Goal: Task Accomplishment & Management: Manage account settings

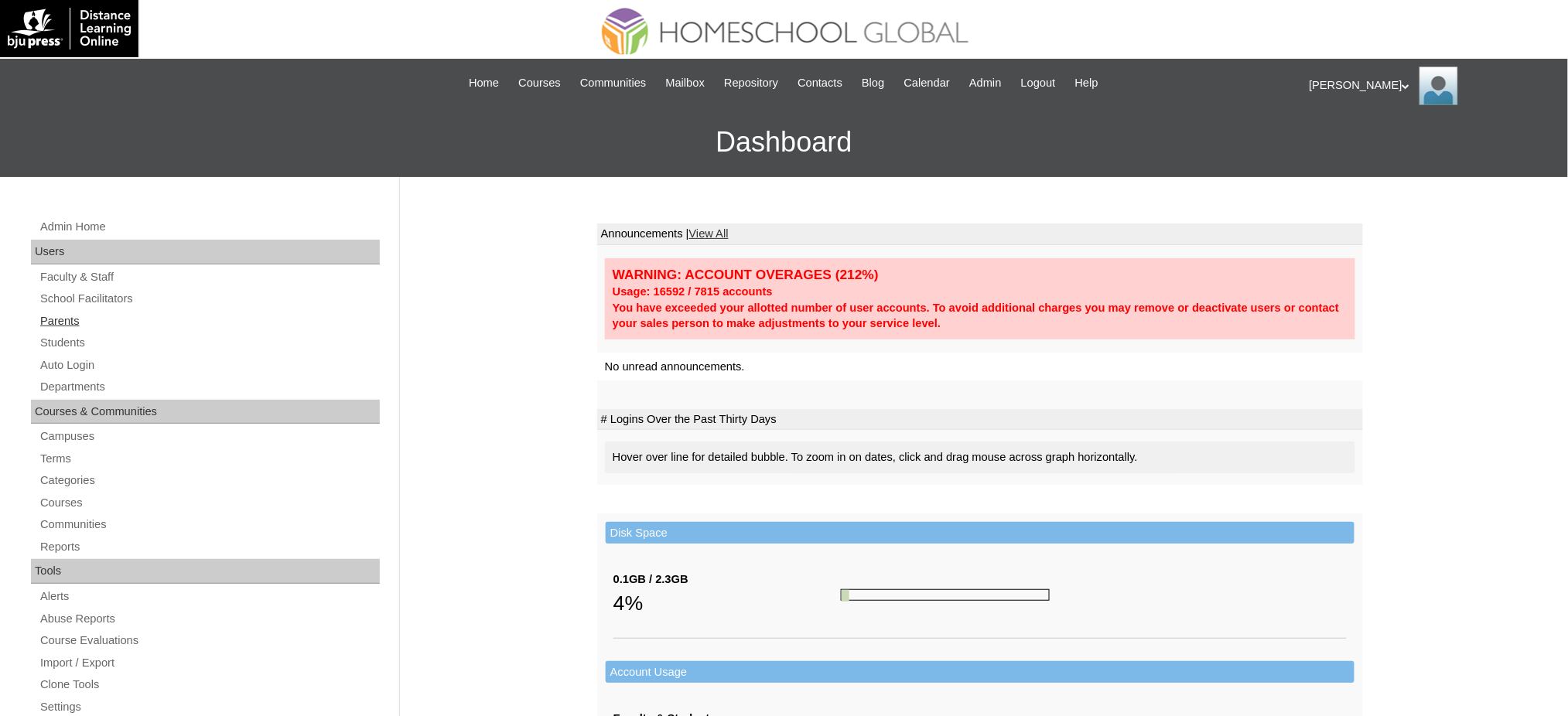
click at [61, 319] on link "Parents" at bounding box center [209, 321] width 341 height 19
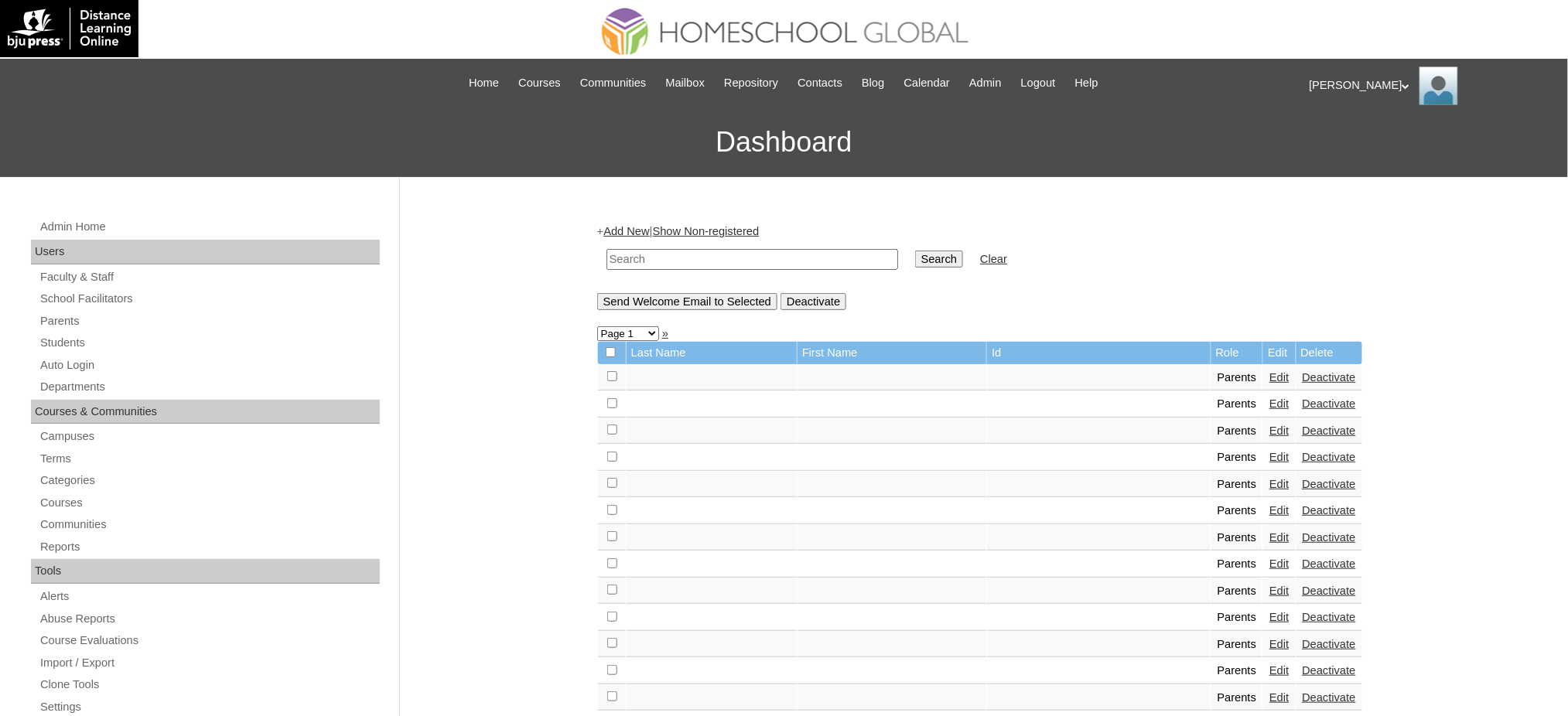
click at [745, 256] on input "text" at bounding box center [751, 259] width 291 height 21
paste input "techaTa347"
type input "techaTa347"
click at [83, 316] on link "Parents" at bounding box center [209, 321] width 341 height 19
click at [734, 264] on input "text" at bounding box center [751, 259] width 291 height 21
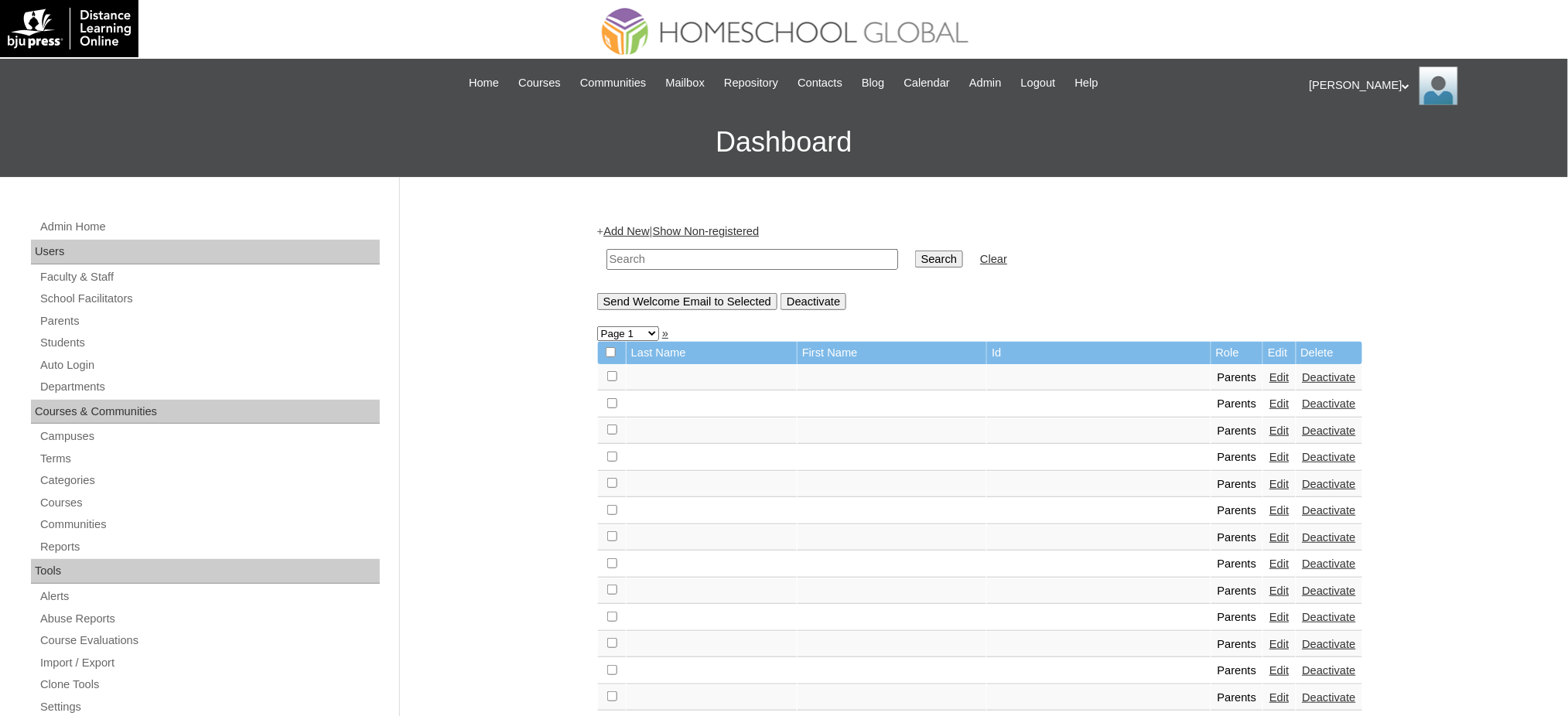
paste input "MHP00366-TECHPH2021"
type input "MHP00366-TECHPH2021"
click at [915, 261] on input "Search" at bounding box center [939, 258] width 48 height 17
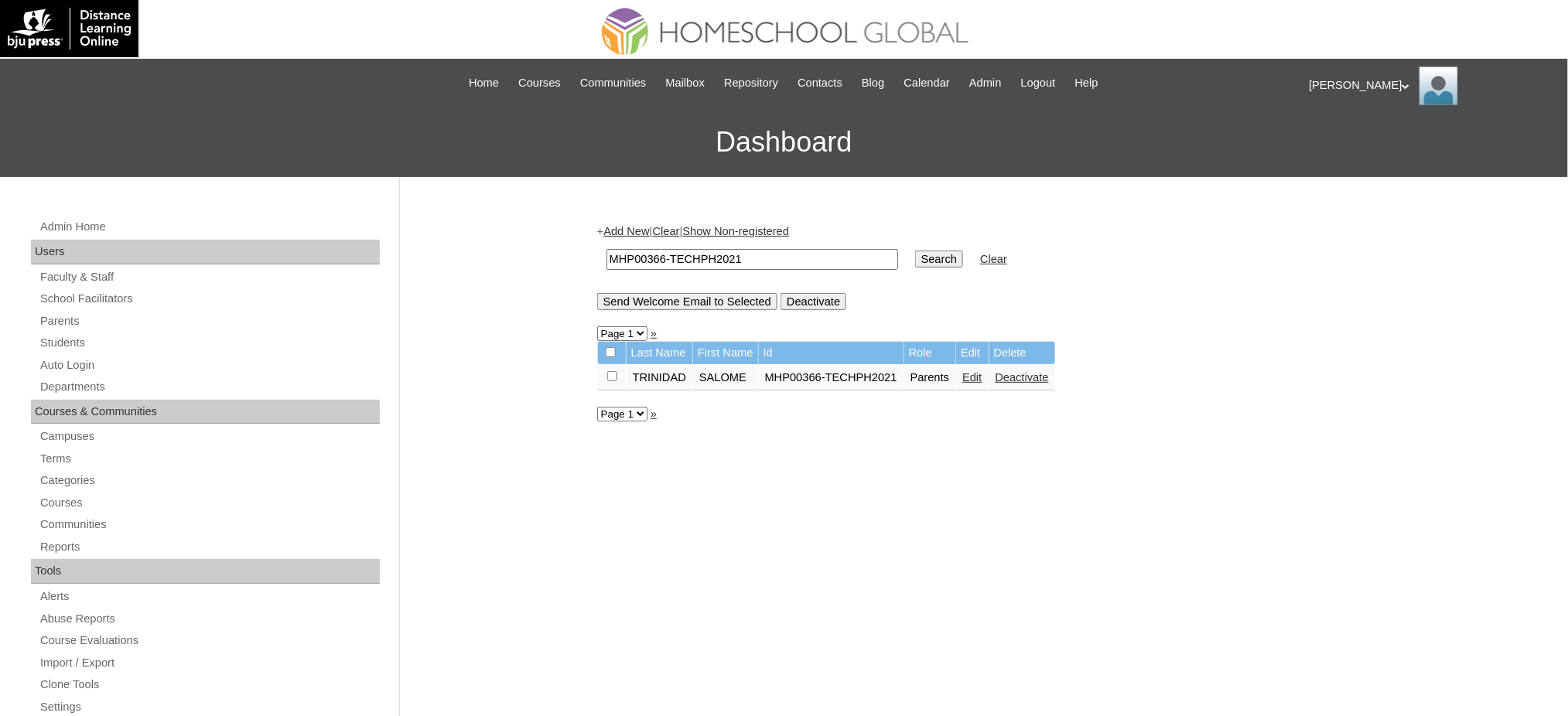
click at [971, 374] on link "Edit" at bounding box center [971, 377] width 19 height 12
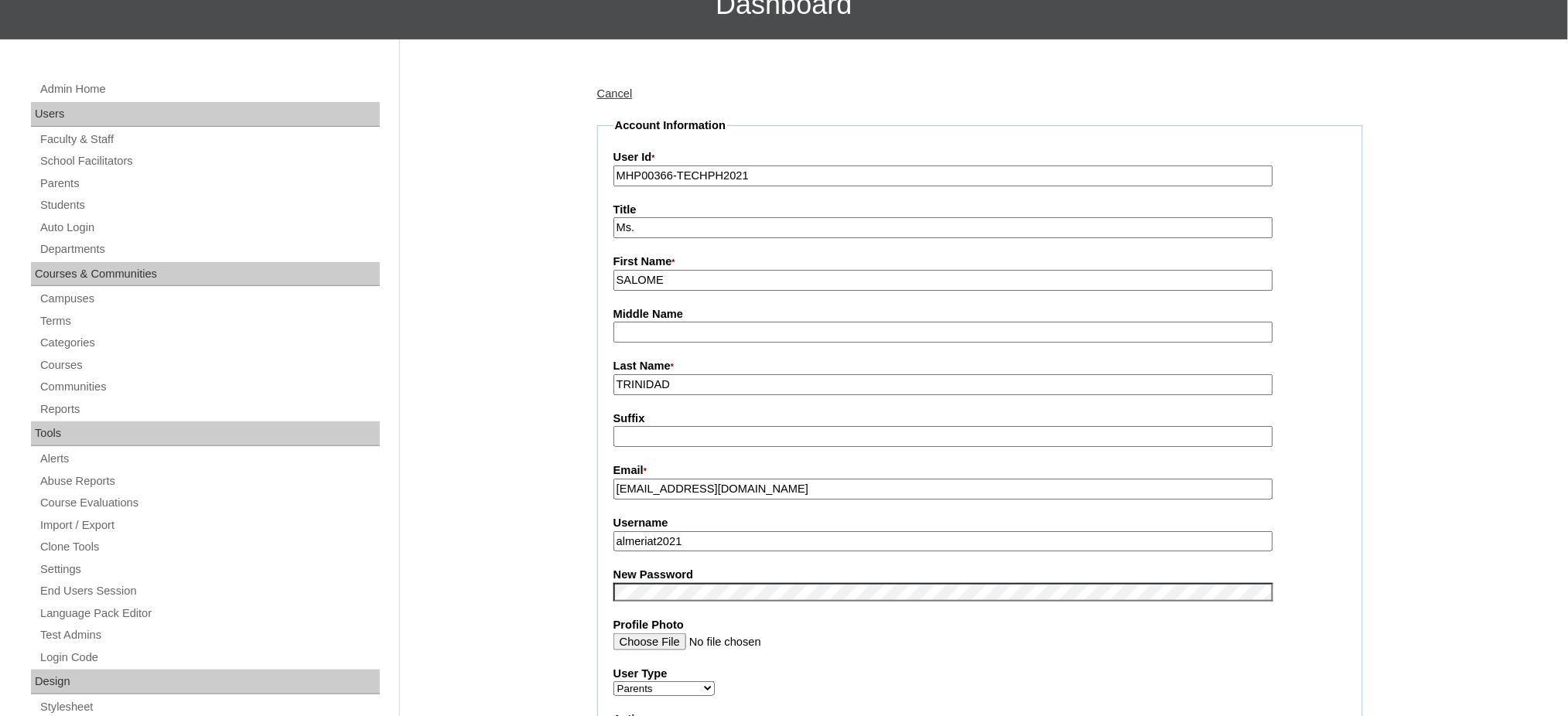
scroll to position [206, 0]
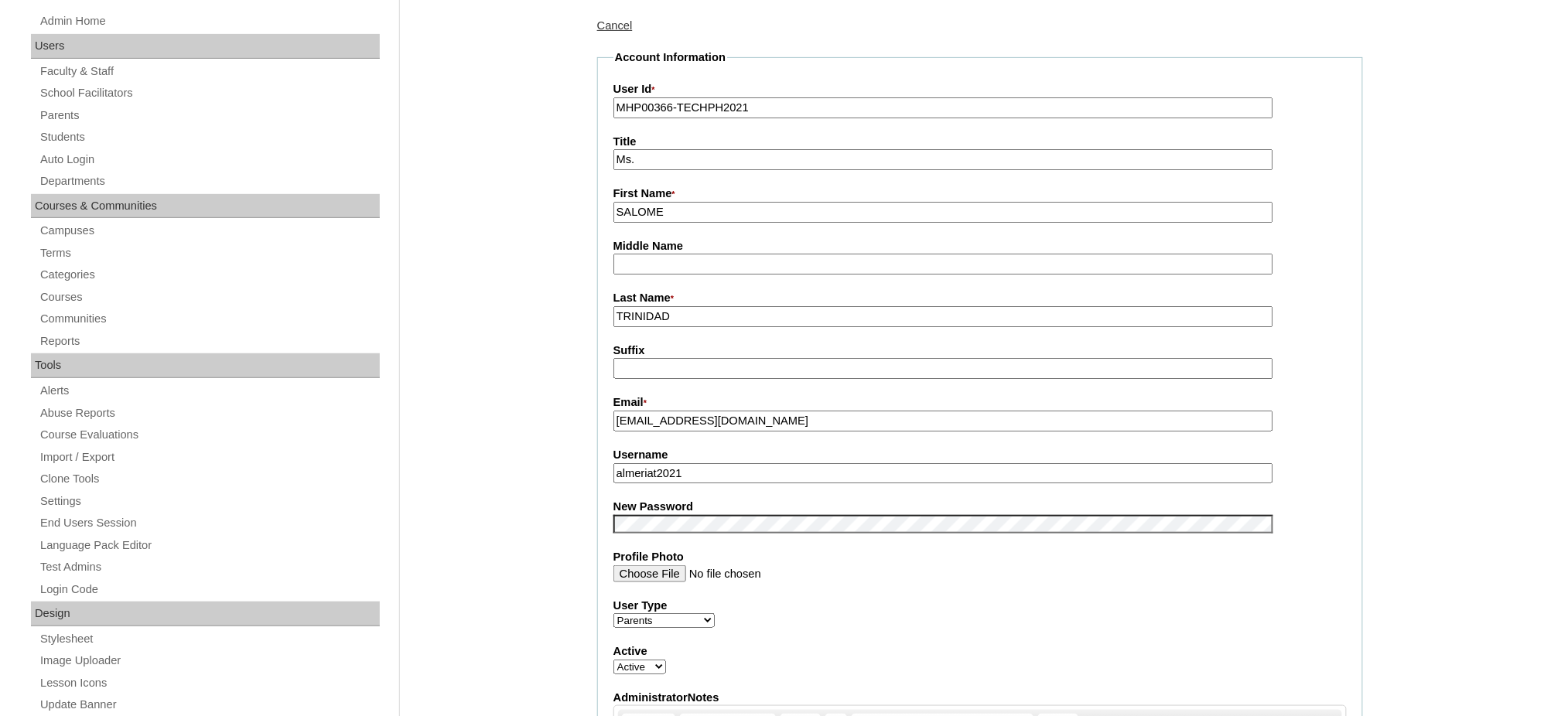
click at [665, 463] on input "almeriat2021" at bounding box center [943, 473] width 660 height 21
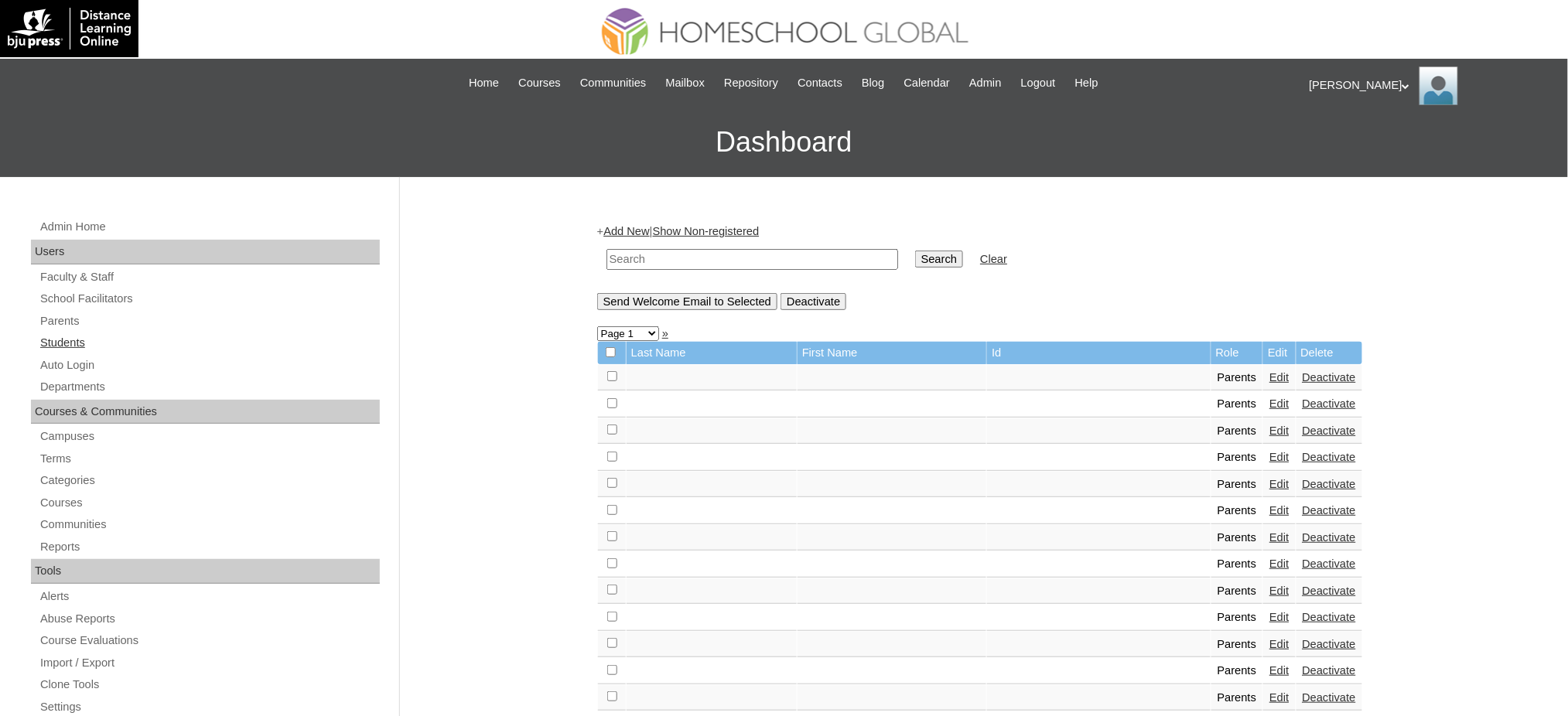
click at [42, 348] on link "Students" at bounding box center [209, 342] width 341 height 19
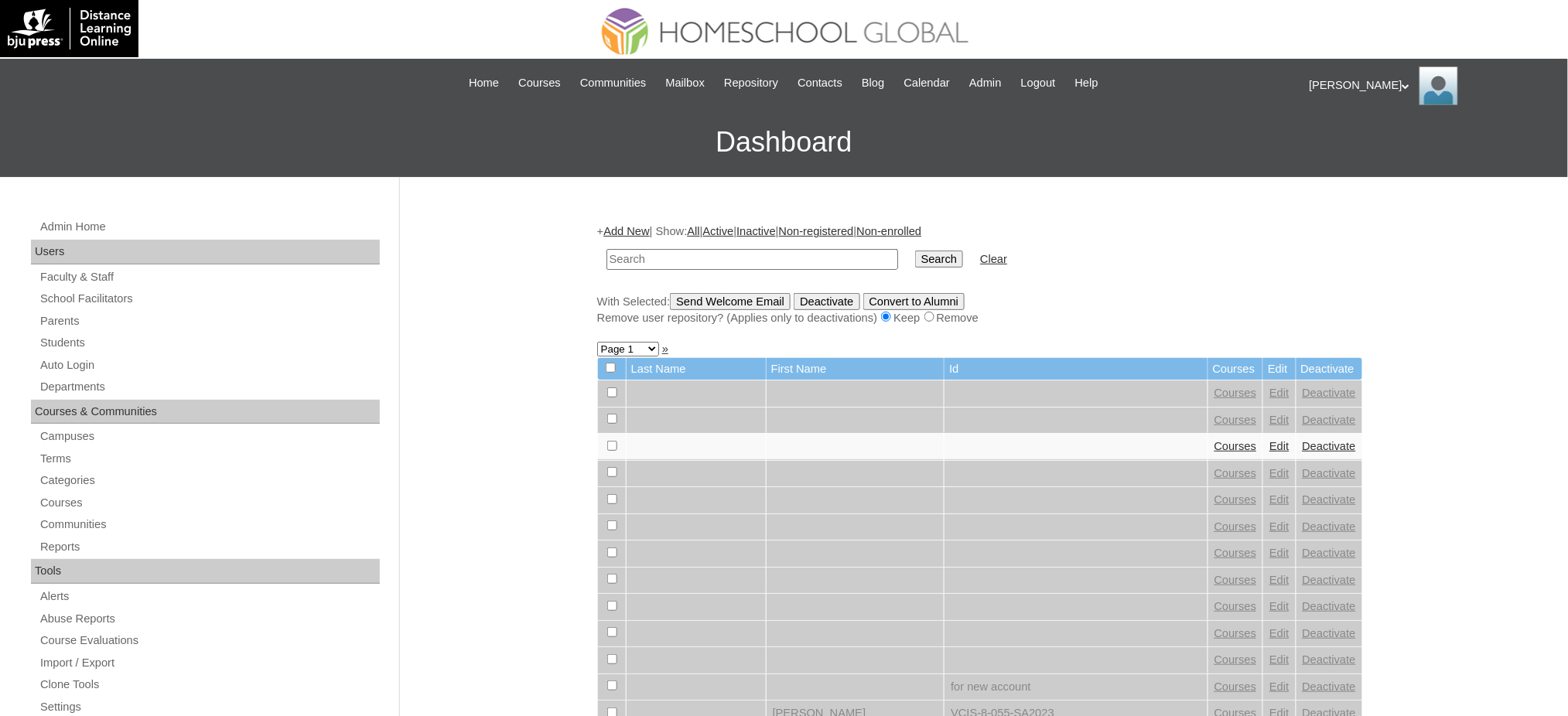
paste input "MHS0481-TECHPH2021"
type input "MHS0481-TECHPH2021"
click at [915, 252] on input "Search" at bounding box center [939, 258] width 48 height 17
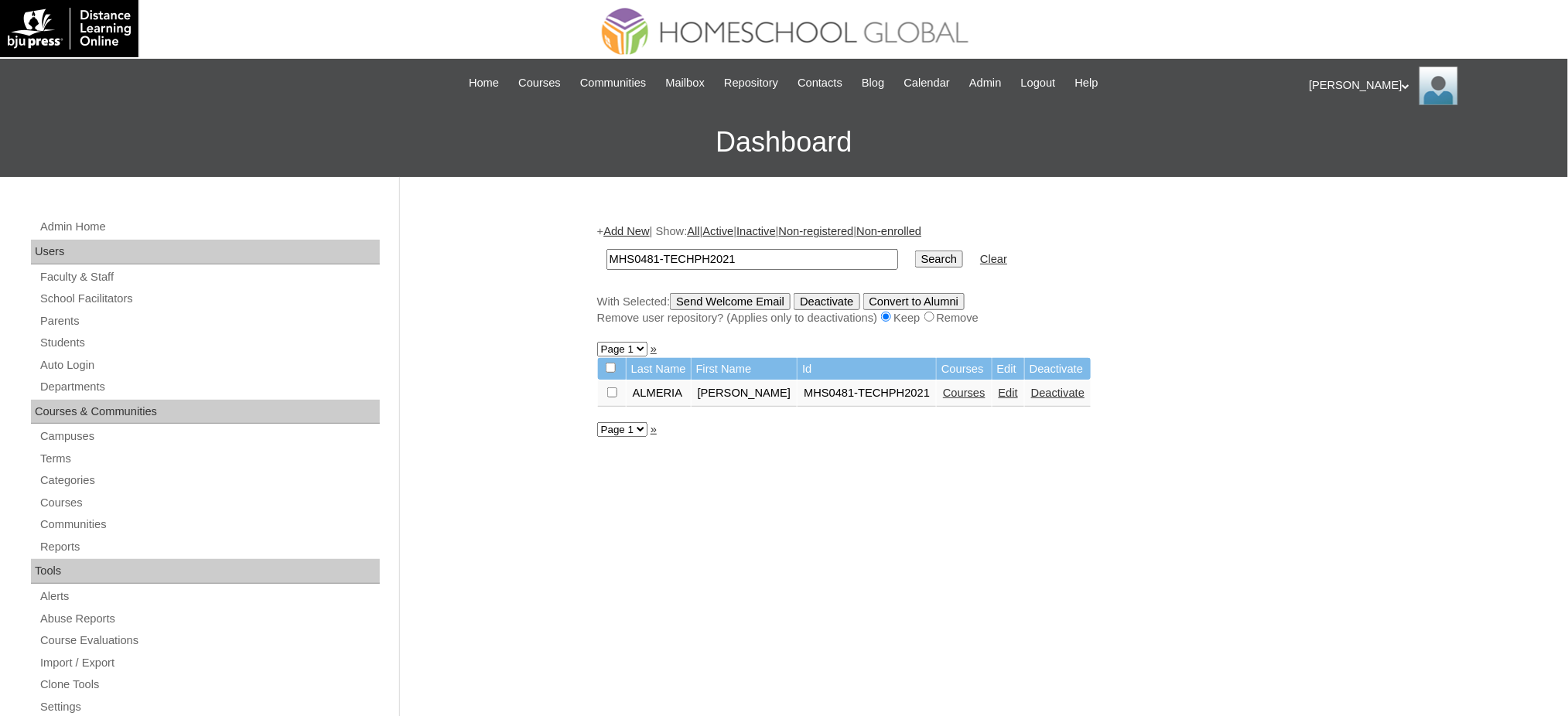
click at [999, 386] on link "Edit" at bounding box center [1008, 392] width 19 height 12
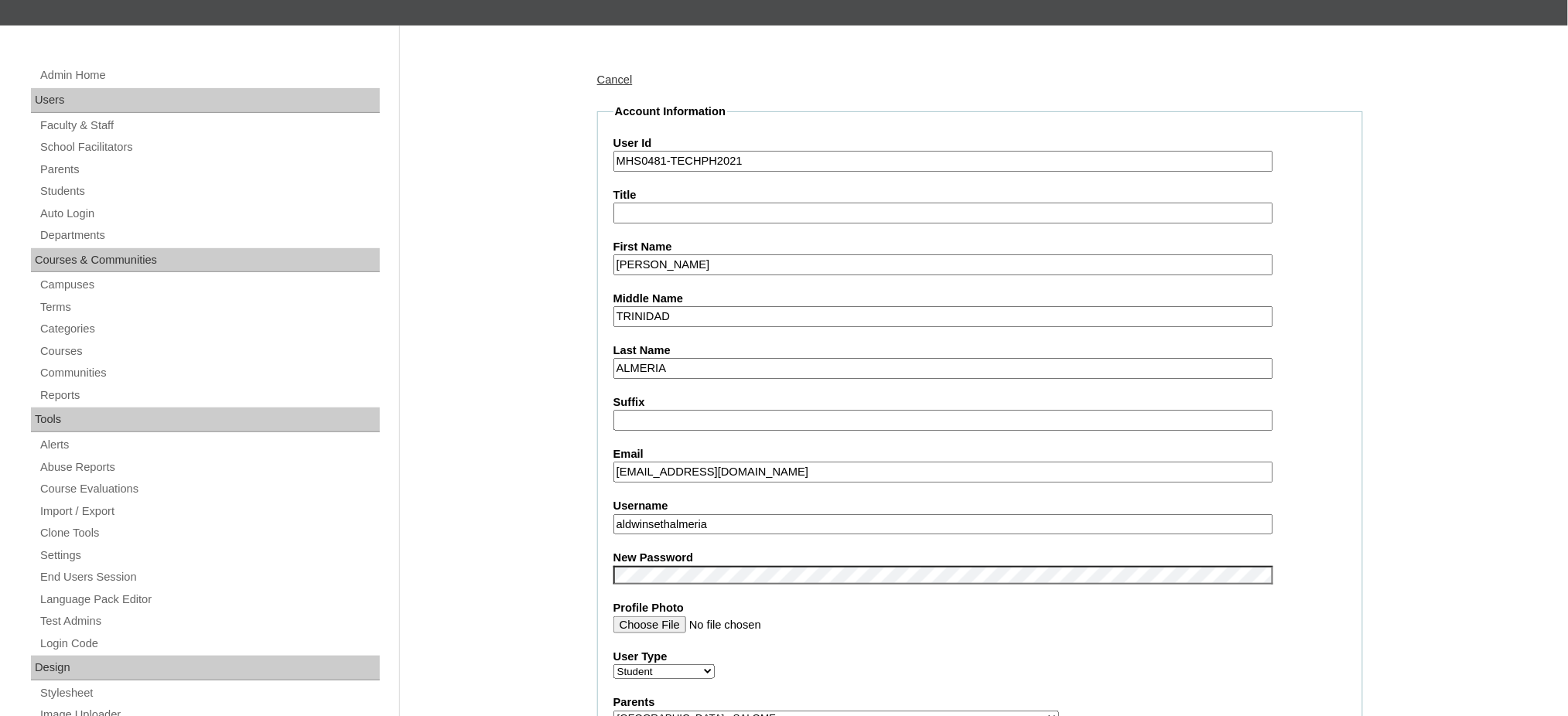
scroll to position [206, 0]
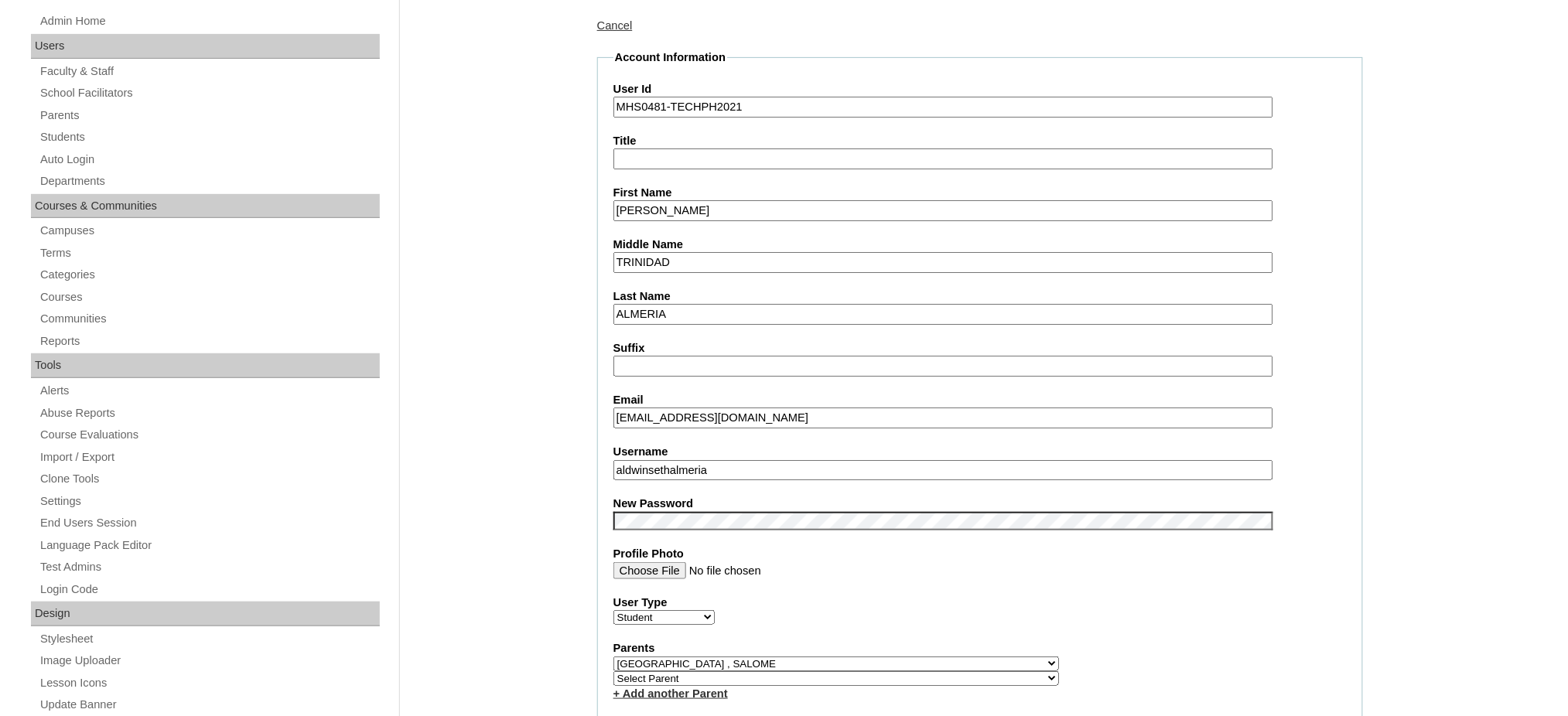
click at [662, 446] on label "Username" at bounding box center [980, 452] width 733 height 16
click at [662, 460] on input "aldwinsethalmeria" at bounding box center [943, 470] width 660 height 21
click at [662, 446] on label "Username" at bounding box center [980, 452] width 733 height 16
click at [662, 460] on input "aldwinsethalmeria" at bounding box center [943, 470] width 660 height 21
click at [662, 446] on label "Username" at bounding box center [980, 452] width 733 height 16
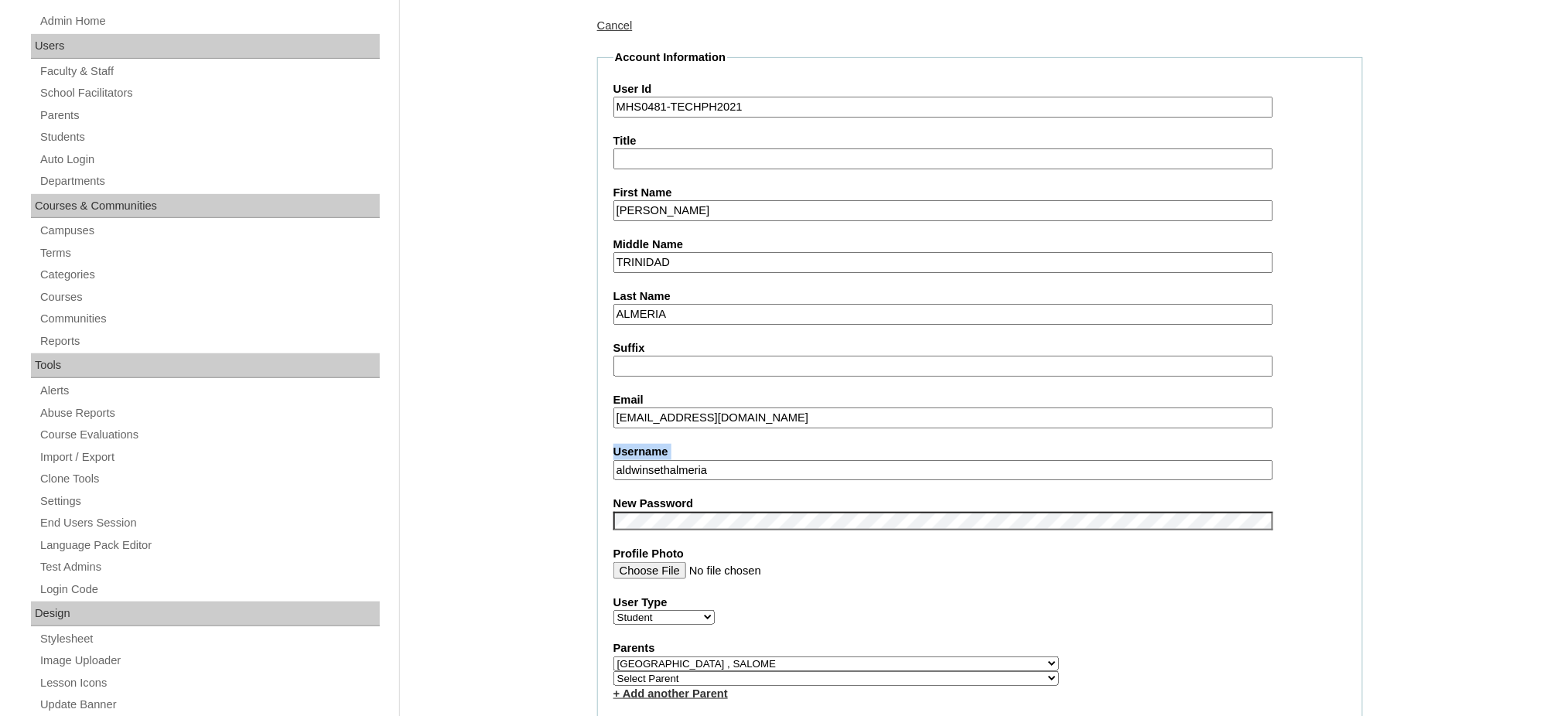
click at [662, 460] on input "aldwinsethalmeria" at bounding box center [943, 470] width 660 height 21
click at [671, 460] on input "aldwinsethalmeria" at bounding box center [943, 470] width 660 height 21
click at [685, 208] on input "ALDWIN SETH" at bounding box center [943, 211] width 660 height 21
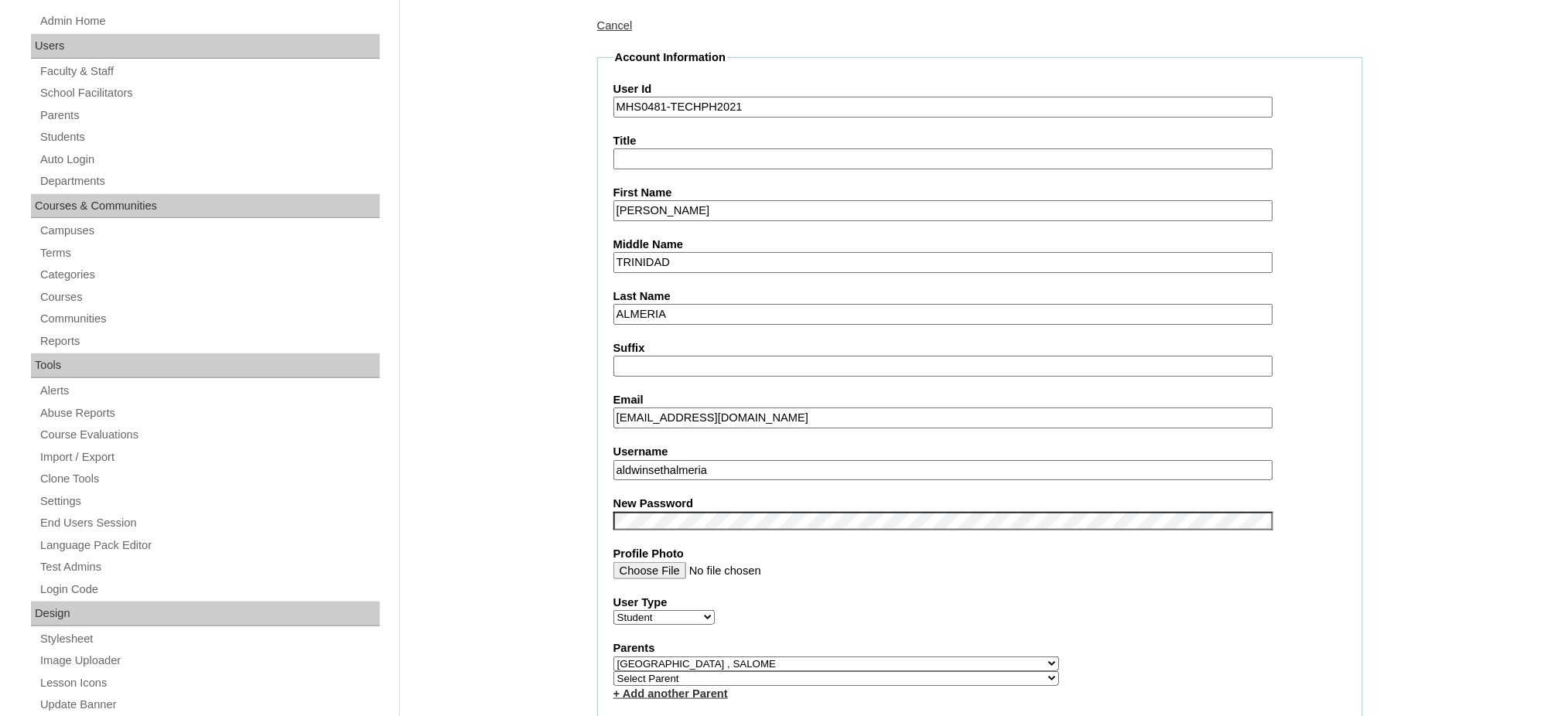
click at [685, 208] on input "ALDWIN SETH" at bounding box center [943, 211] width 660 height 21
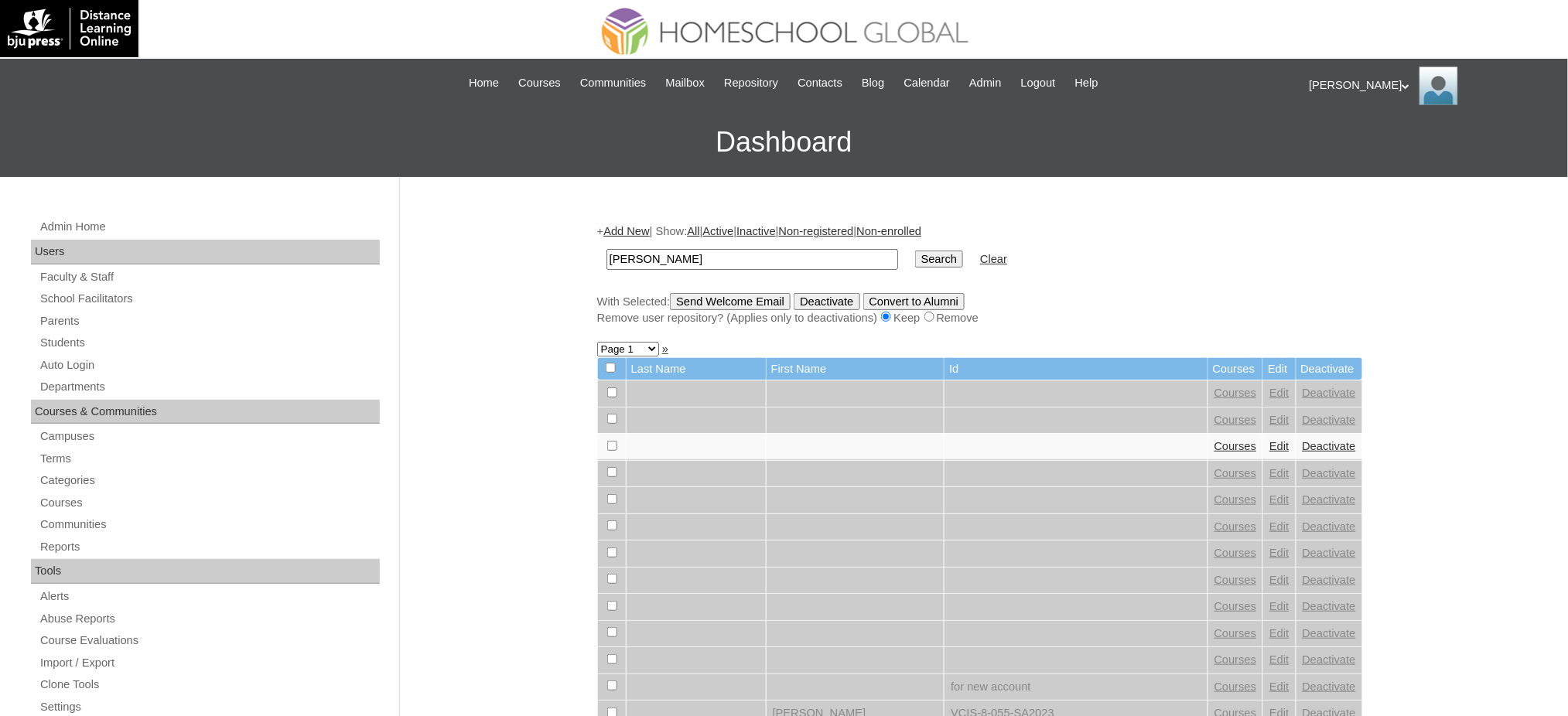
type input "[PERSON_NAME]"
click at [915, 250] on input "Search" at bounding box center [939, 258] width 48 height 17
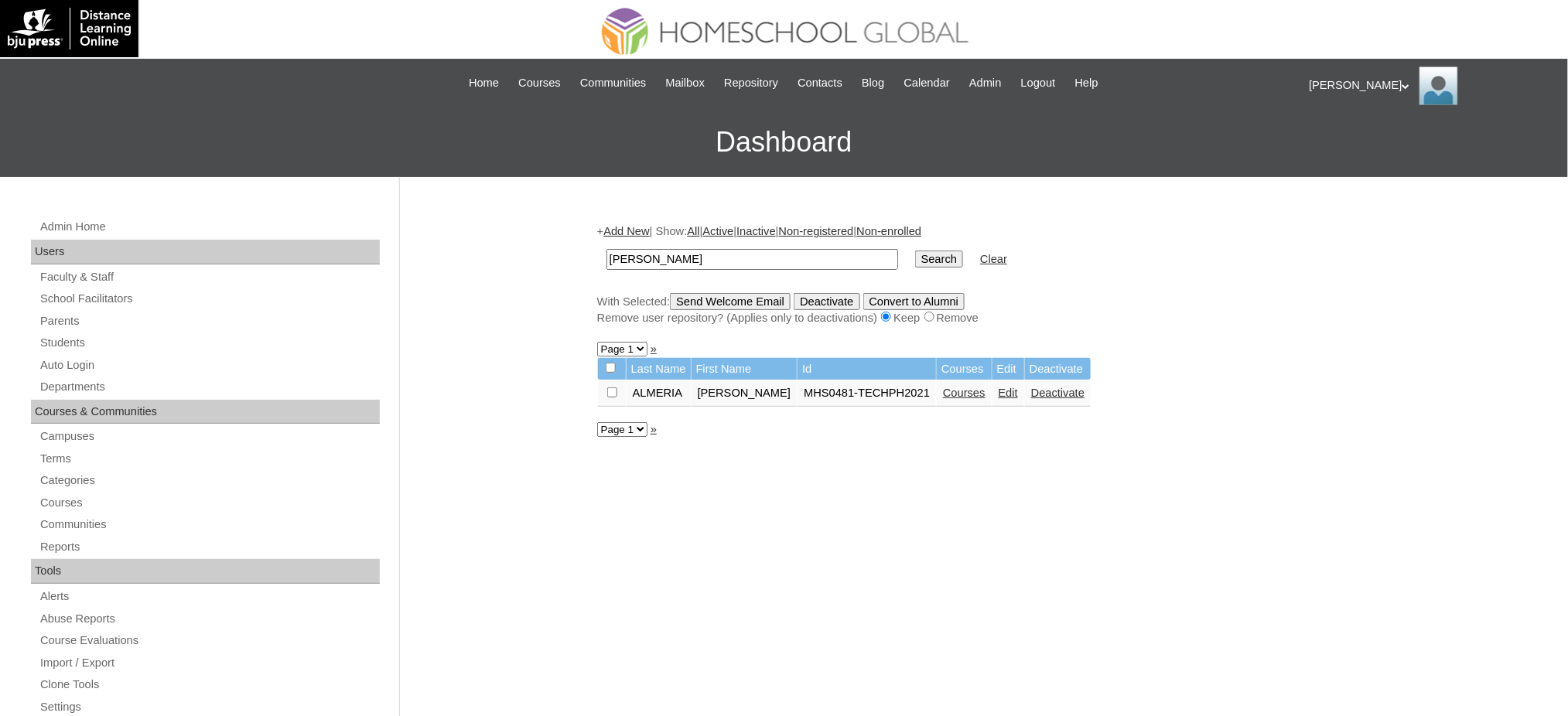
click at [943, 388] on link "Courses" at bounding box center [964, 392] width 43 height 12
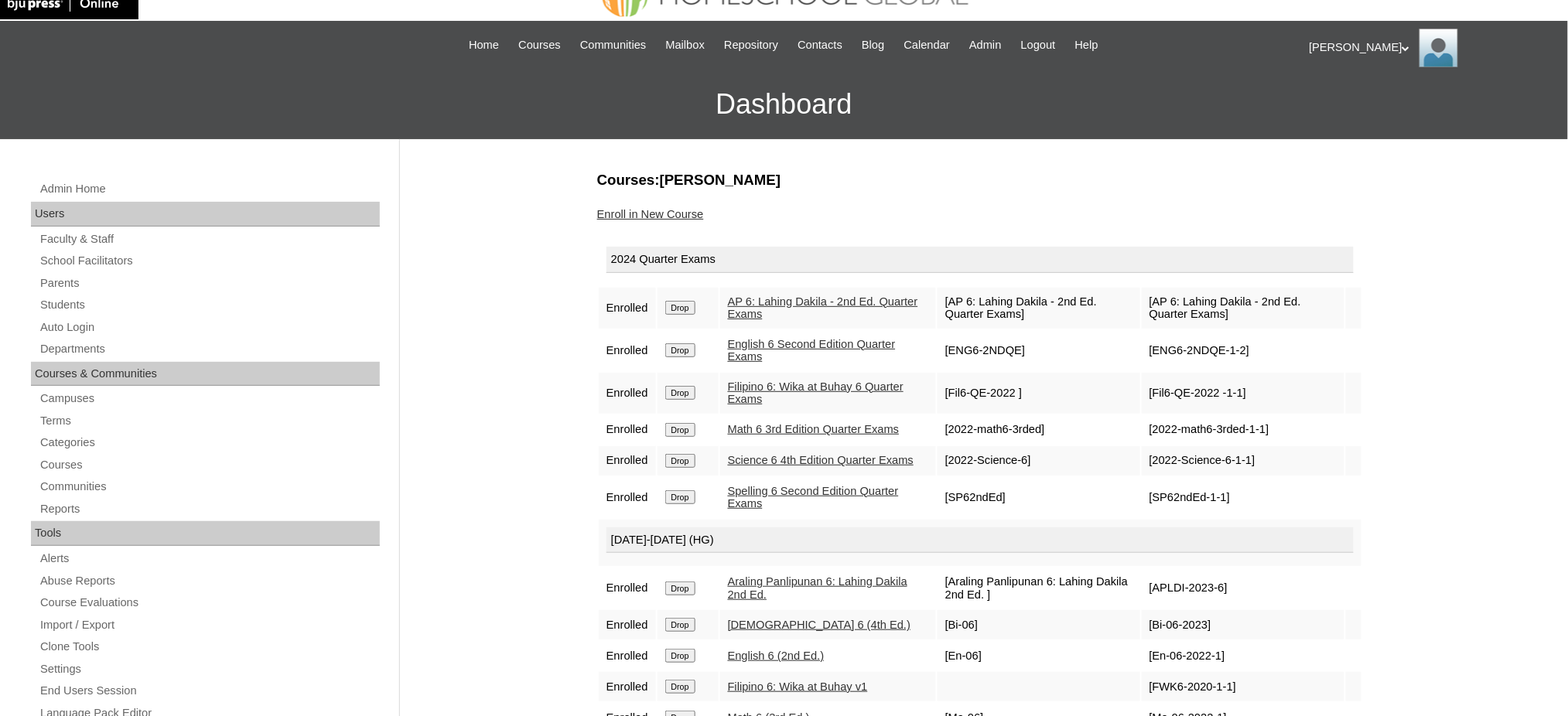
scroll to position [103, 0]
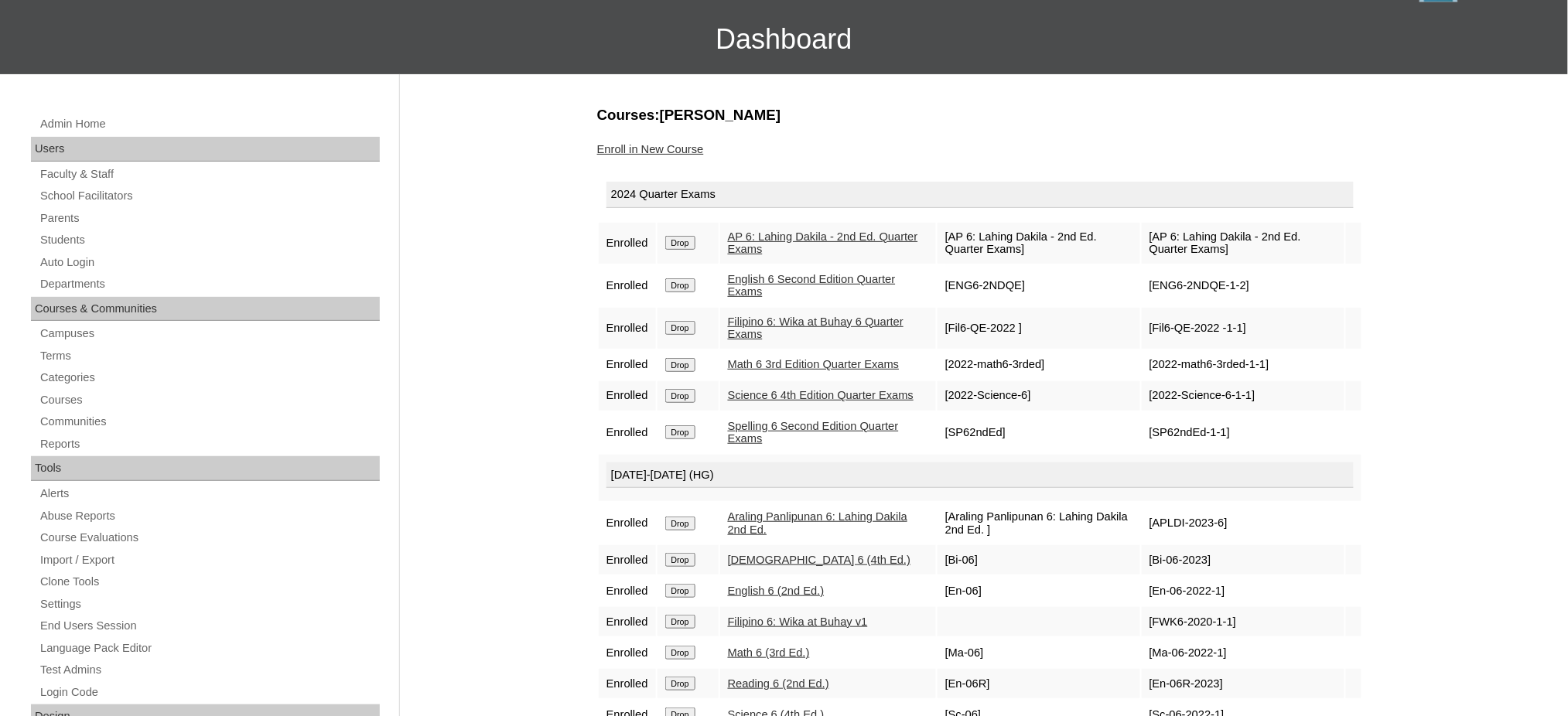
click at [686, 239] on input "Drop" at bounding box center [680, 242] width 30 height 14
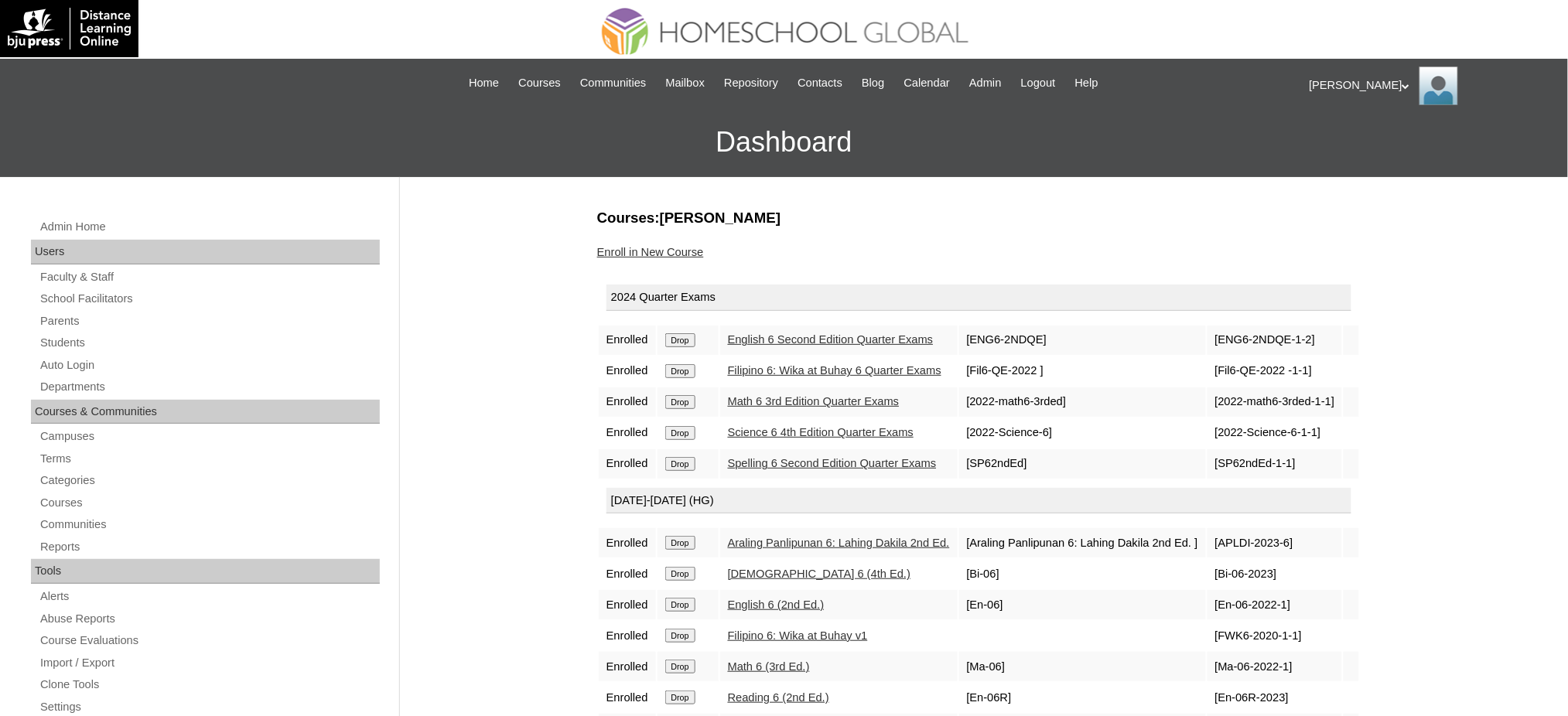
click at [688, 340] on input "Drop" at bounding box center [680, 340] width 30 height 14
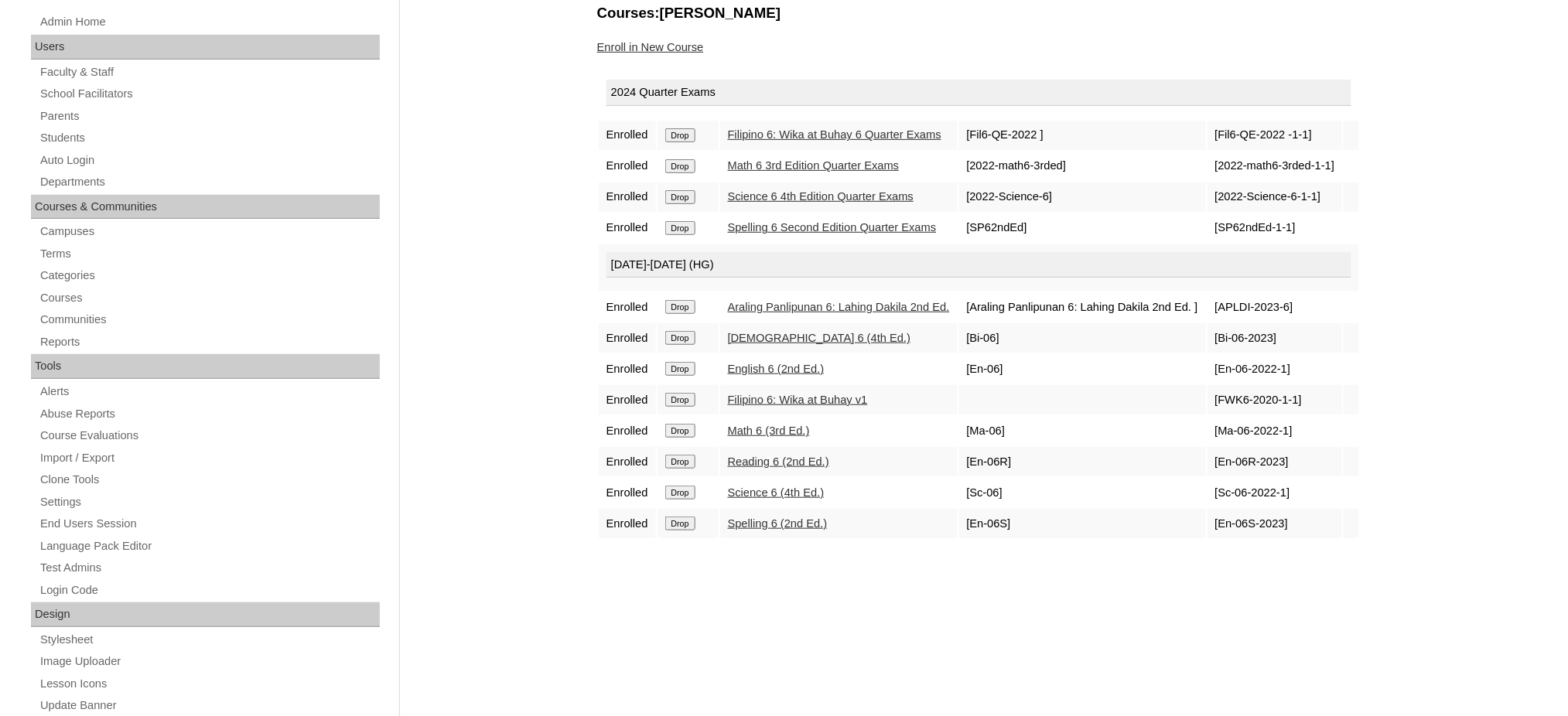
scroll to position [206, 0]
click at [689, 132] on input "Drop" at bounding box center [680, 134] width 30 height 14
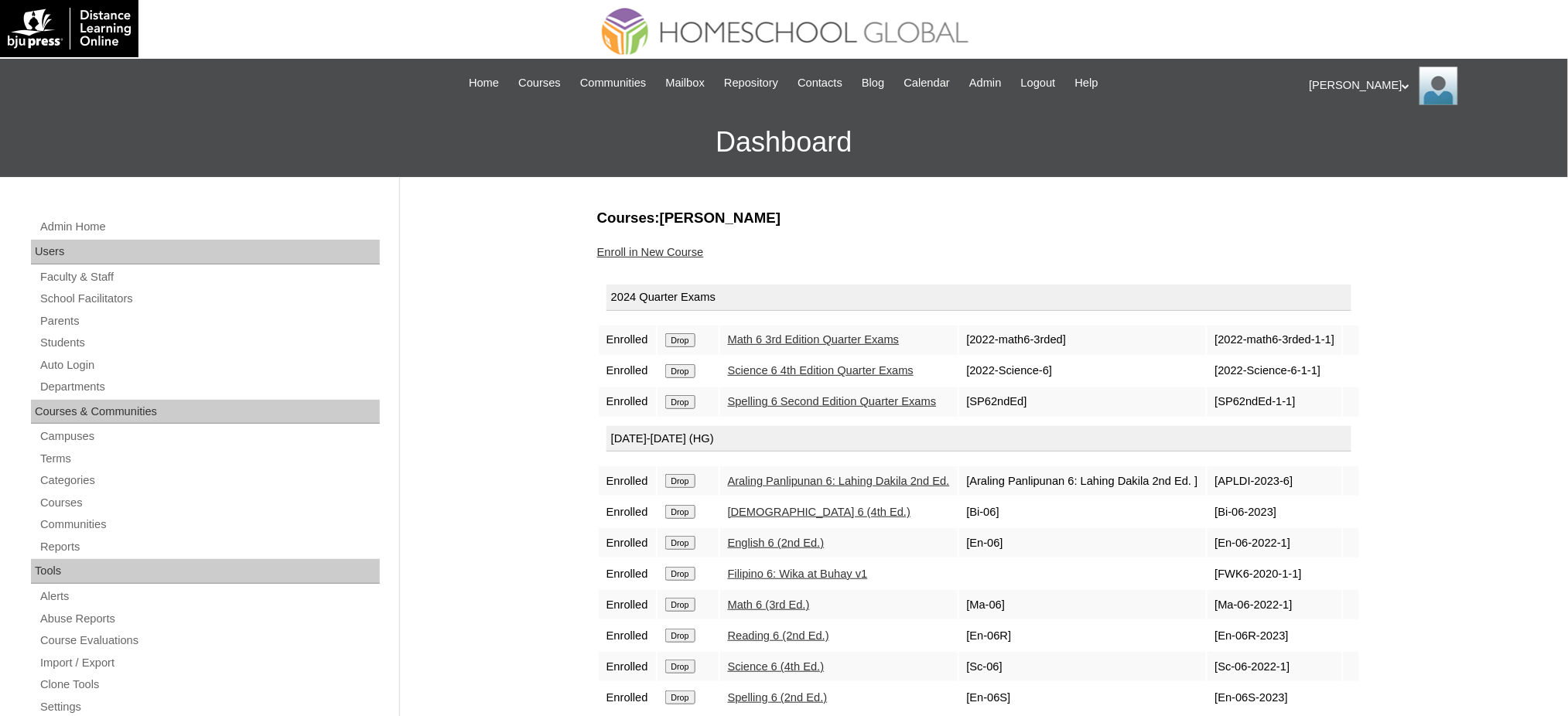
click at [692, 340] on input "Drop" at bounding box center [680, 340] width 30 height 14
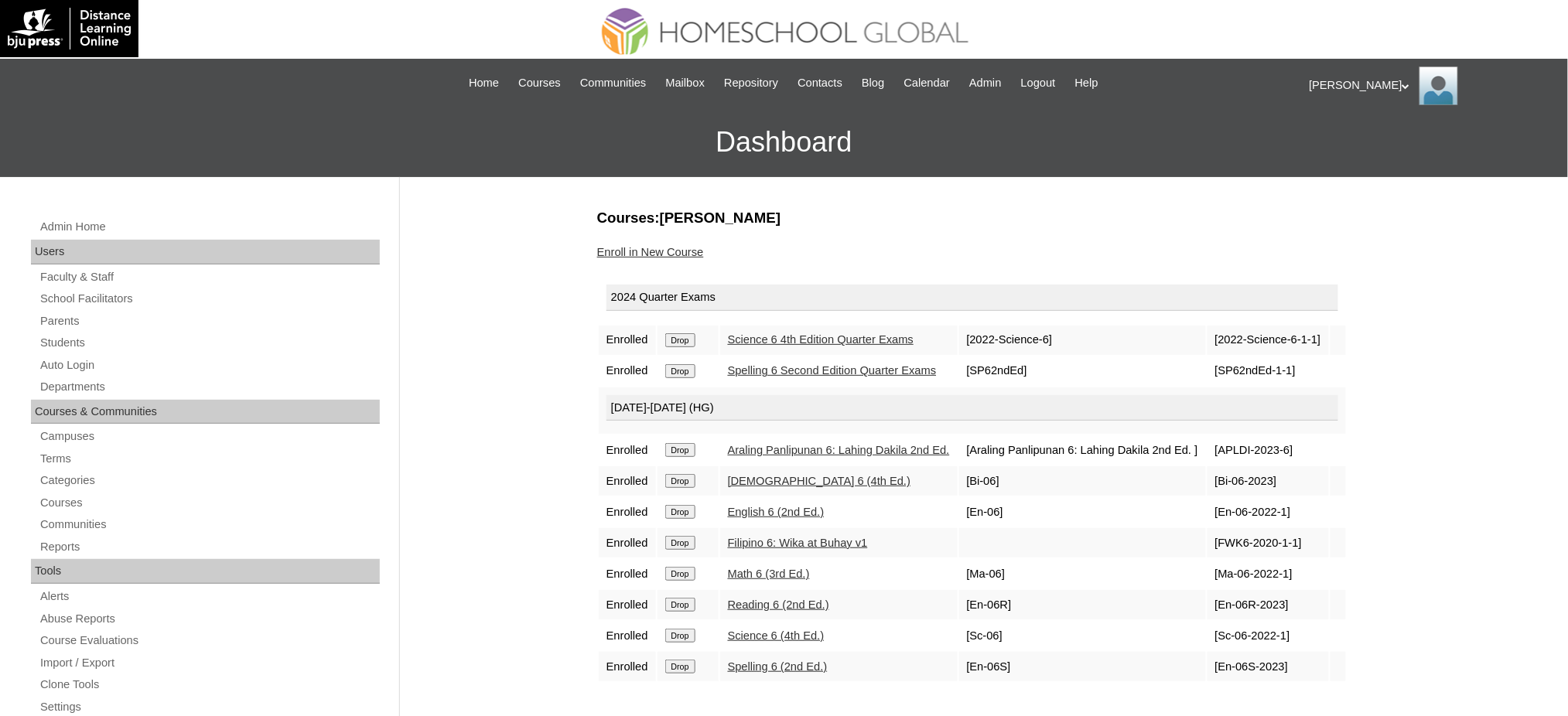
click at [692, 342] on input "Drop" at bounding box center [680, 340] width 30 height 14
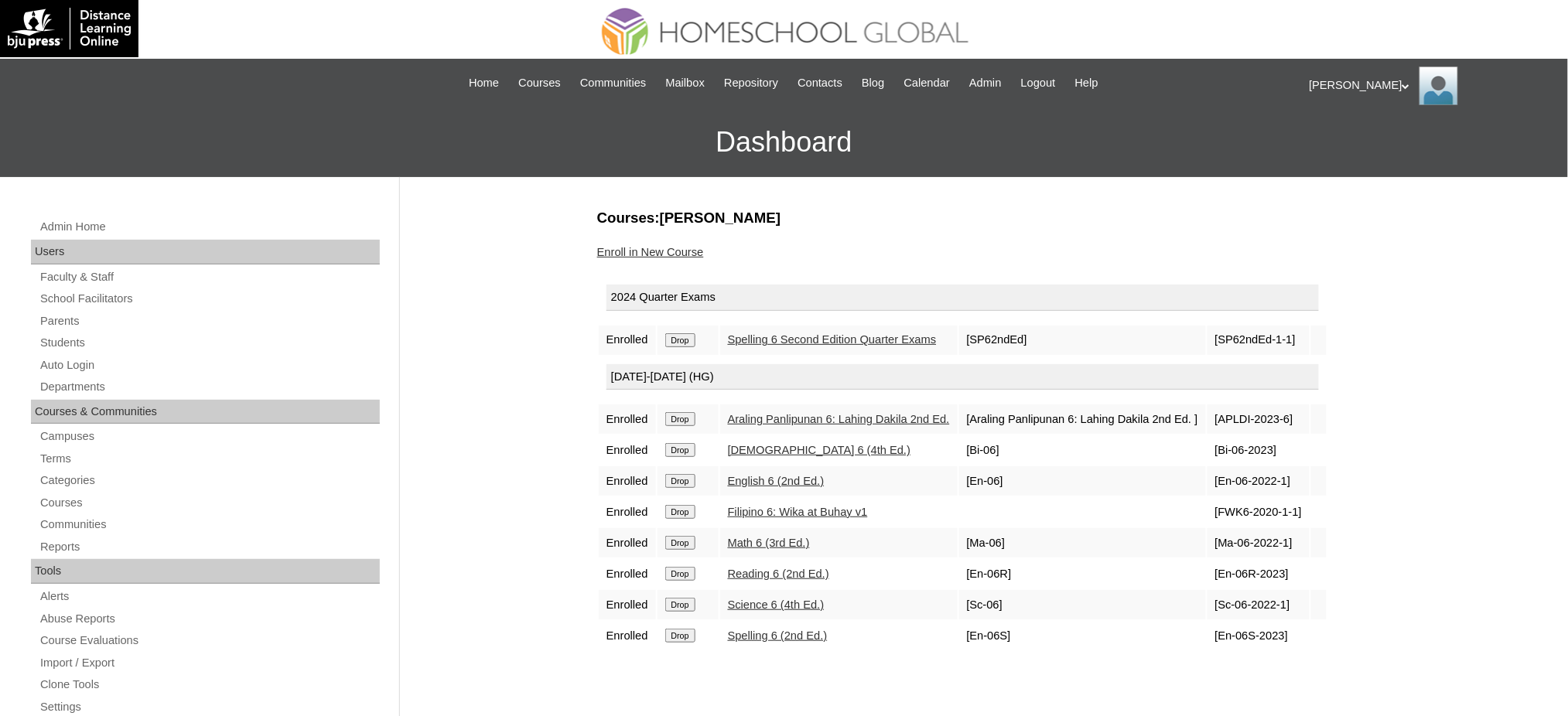
click at [675, 335] on input "Drop" at bounding box center [680, 340] width 30 height 14
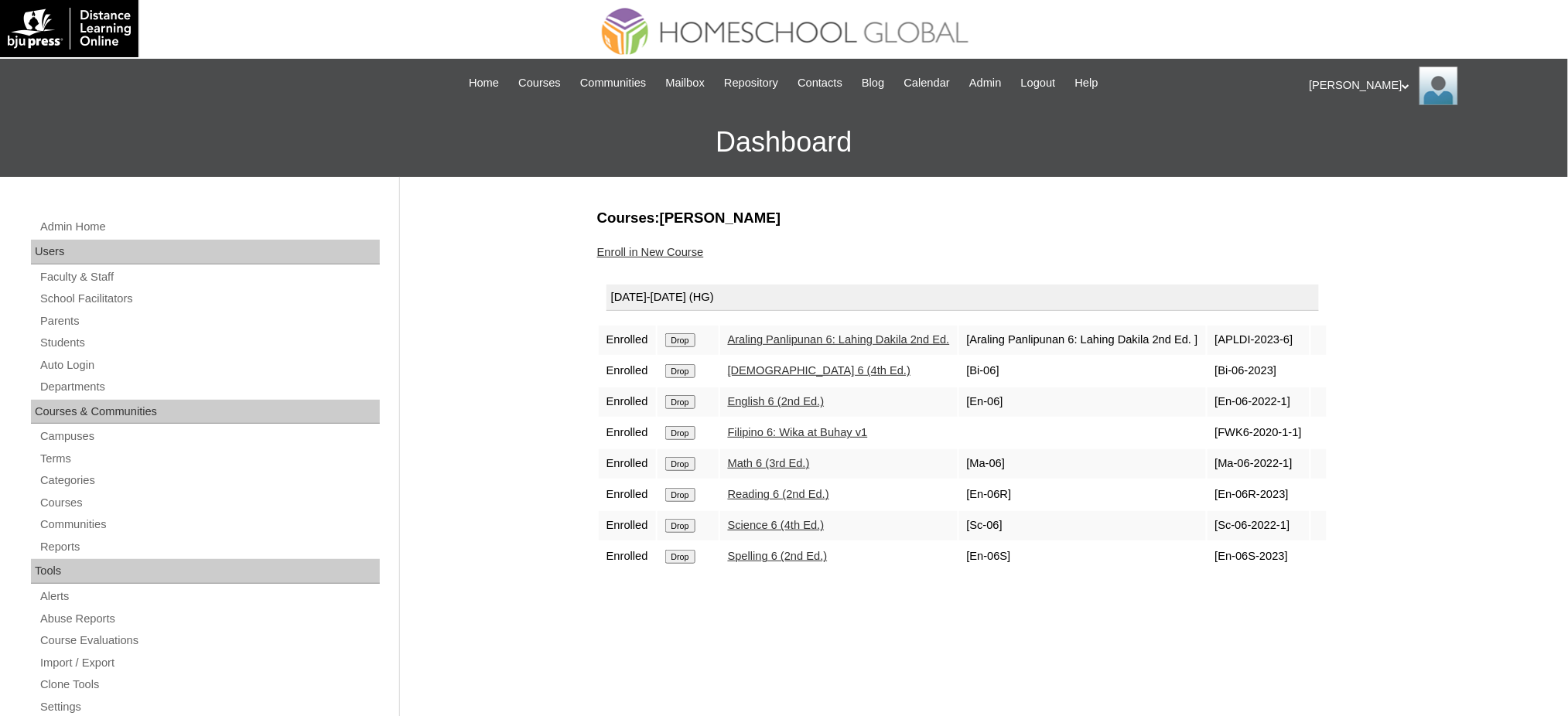
click at [695, 333] on input "Drop" at bounding box center [680, 340] width 30 height 14
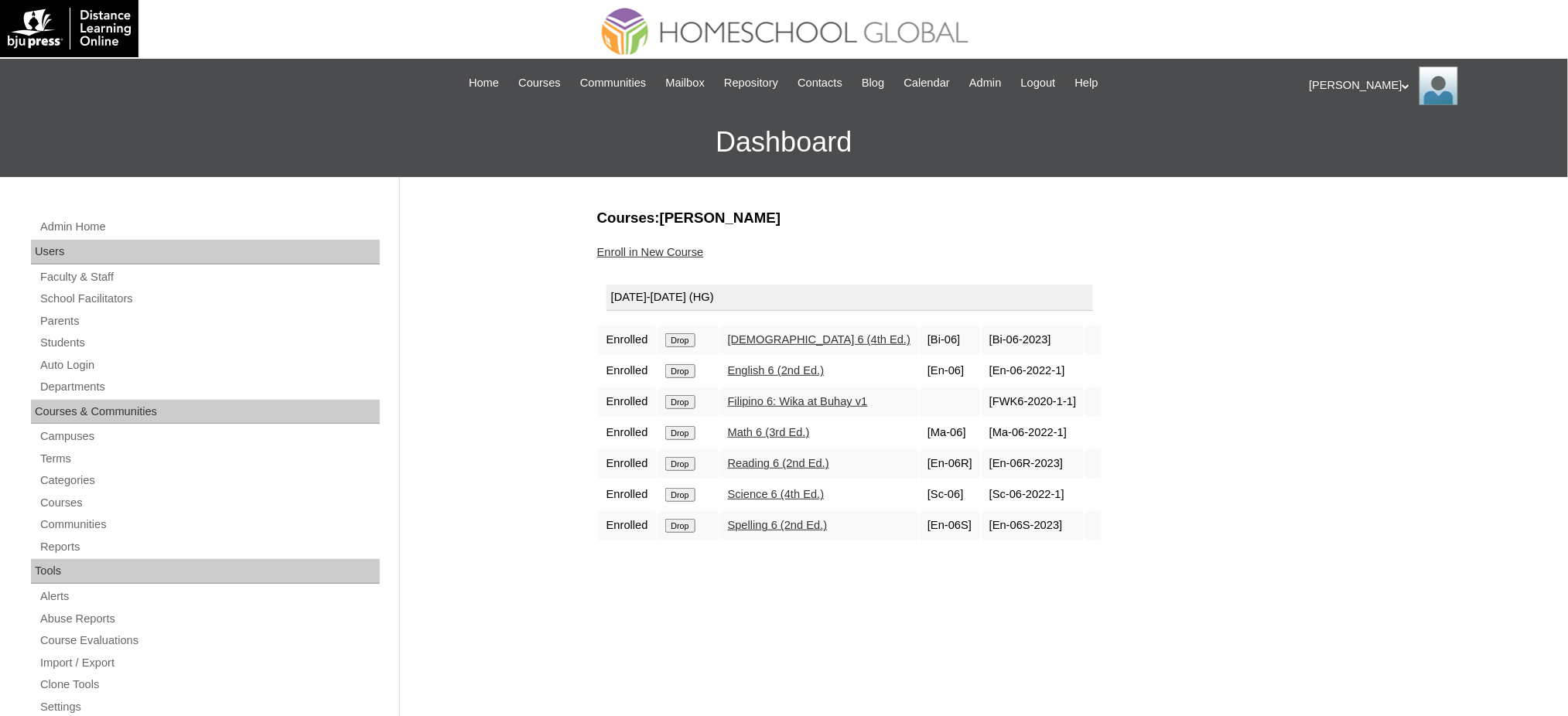
click at [670, 335] on input "Drop" at bounding box center [680, 340] width 30 height 14
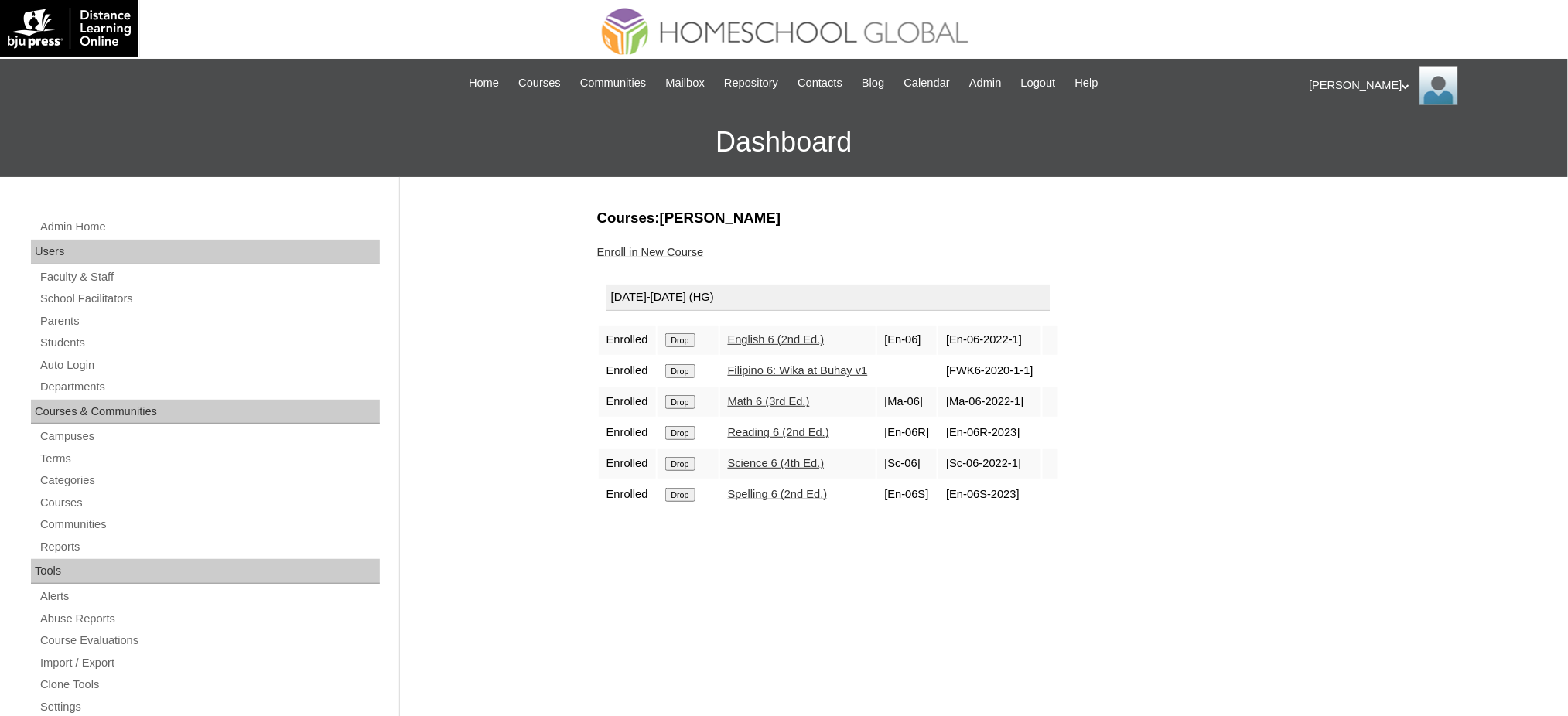
click at [694, 338] on input "Drop" at bounding box center [680, 340] width 30 height 14
click at [673, 333] on input "Drop" at bounding box center [680, 340] width 30 height 14
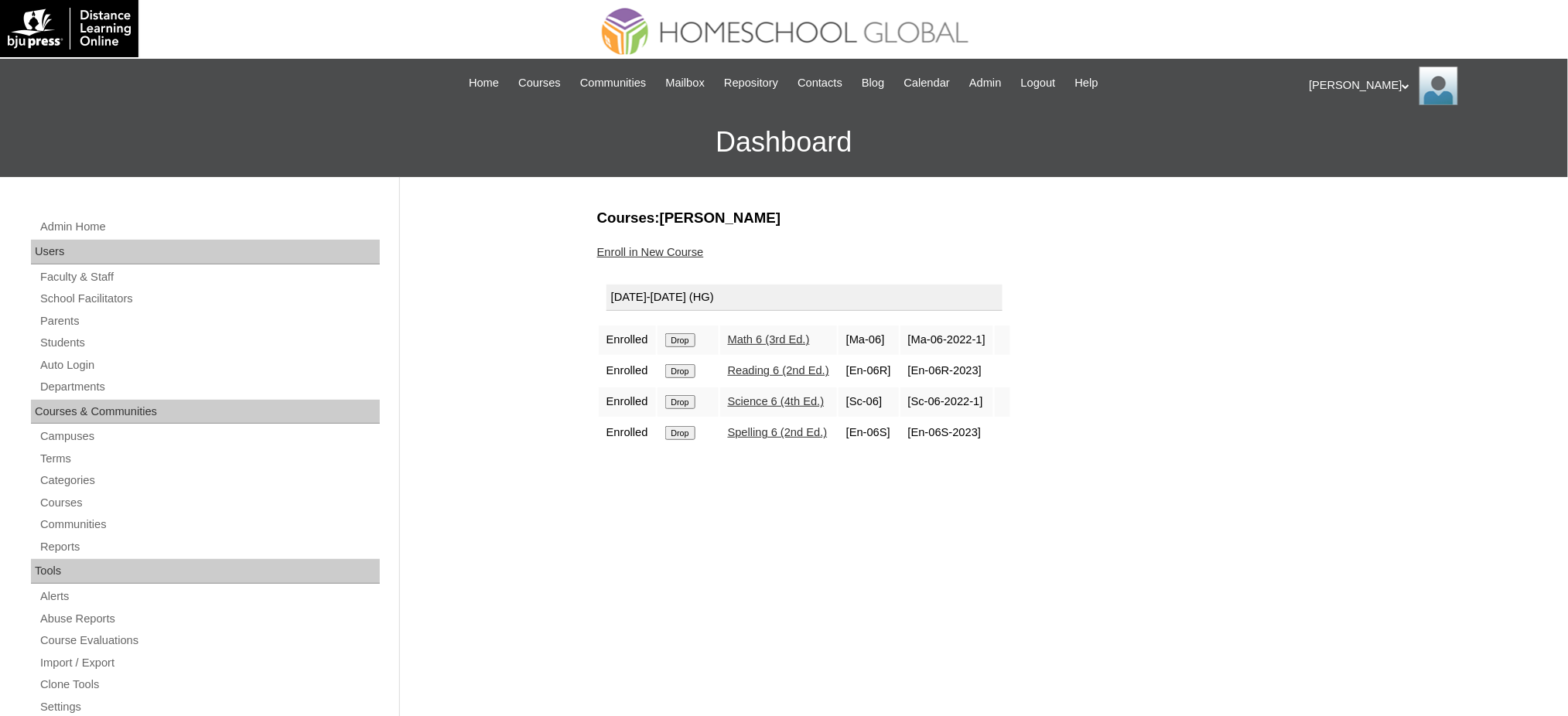
click at [689, 334] on input "Drop" at bounding box center [680, 340] width 30 height 14
drag, startPoint x: 0, startPoint y: 0, endPoint x: 878, endPoint y: 73, distance: 881.0
click at [688, 340] on input "Drop" at bounding box center [680, 340] width 30 height 14
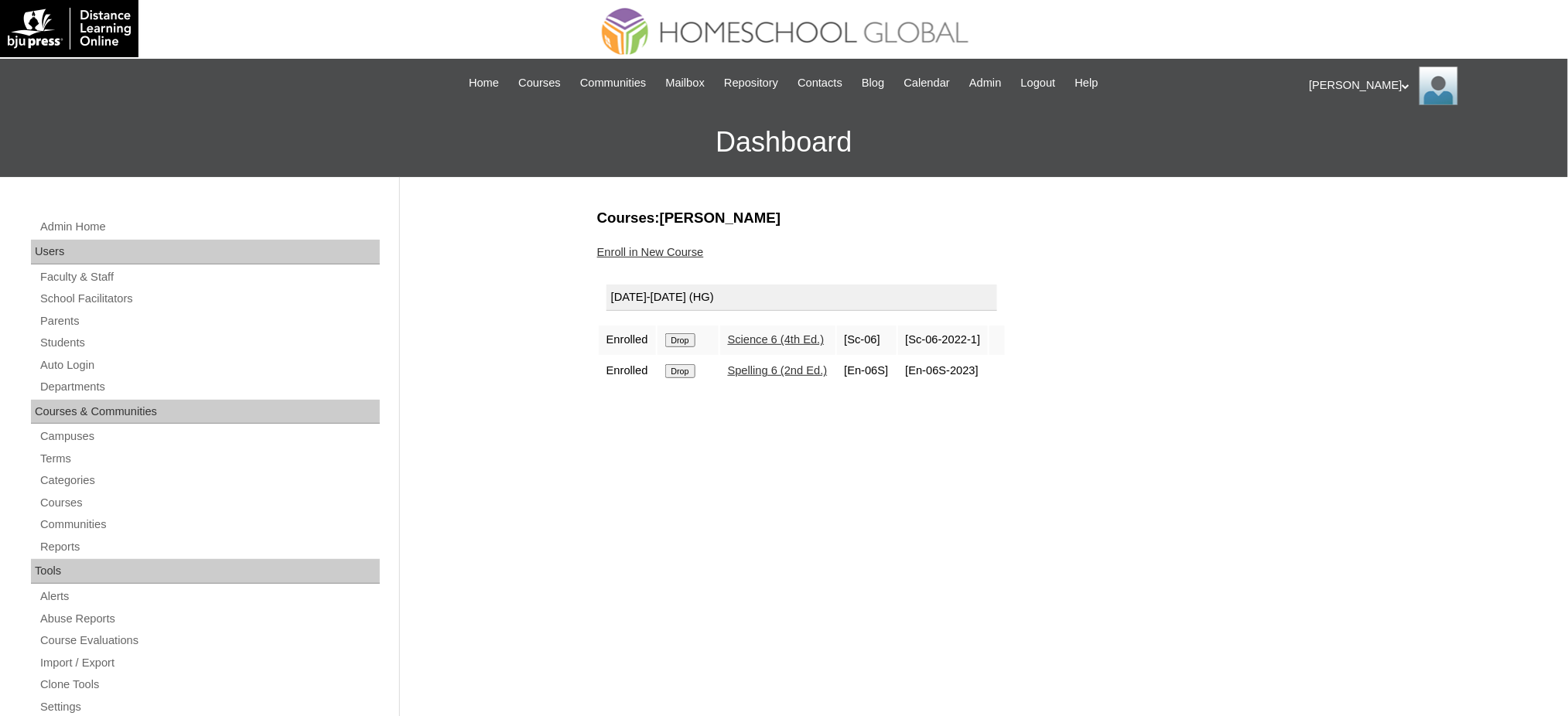
click at [694, 333] on input "Drop" at bounding box center [680, 340] width 30 height 14
click at [676, 340] on input "Drop" at bounding box center [680, 340] width 30 height 14
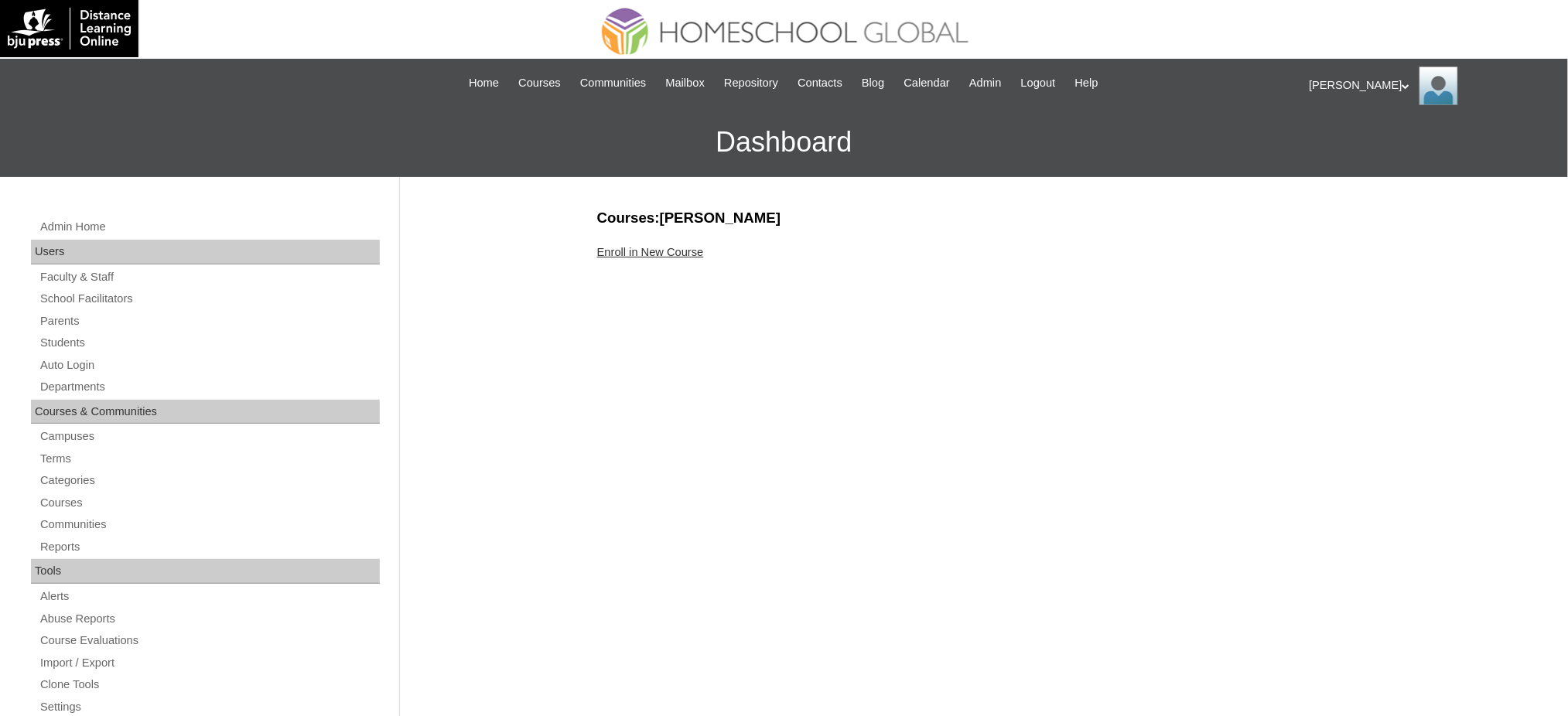
click at [651, 246] on link "Enroll in New Course" at bounding box center [650, 251] width 106 height 12
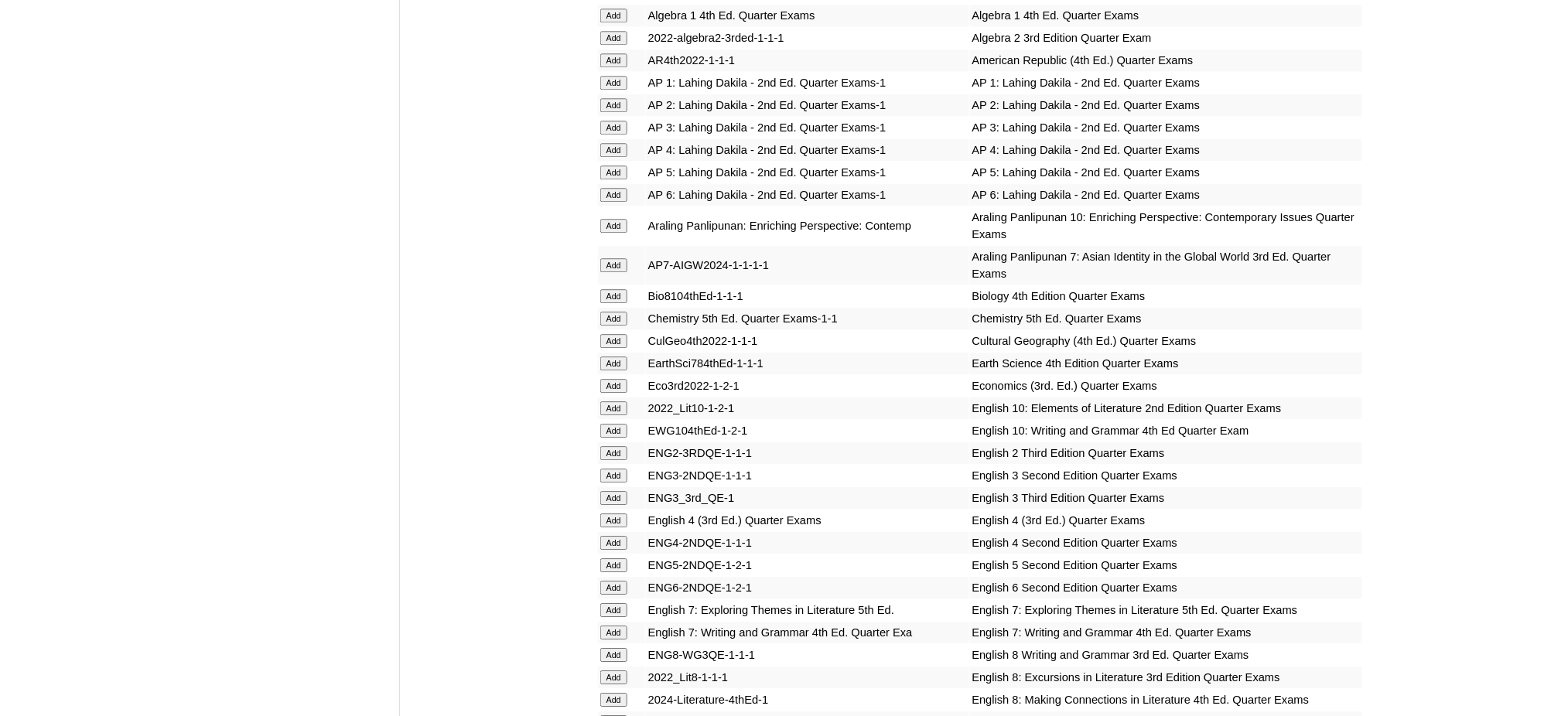
scroll to position [1442, 0]
click at [619, 257] on input "Add" at bounding box center [613, 264] width 27 height 14
click at [621, 356] on input "Add" at bounding box center [613, 362] width 27 height 14
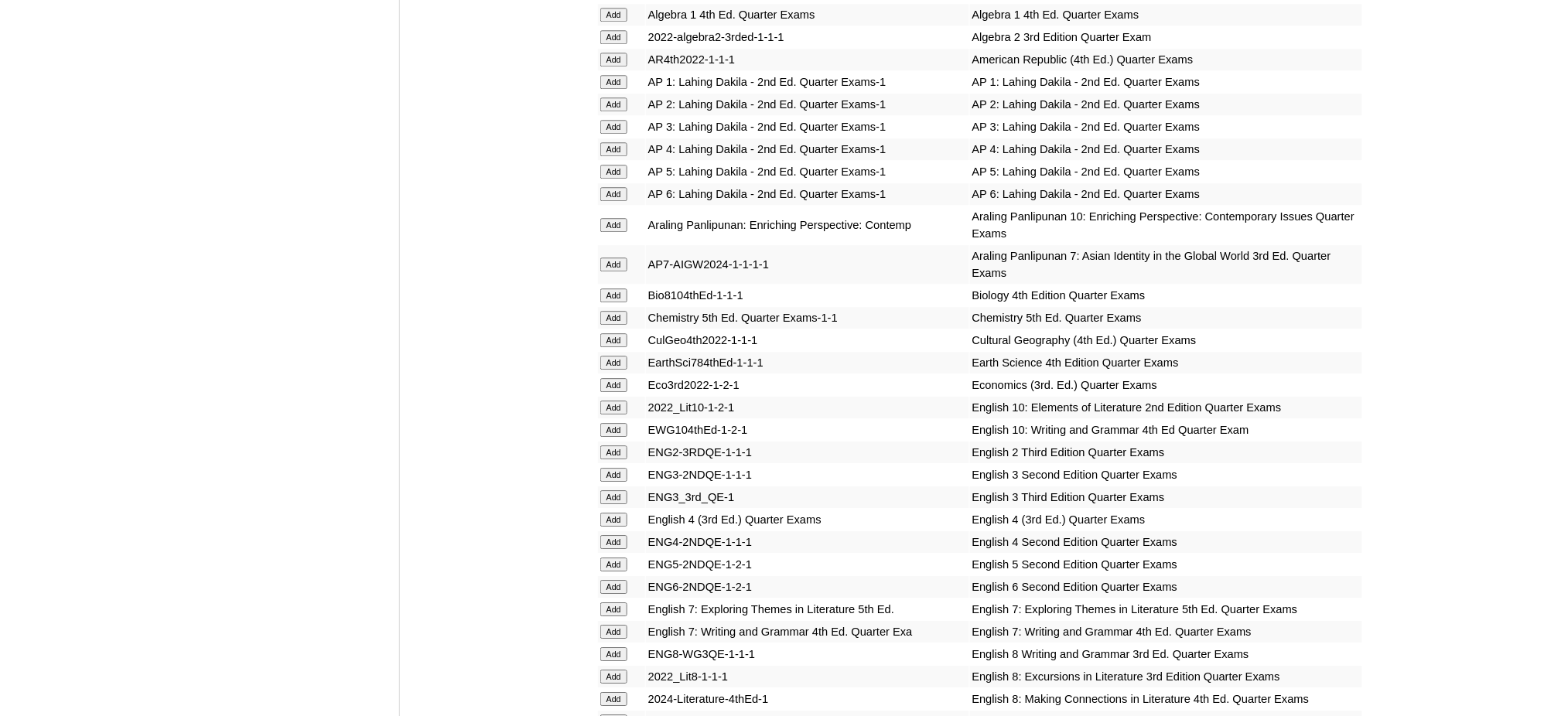
click at [621, 356] on input "Add" at bounding box center [613, 362] width 27 height 14
click at [620, 602] on input "Add" at bounding box center [613, 609] width 27 height 14
click at [619, 625] on input "Add" at bounding box center [613, 632] width 27 height 14
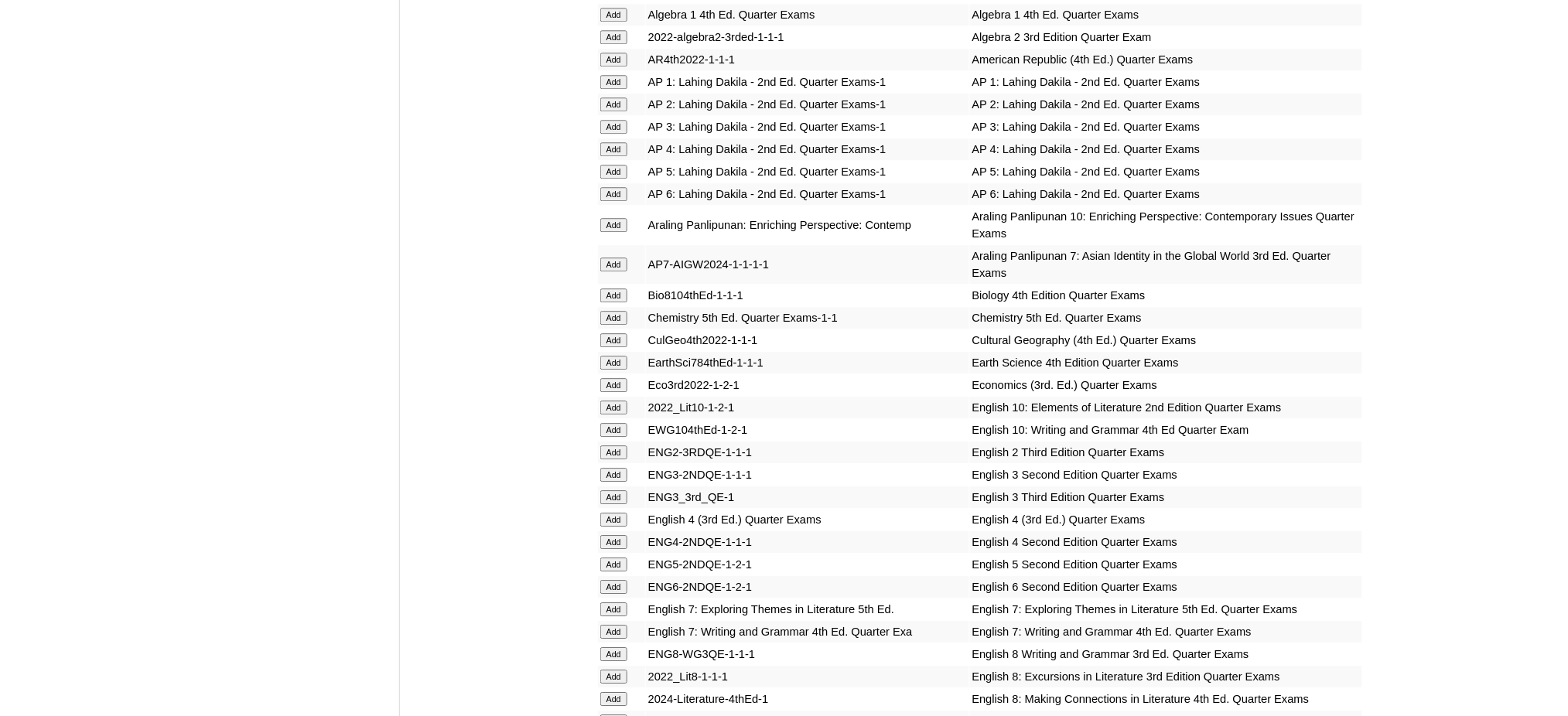
click at [619, 625] on input "Add" at bounding box center [613, 632] width 27 height 14
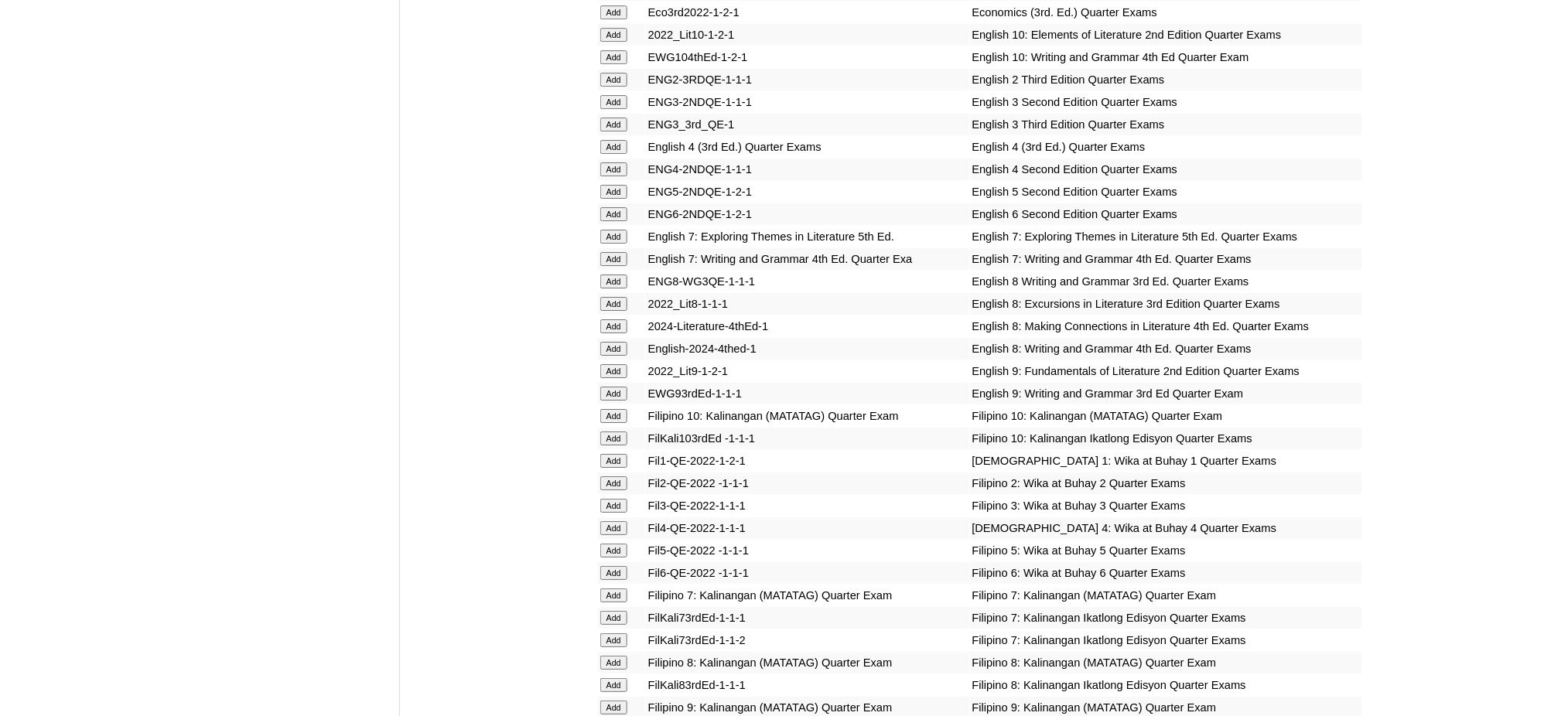
scroll to position [1957, 0]
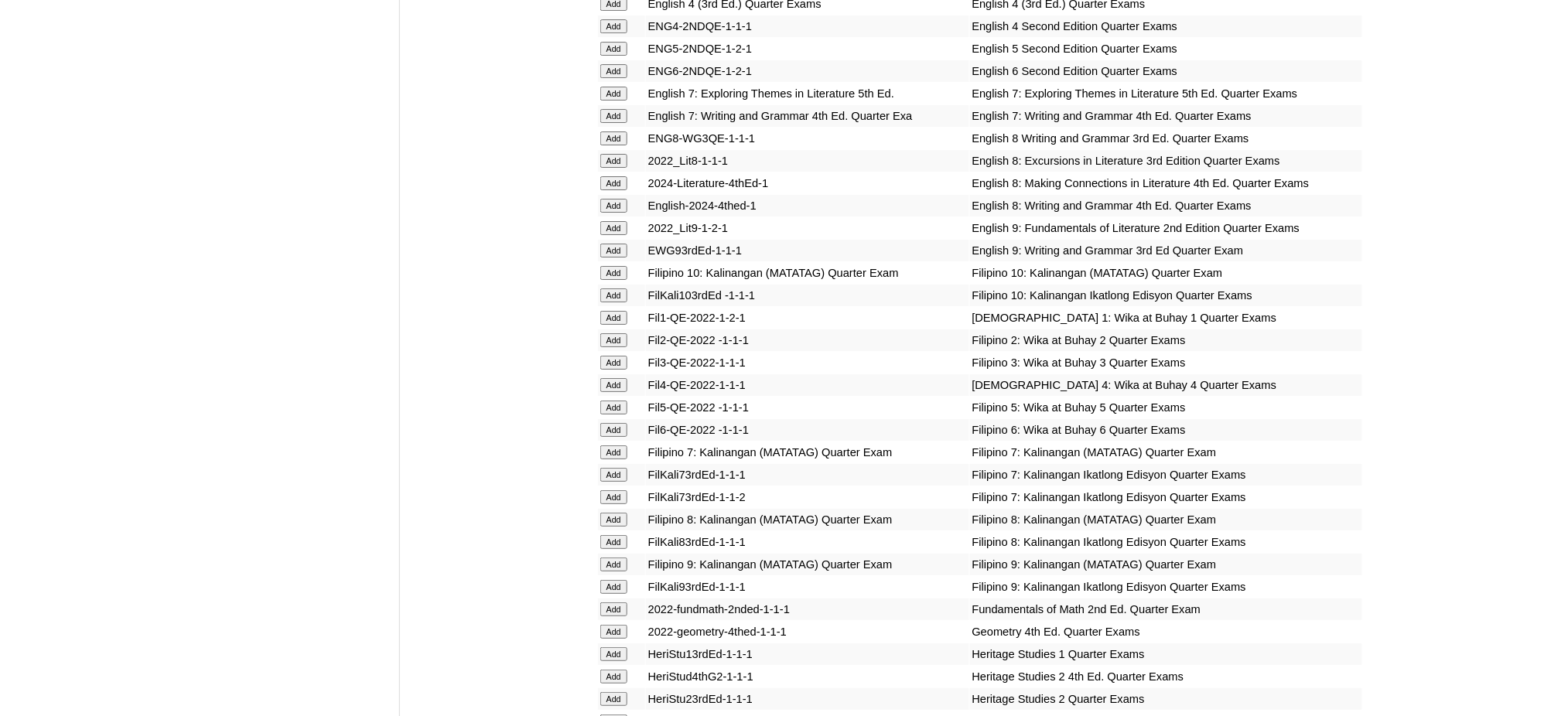
click at [601, 468] on input "Add" at bounding box center [613, 475] width 27 height 14
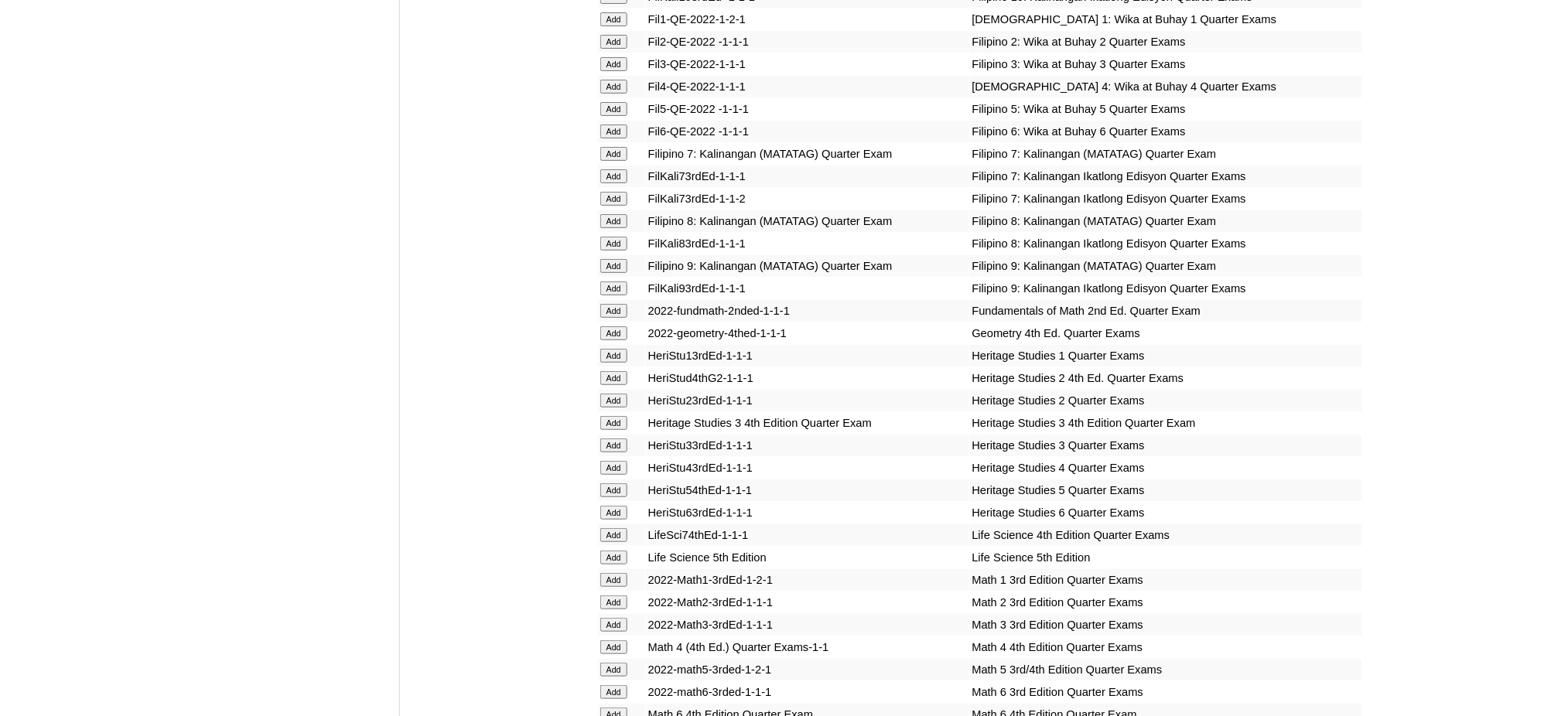
scroll to position [2369, 0]
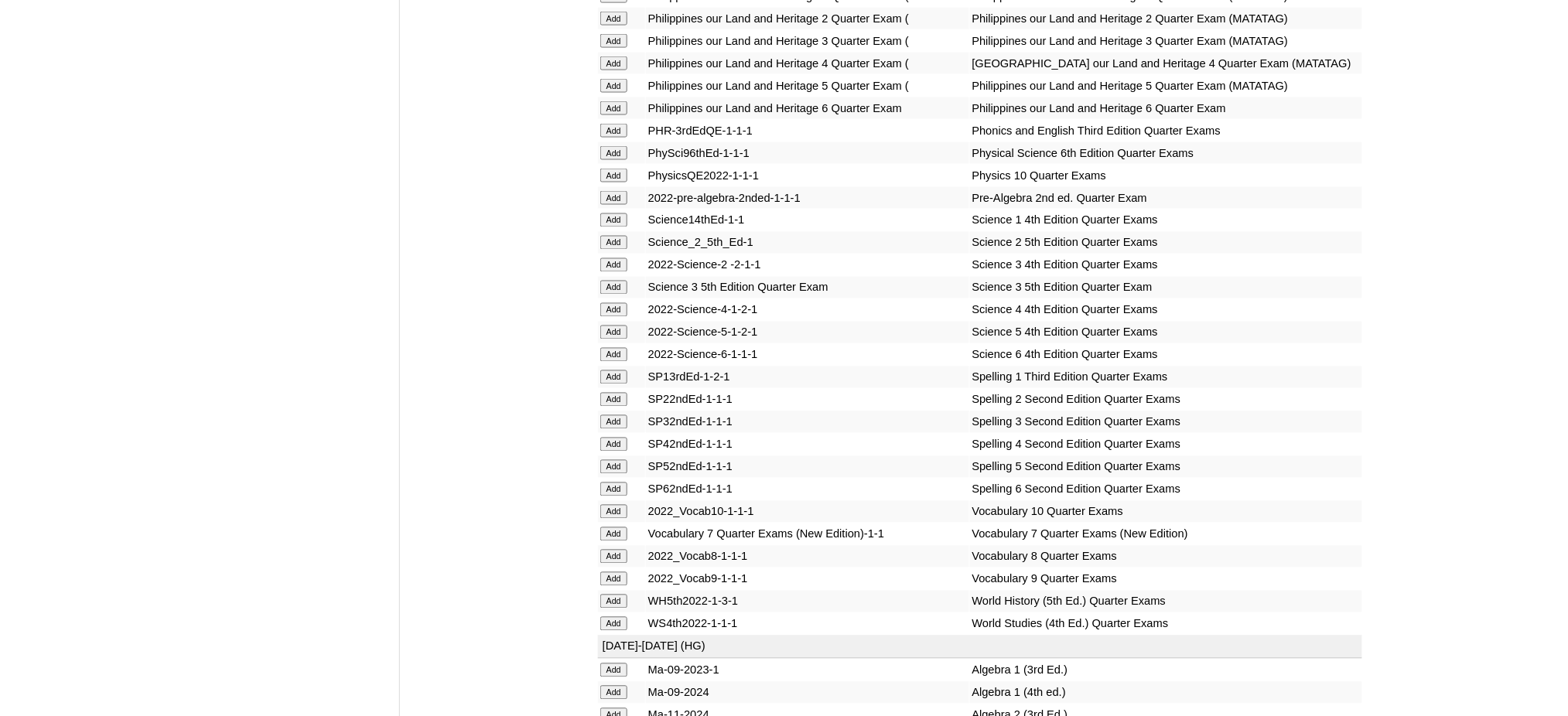
scroll to position [2988, 0]
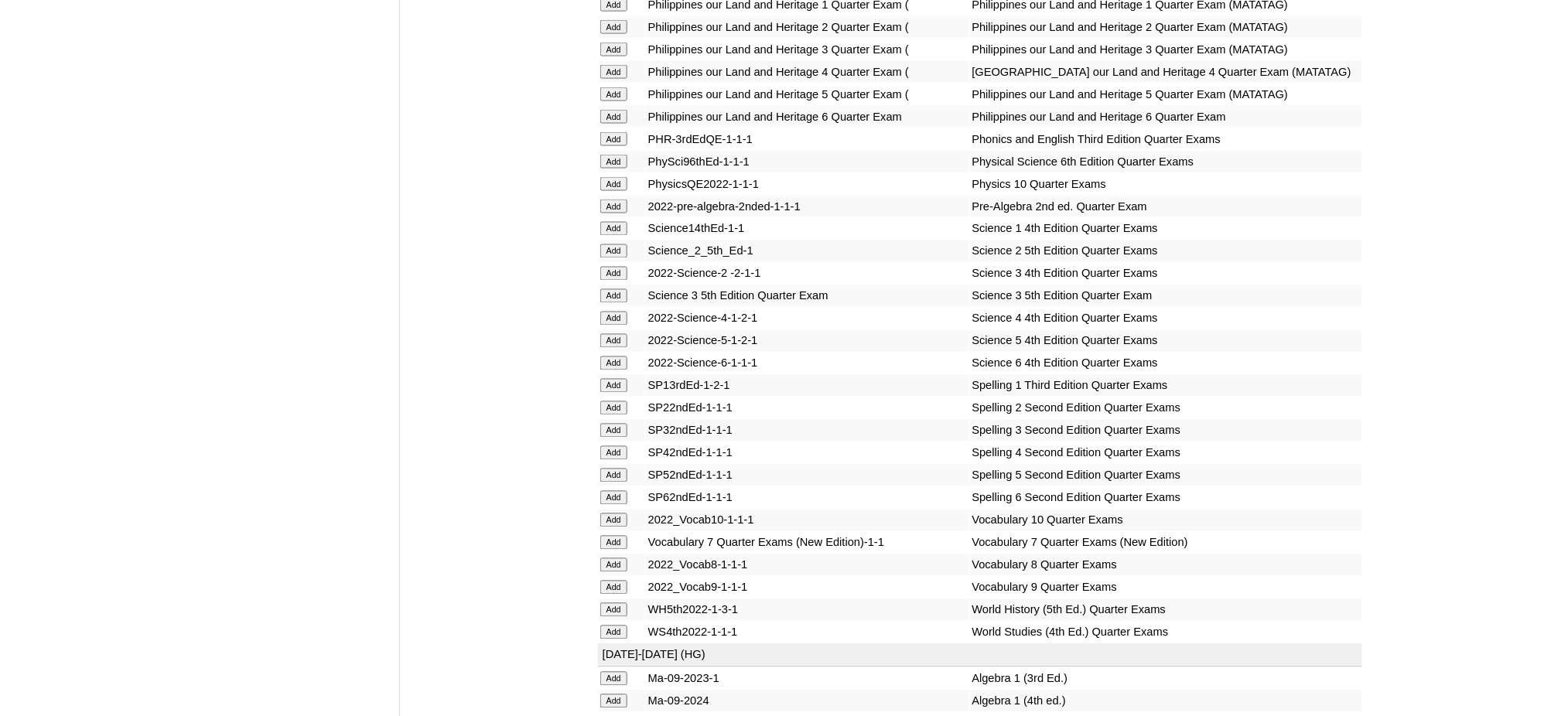
click at [619, 200] on input "Add" at bounding box center [613, 207] width 27 height 14
click at [625, 535] on input "Add" at bounding box center [613, 542] width 27 height 14
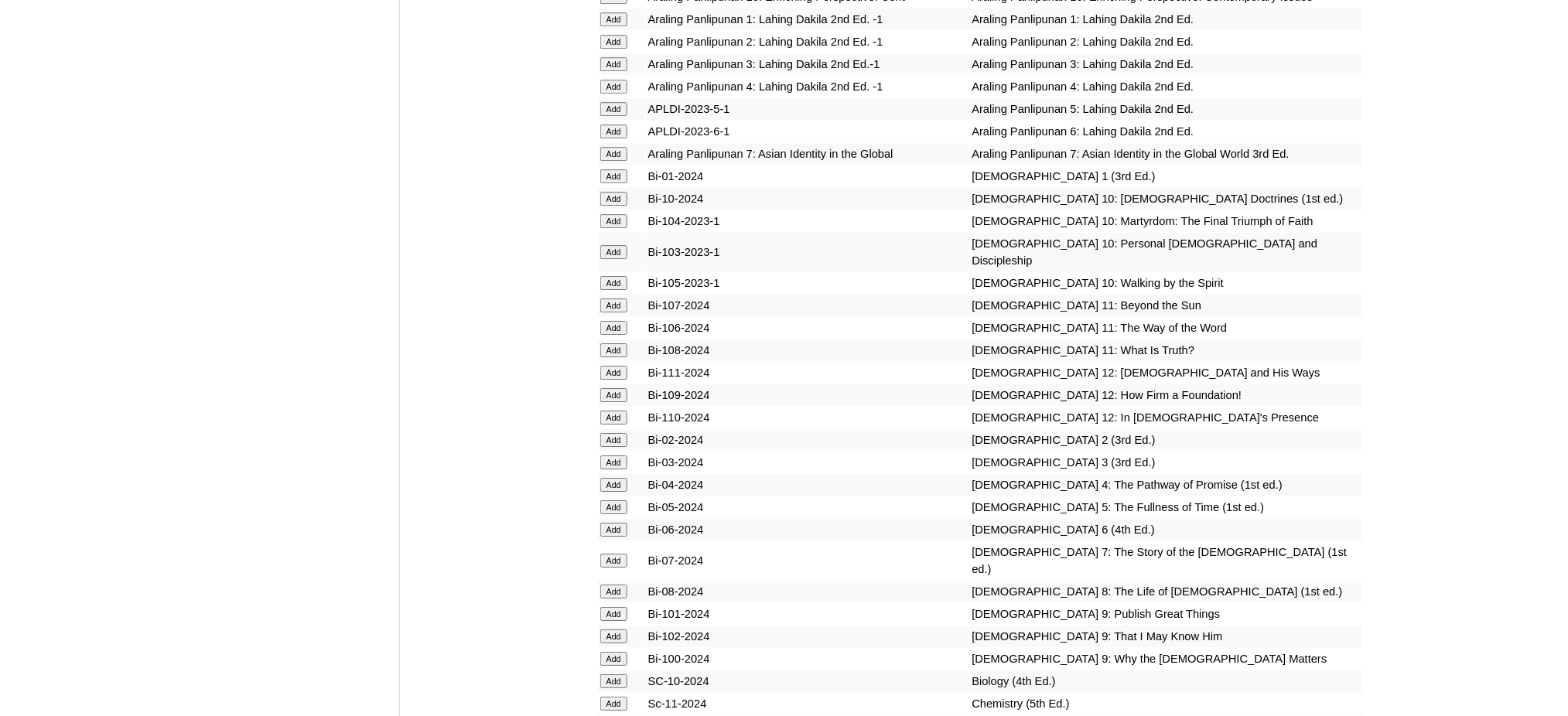
scroll to position [3812, 0]
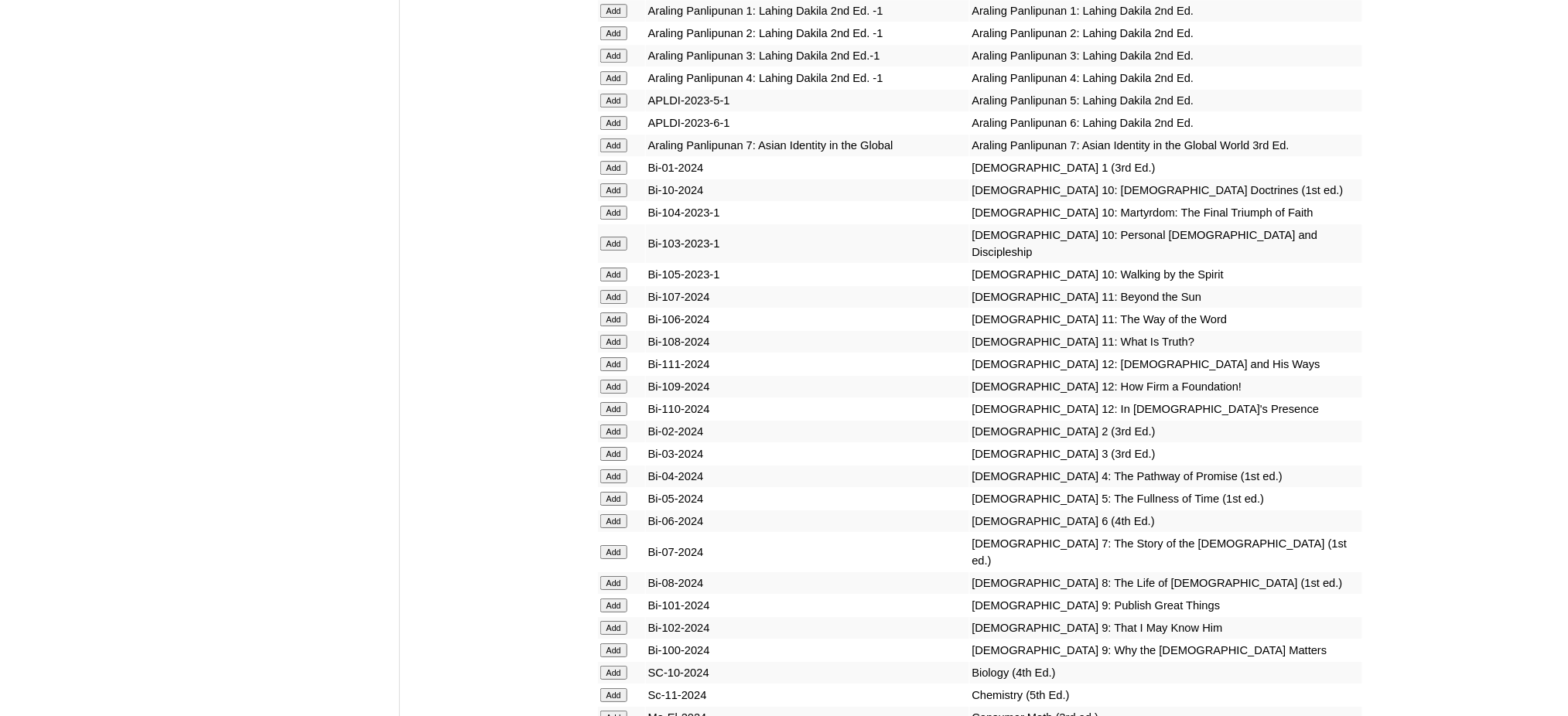
click at [612, 138] on input "Add" at bounding box center [613, 145] width 27 height 14
click at [611, 545] on input "Add" at bounding box center [613, 552] width 27 height 14
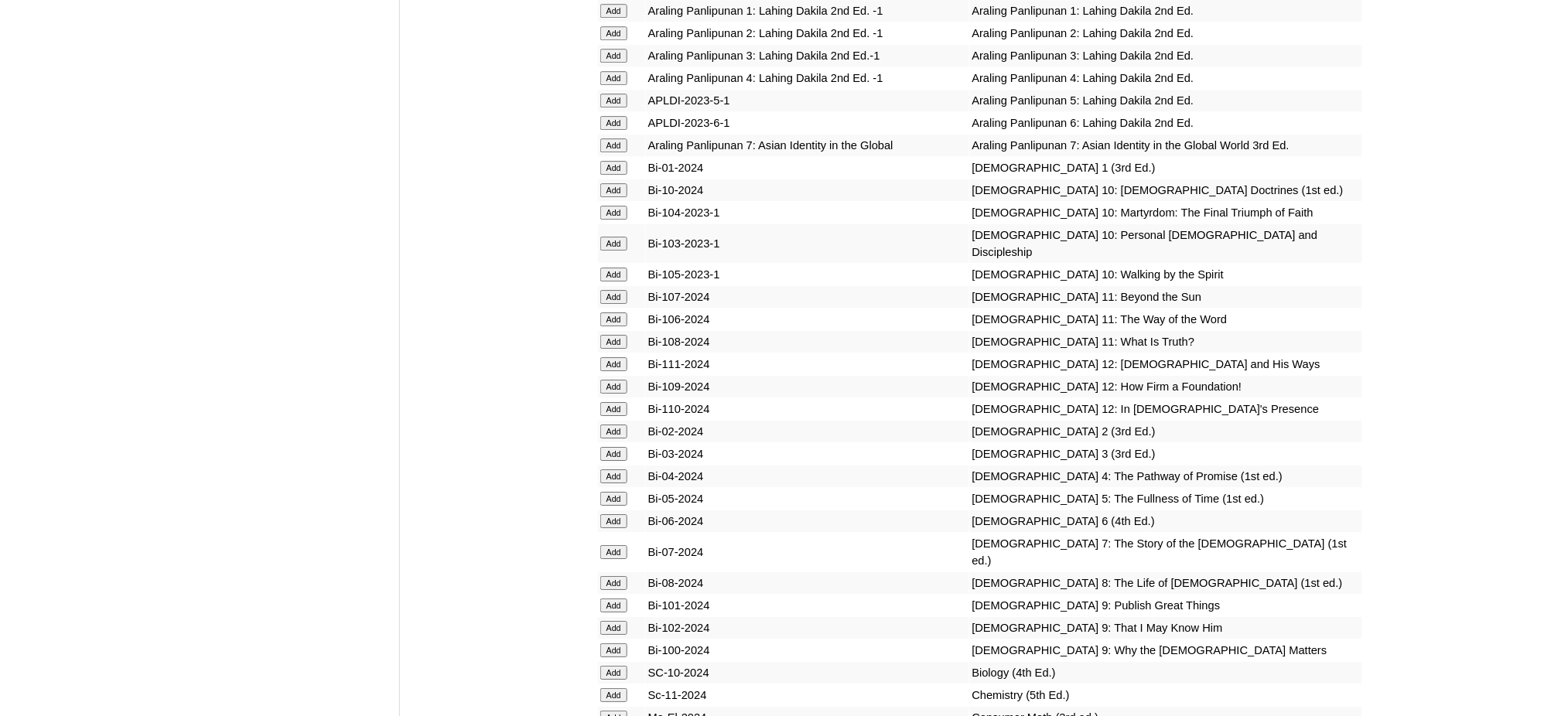
click at [611, 545] on input "Add" at bounding box center [613, 552] width 27 height 14
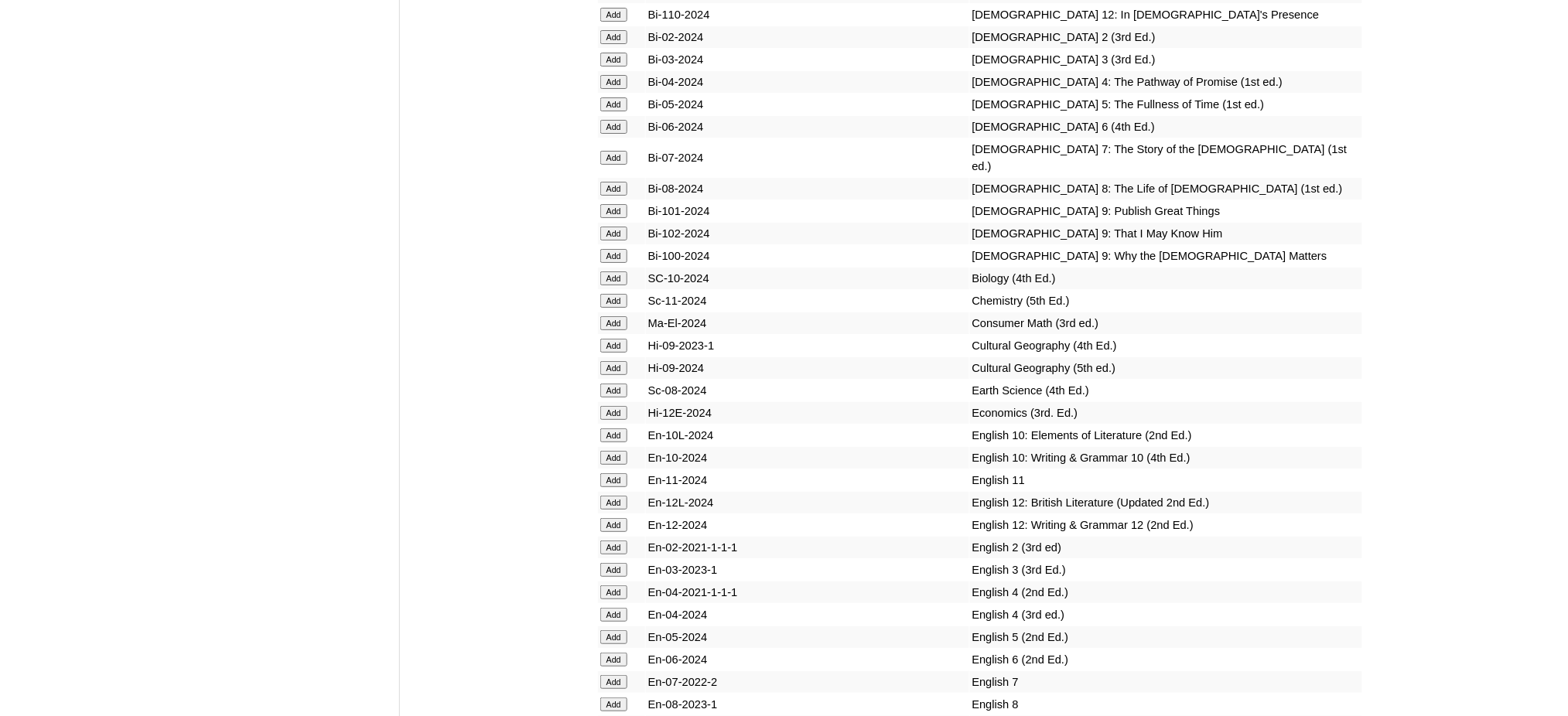
scroll to position [4224, 0]
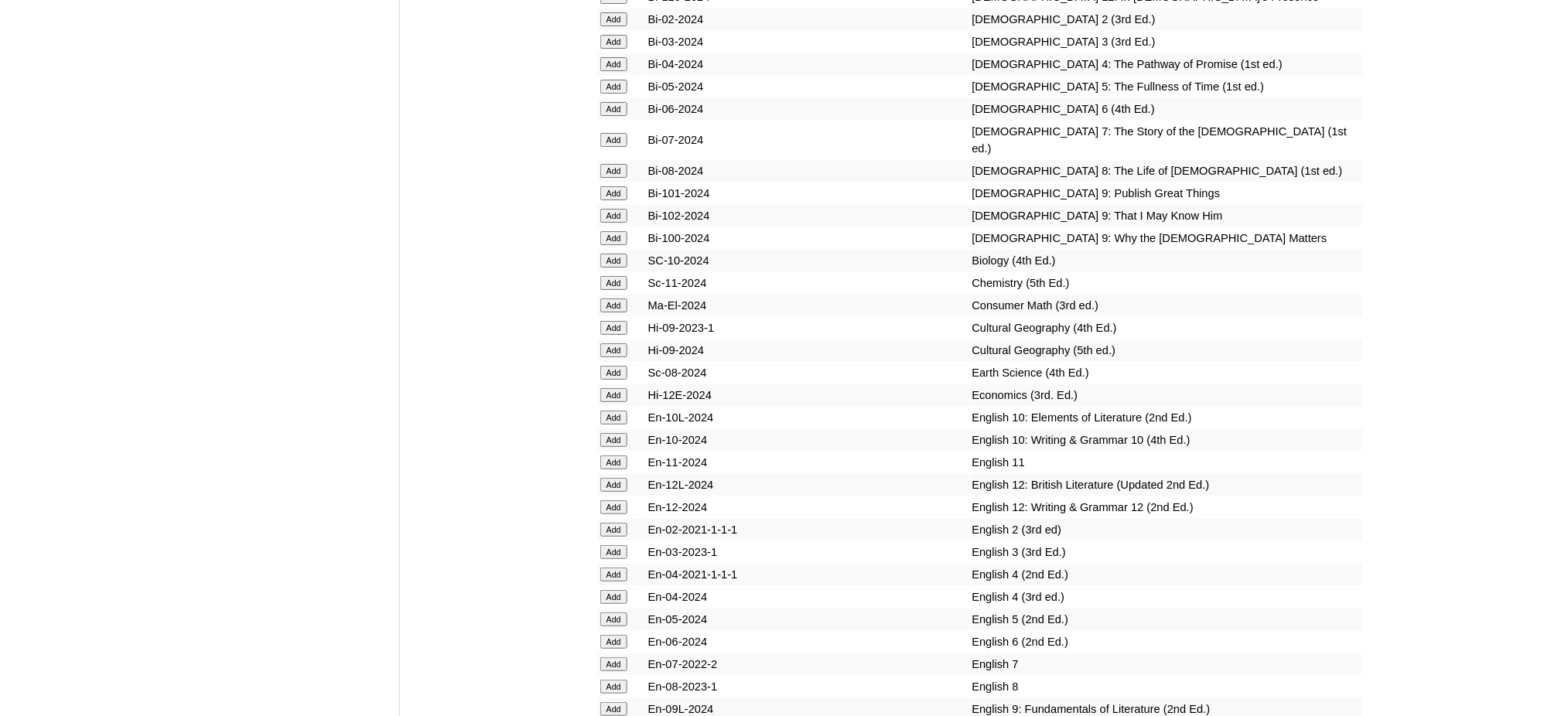
click at [611, 657] on input "Add" at bounding box center [613, 664] width 27 height 14
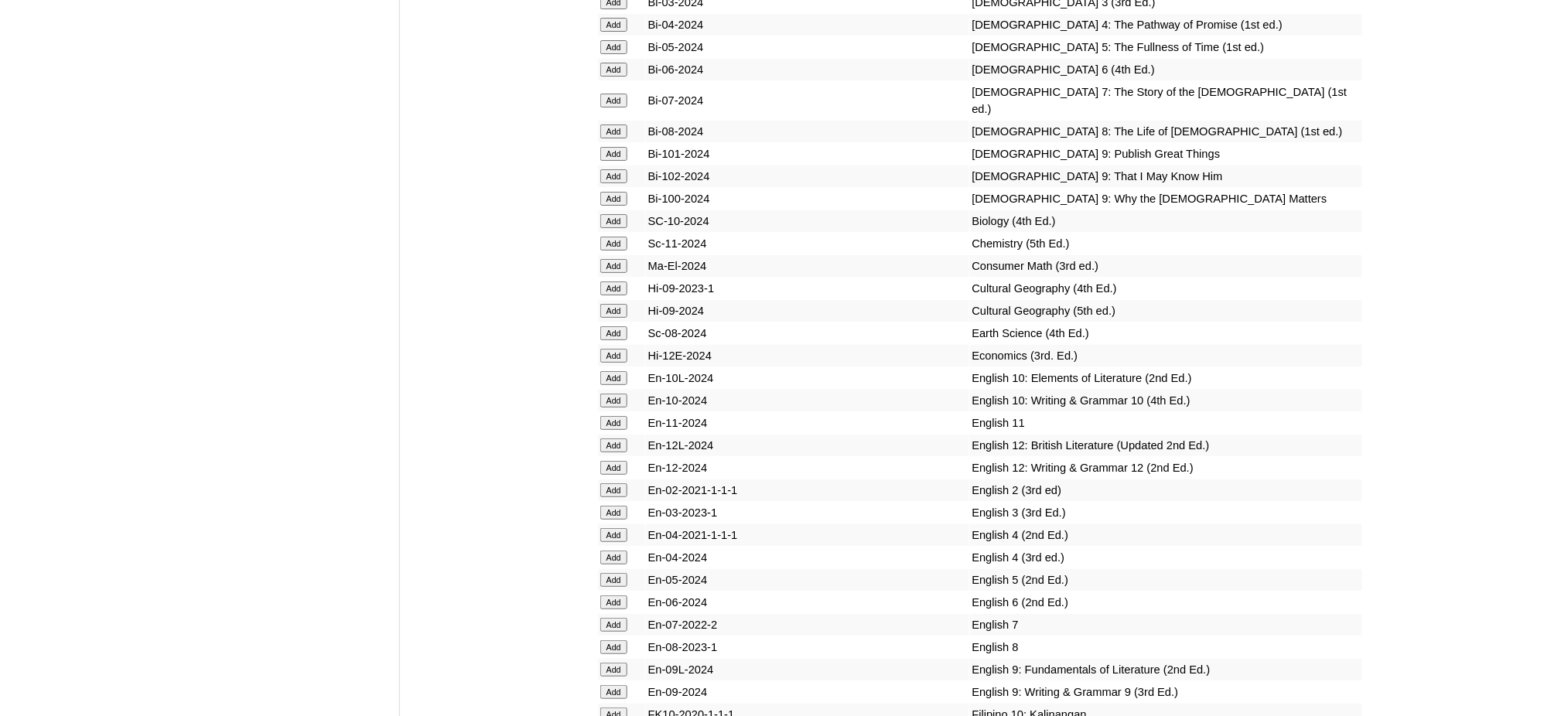
scroll to position [4533, 0]
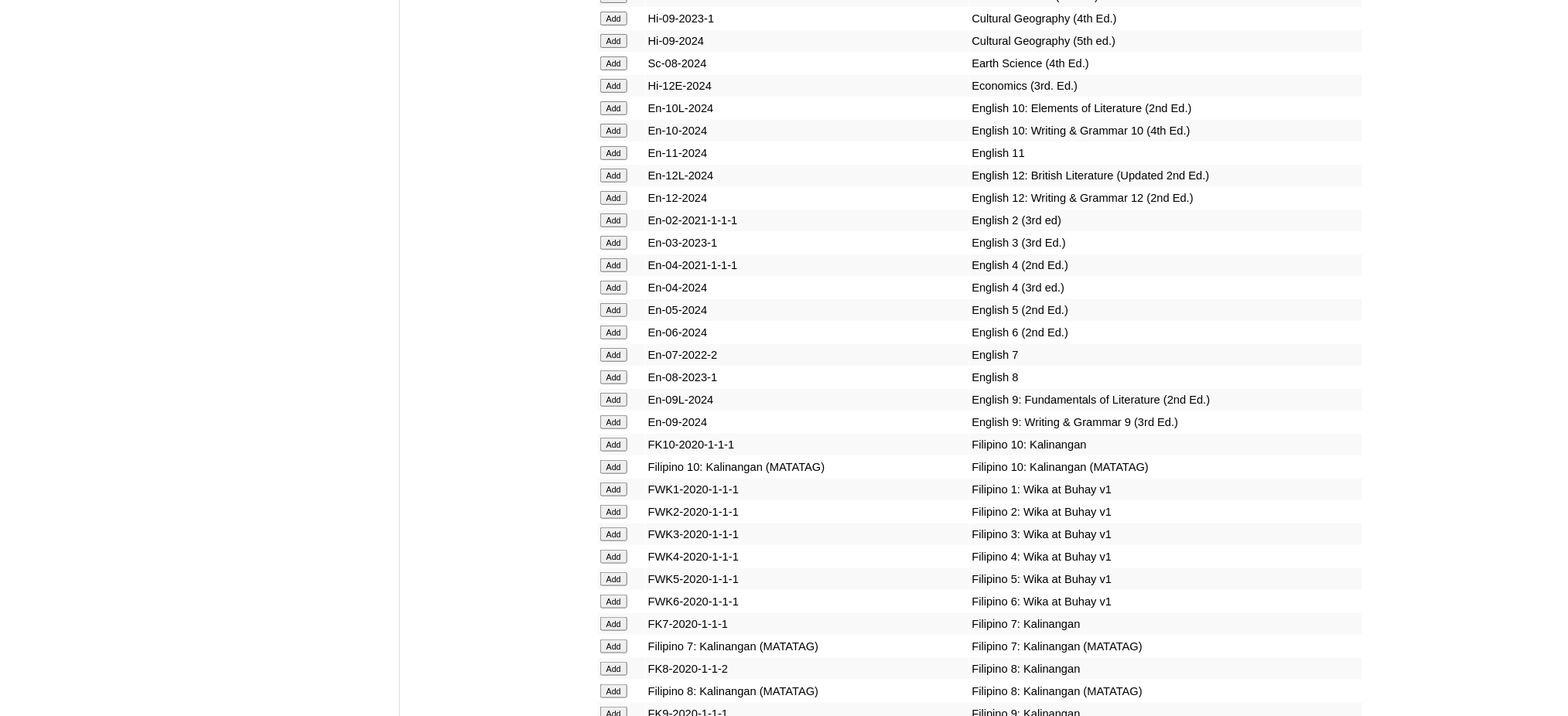
click at [620, 640] on input "Add" at bounding box center [613, 646] width 27 height 14
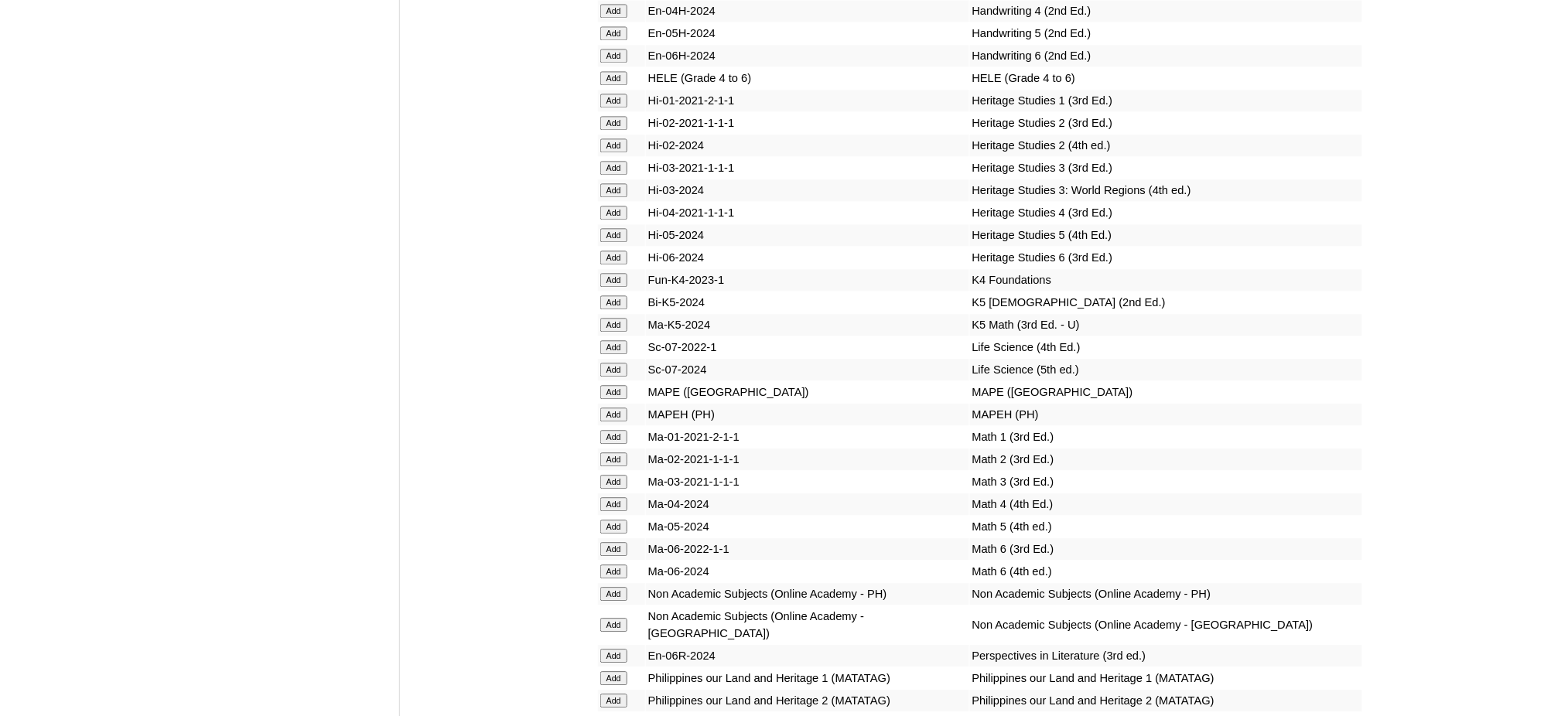
scroll to position [5461, 0]
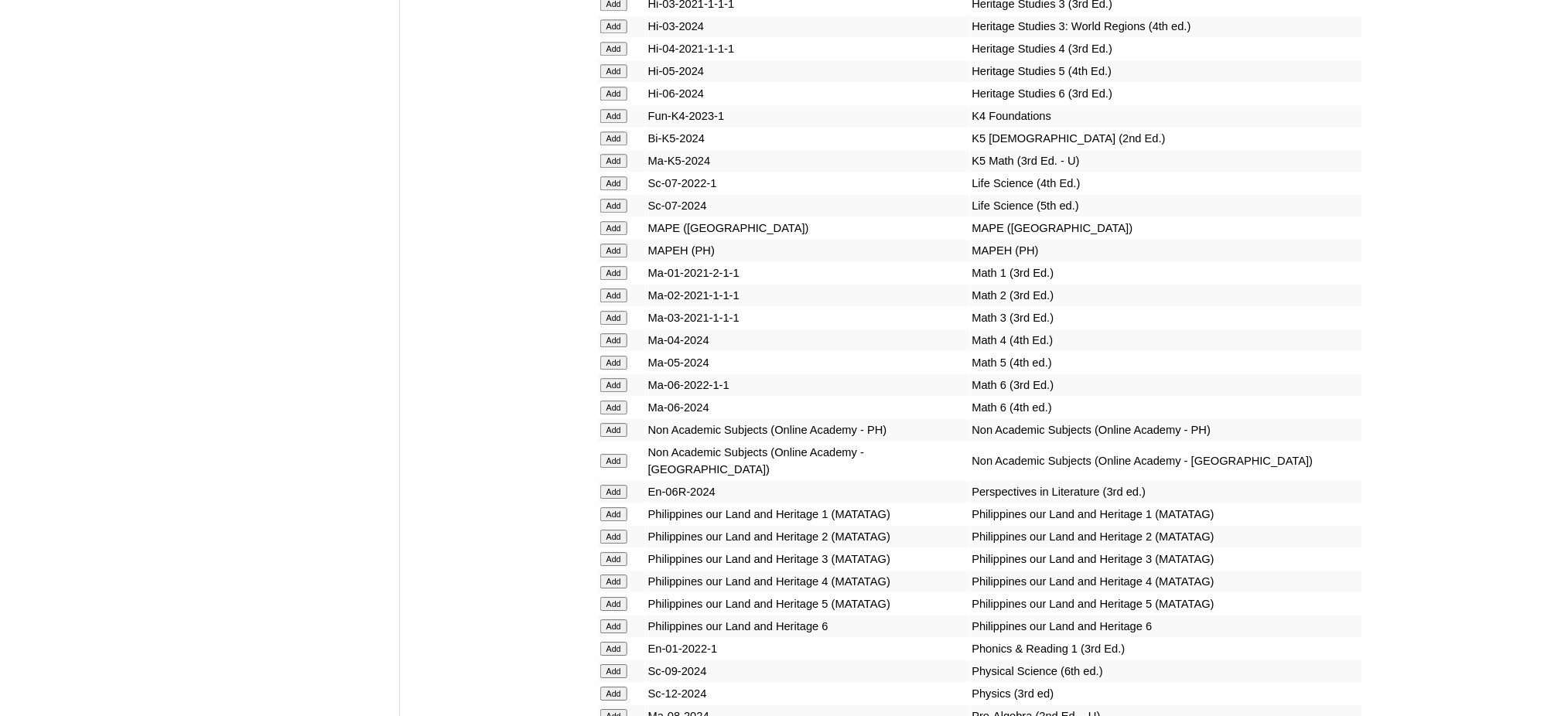
scroll to position [5667, 0]
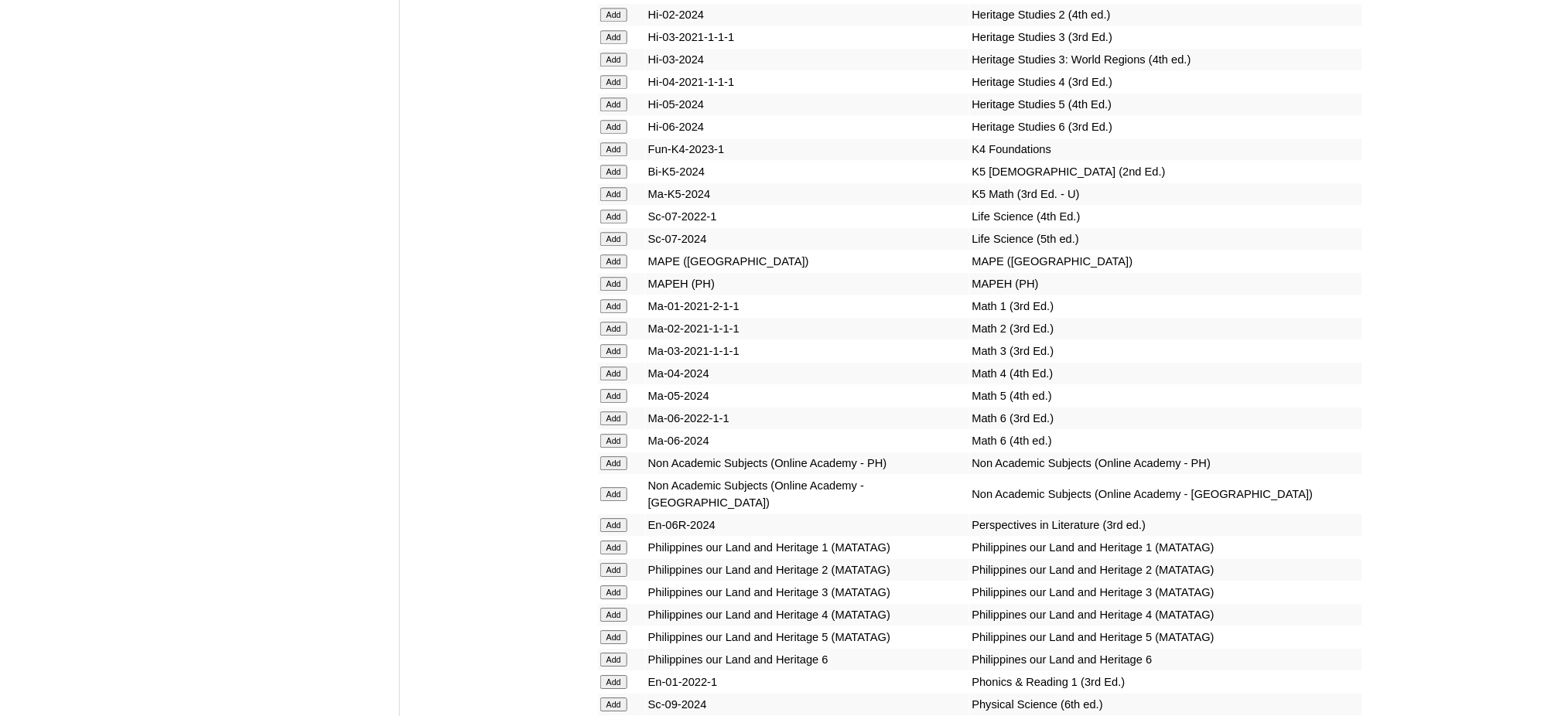
scroll to position [5667, 0]
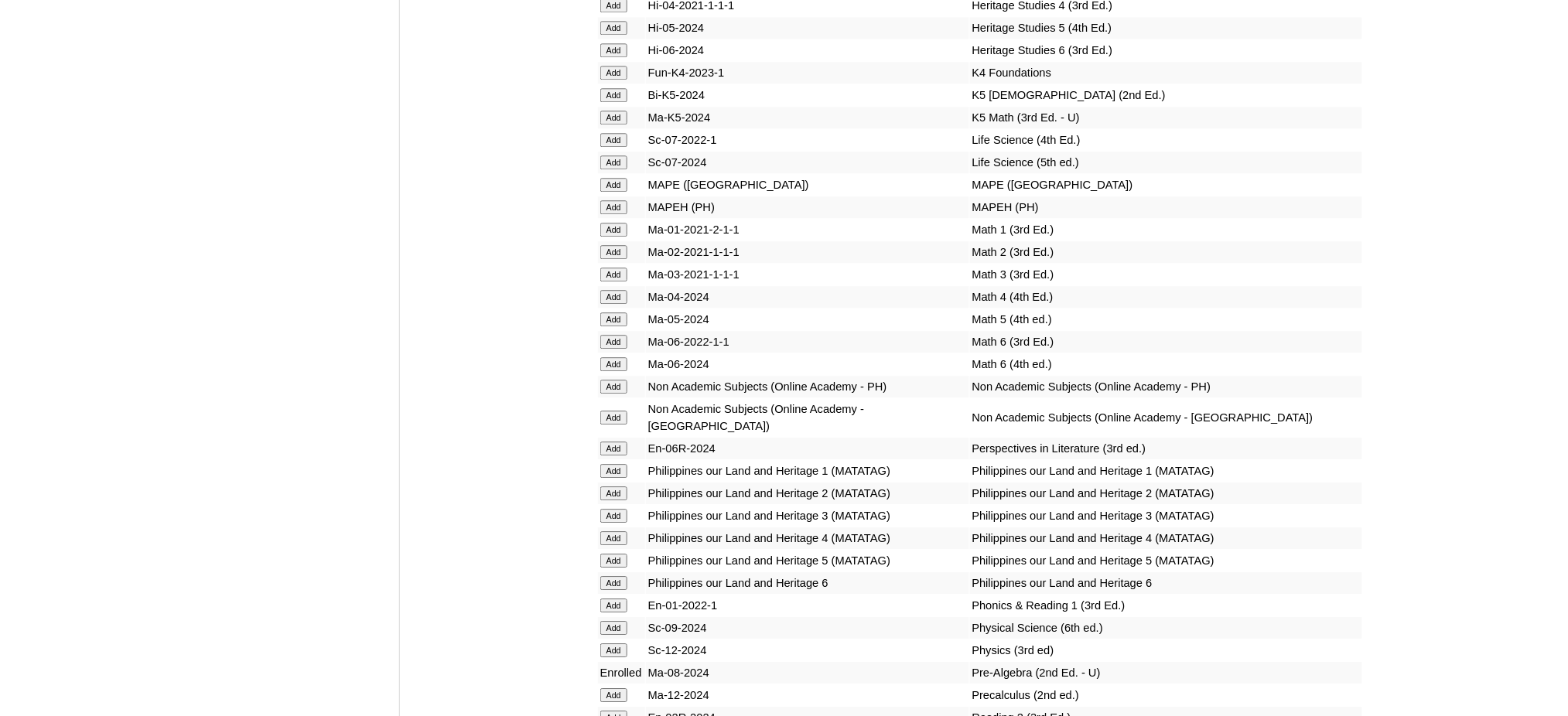
click at [619, 201] on input "Add" at bounding box center [613, 208] width 27 height 14
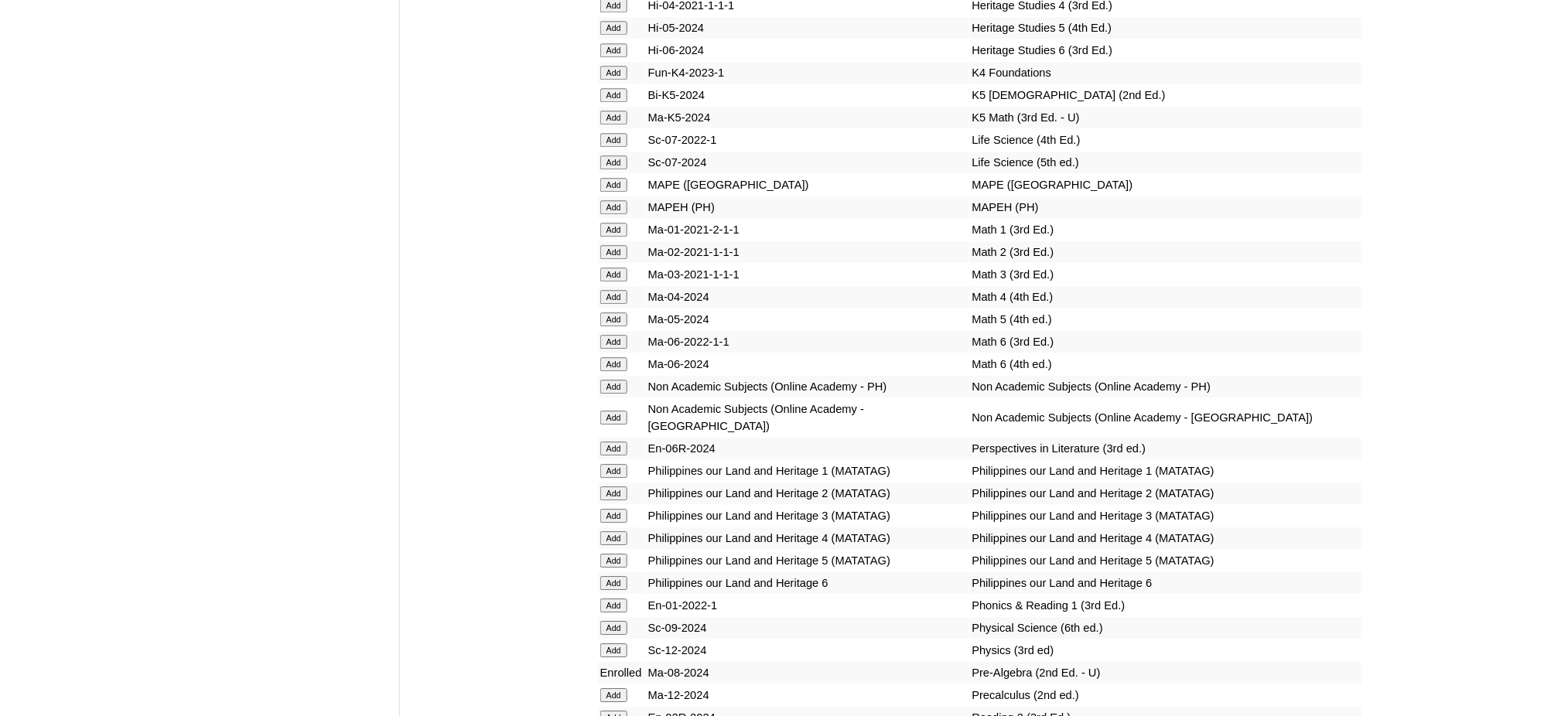
click at [619, 201] on input "Add" at bounding box center [613, 208] width 27 height 14
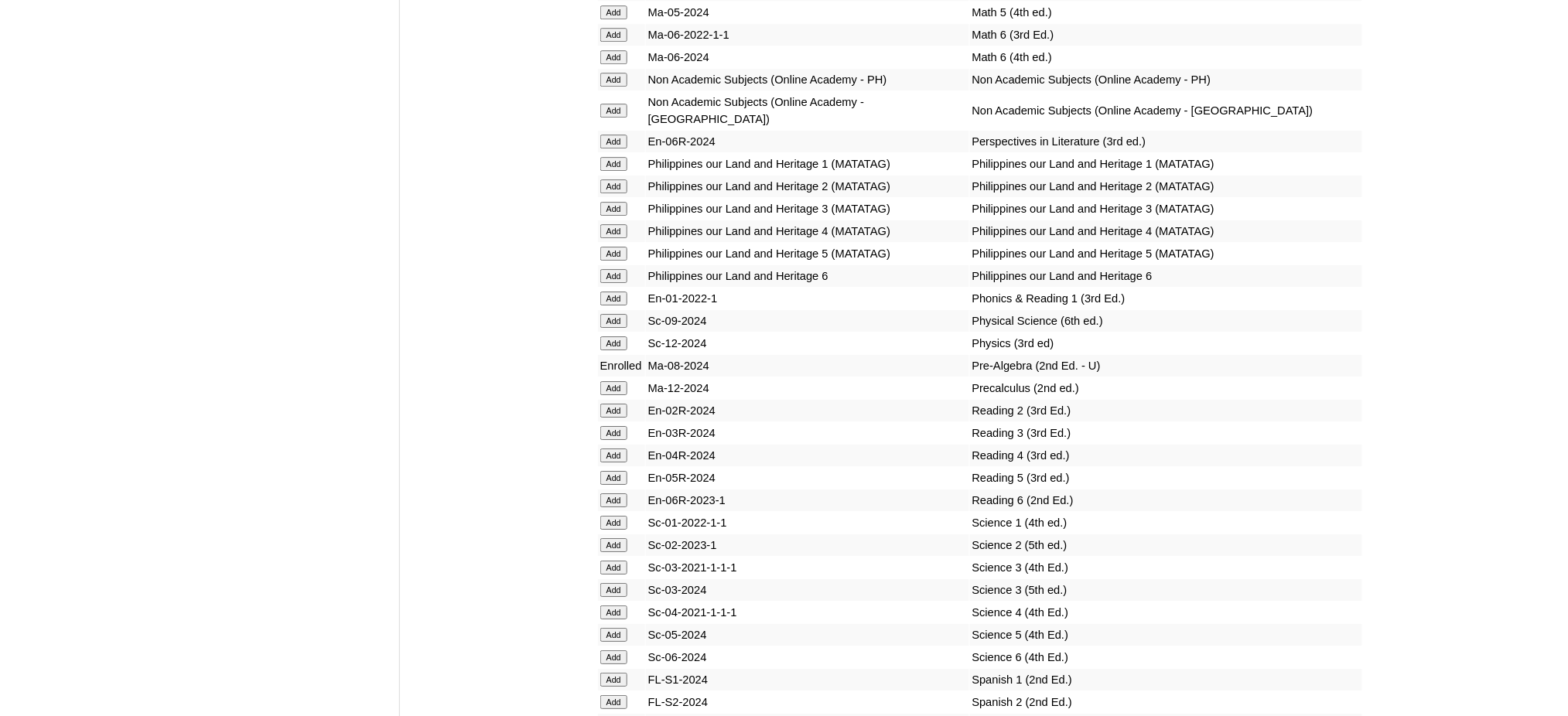
scroll to position [5976, 0]
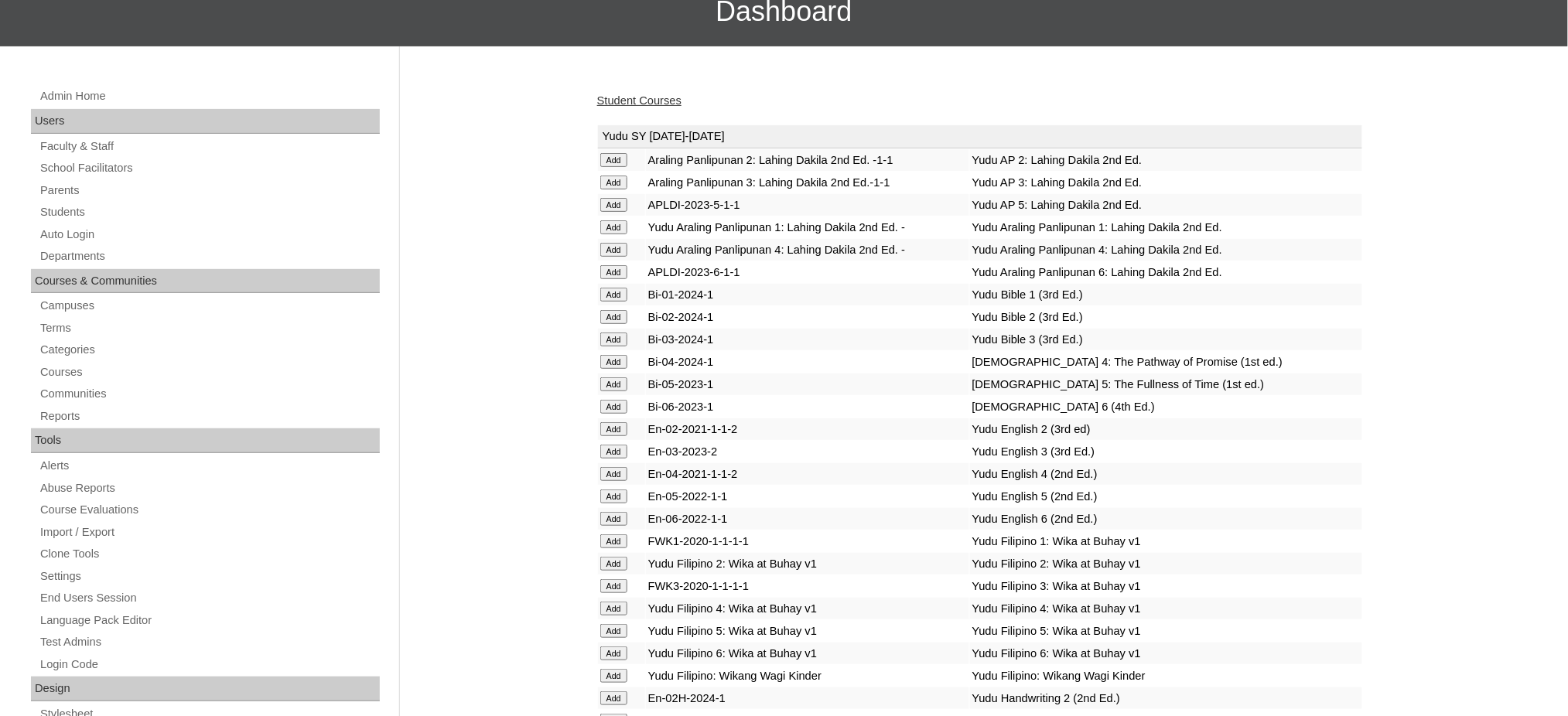
scroll to position [206, 0]
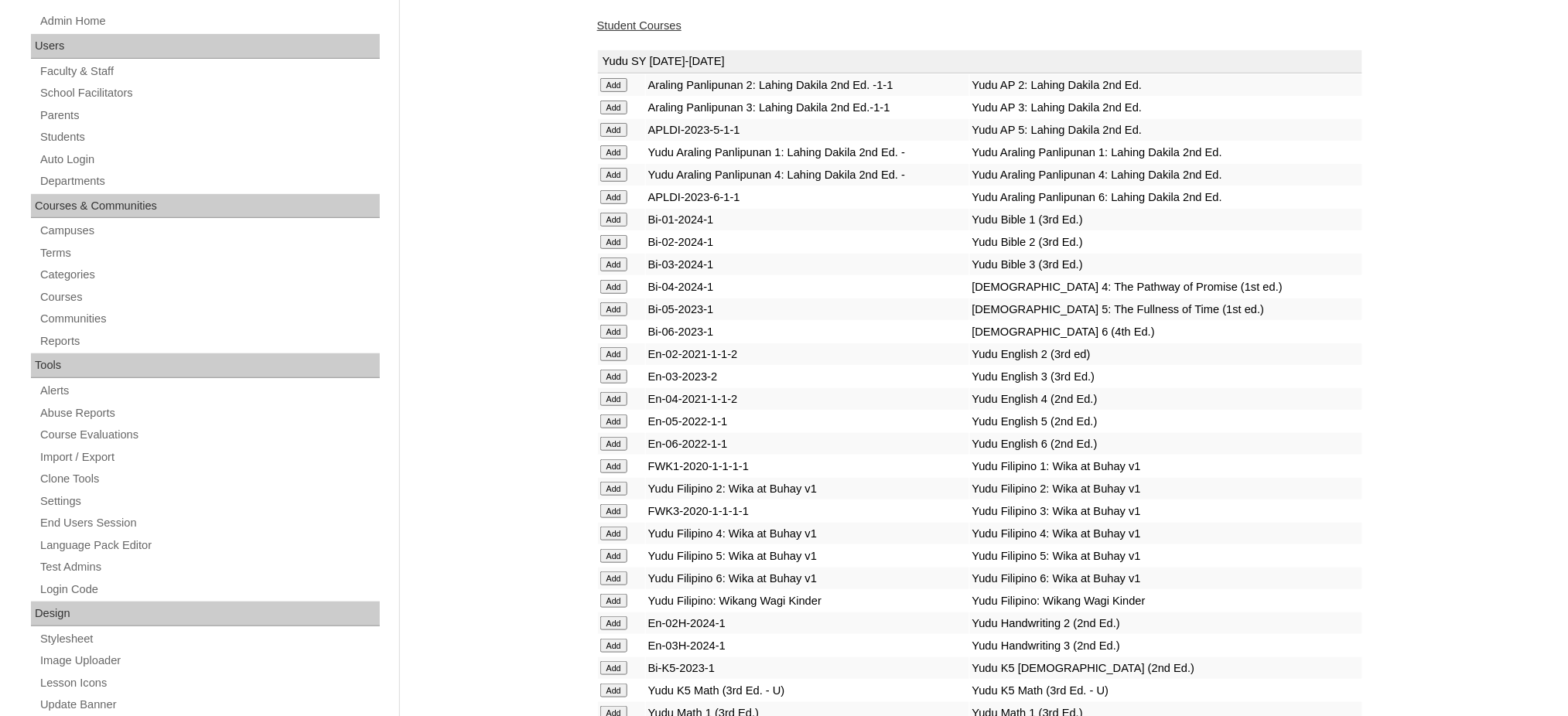
click at [633, 19] on link "Student Courses" at bounding box center [639, 25] width 84 height 12
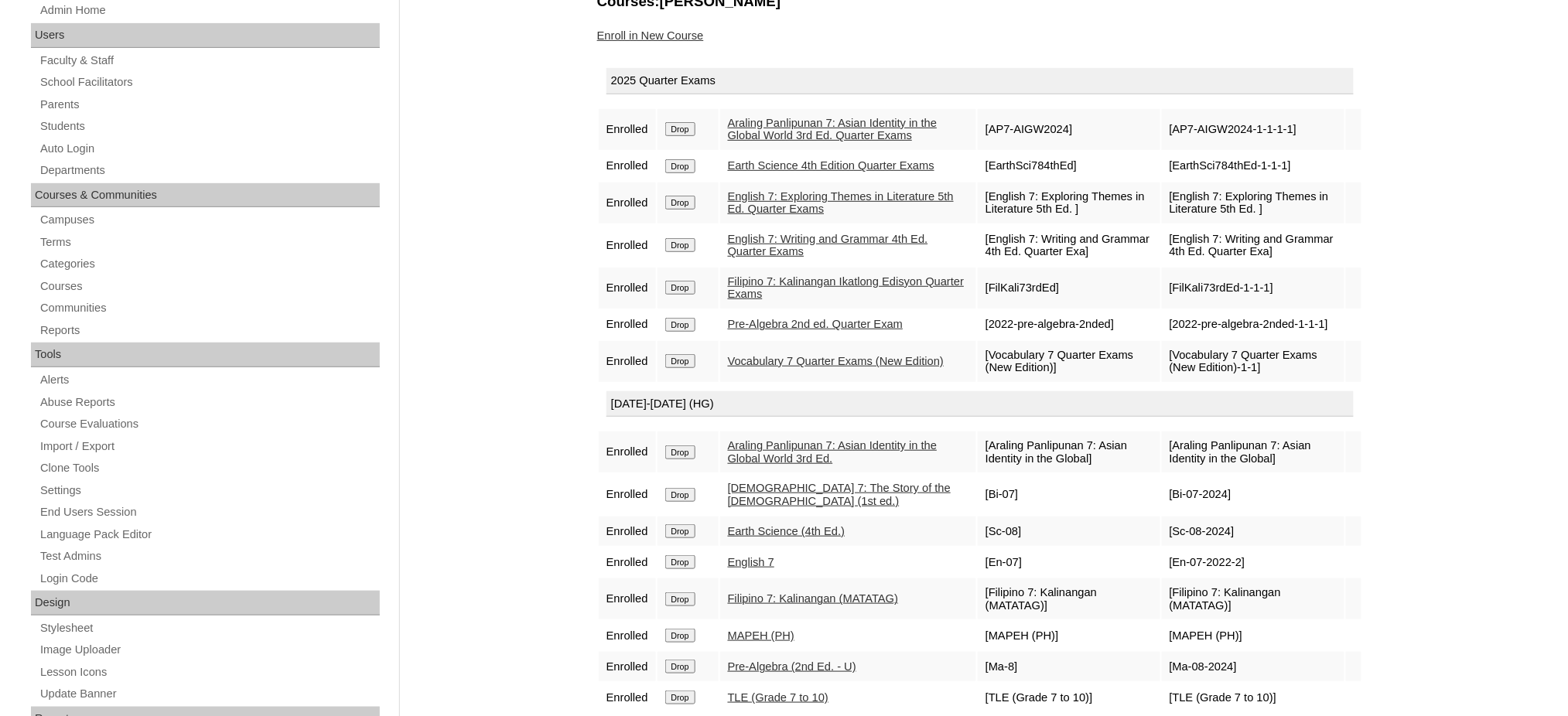
scroll to position [206, 0]
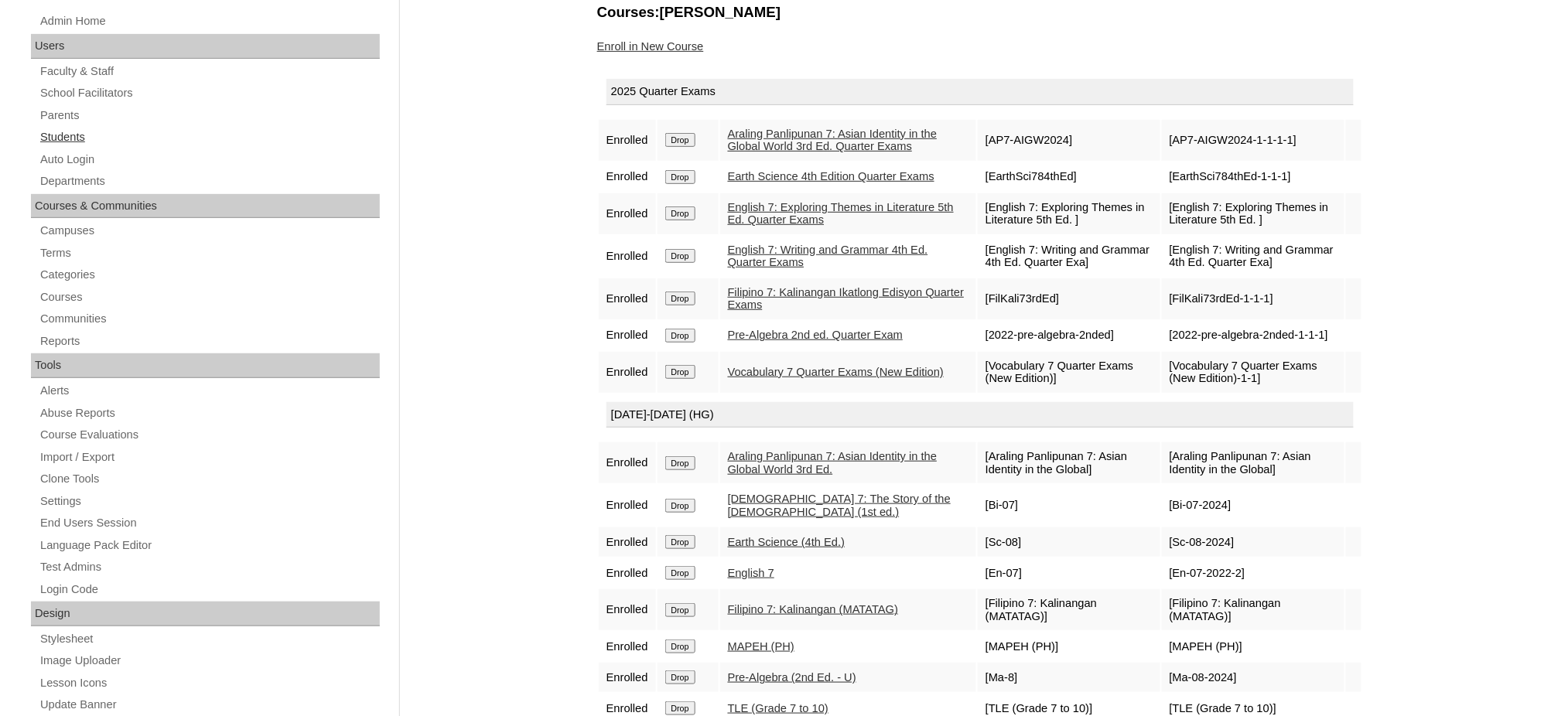
click at [41, 132] on link "Students" at bounding box center [209, 136] width 341 height 19
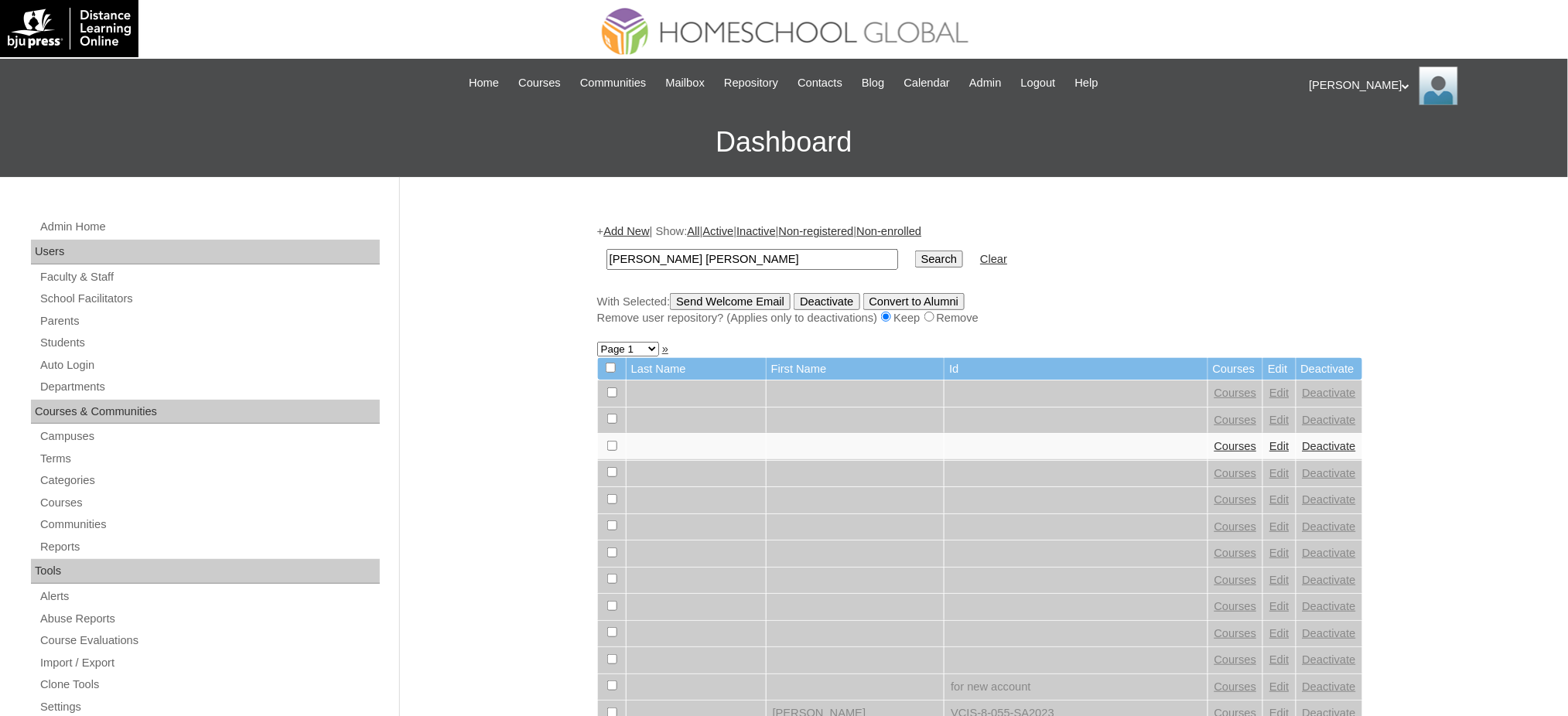
type input "[PERSON_NAME] [PERSON_NAME]"
click at [915, 257] on input "Search" at bounding box center [939, 258] width 48 height 17
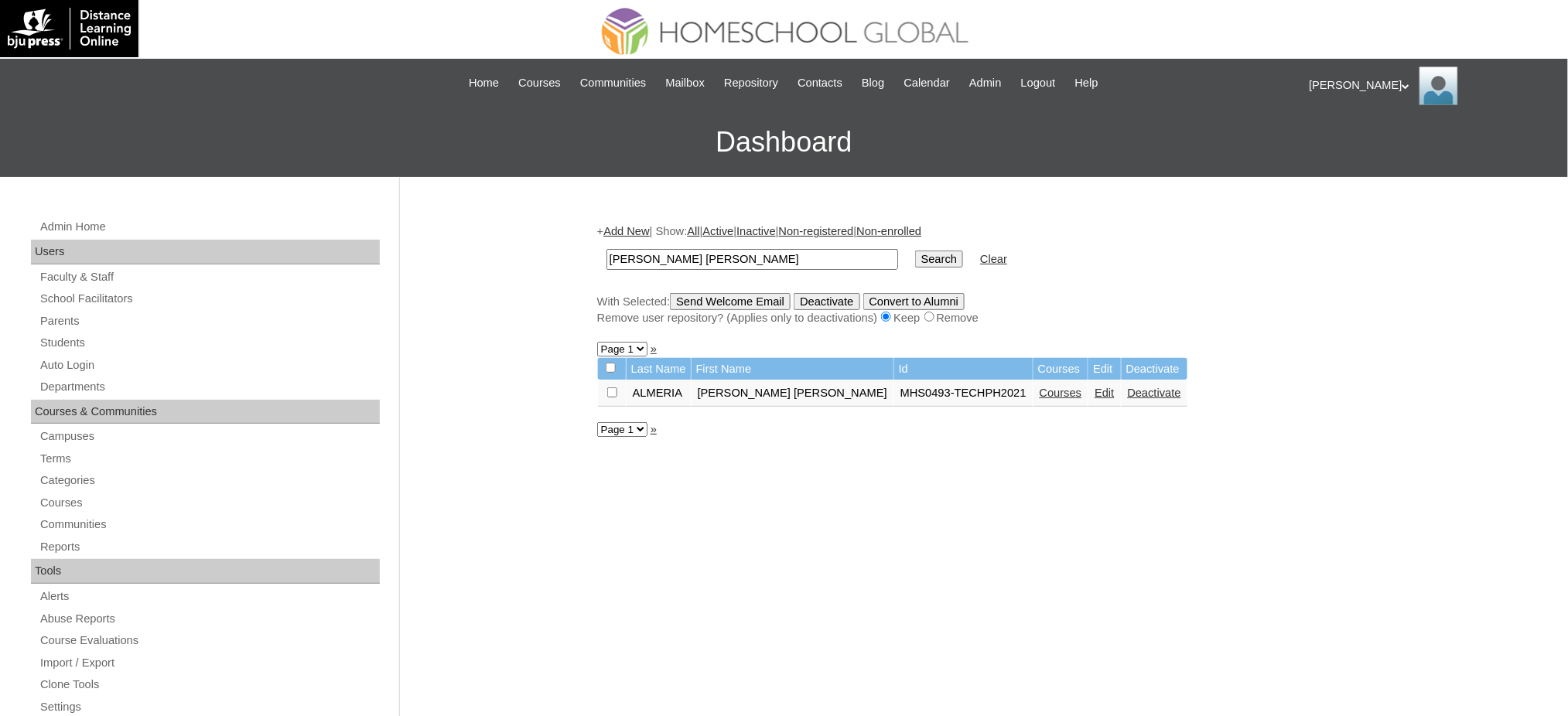
click at [1094, 390] on link "Edit" at bounding box center [1103, 392] width 19 height 12
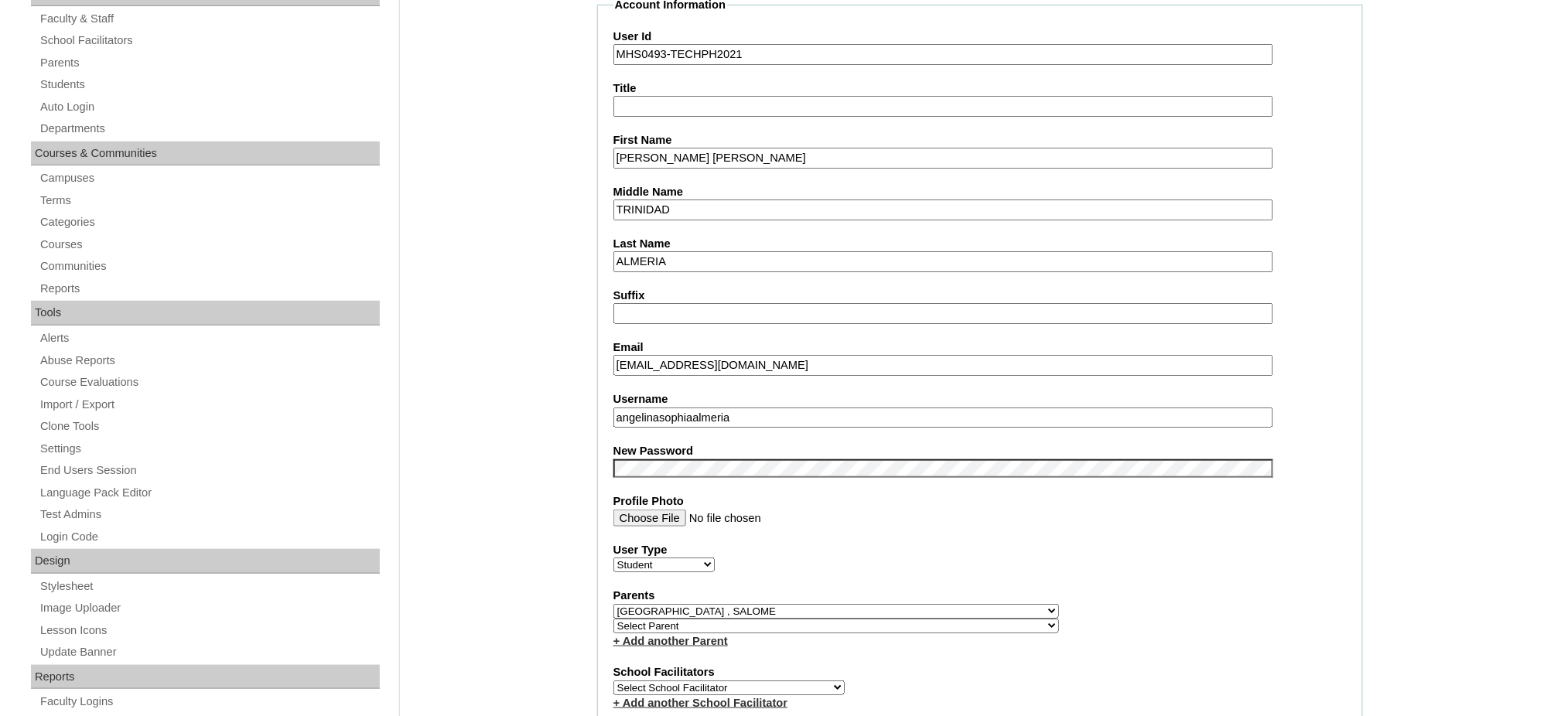
scroll to position [309, 0]
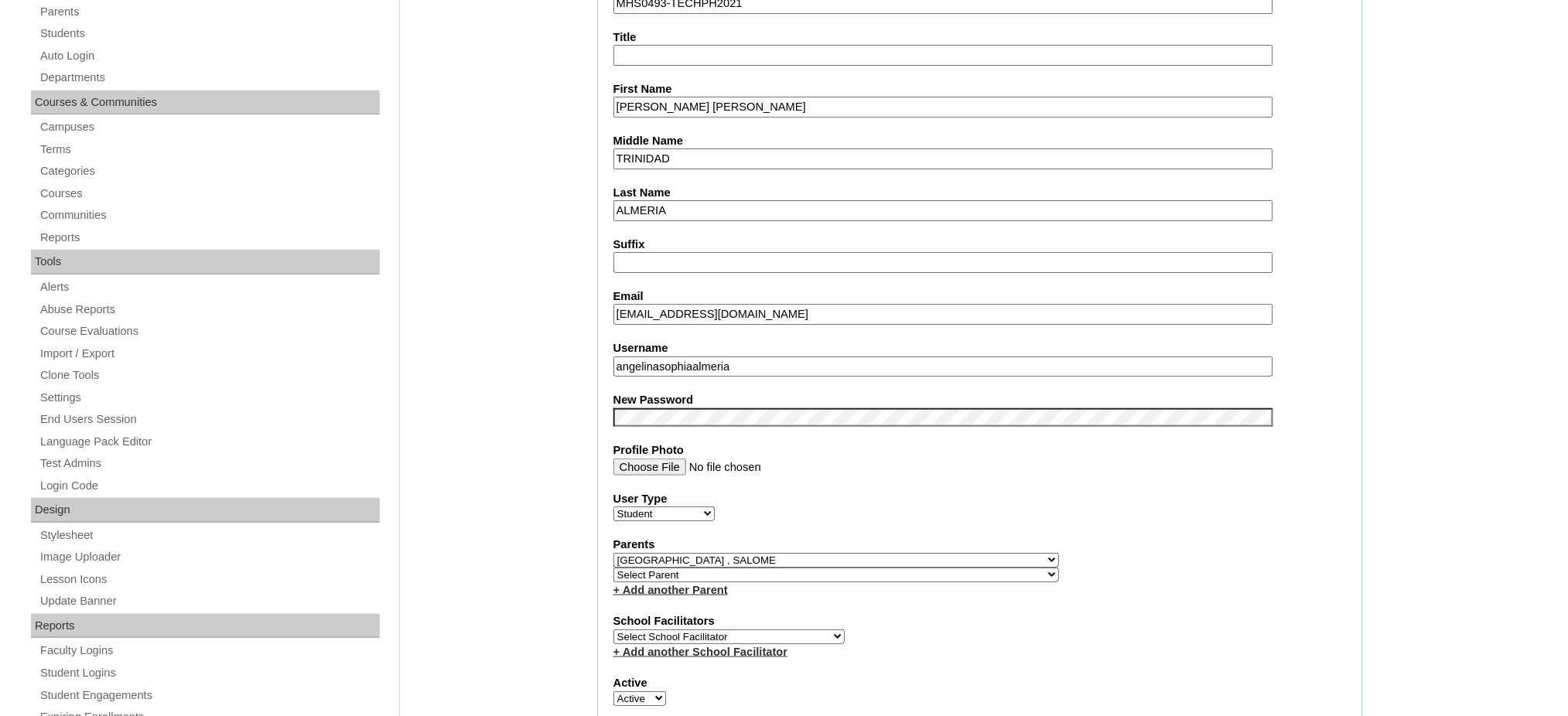
click at [727, 357] on input "angelinasophiaalmeria" at bounding box center [943, 366] width 660 height 21
click at [708, 96] on input "ANGELINA SOPHIA" at bounding box center [943, 106] width 660 height 21
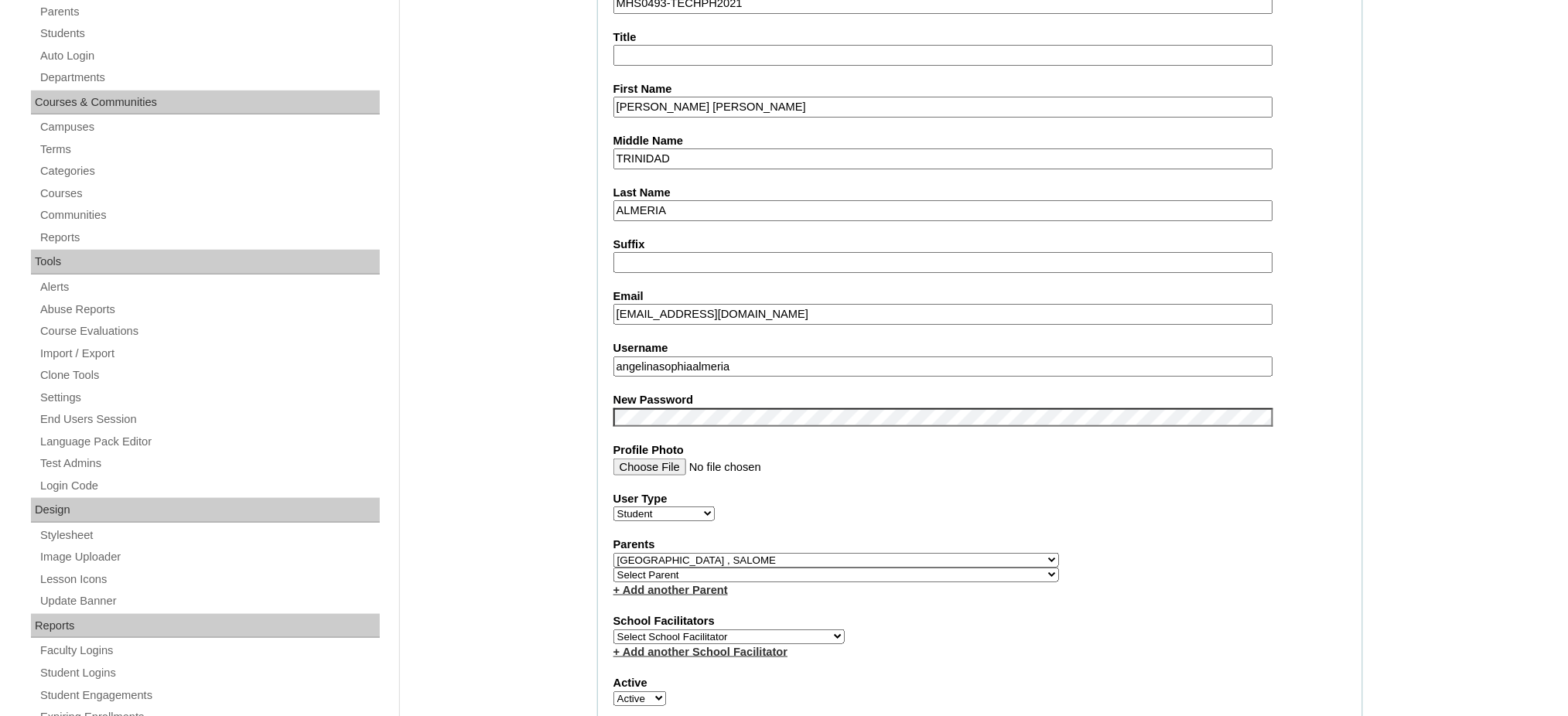
click at [708, 96] on input "ANGELINA SOPHIA" at bounding box center [943, 106] width 660 height 21
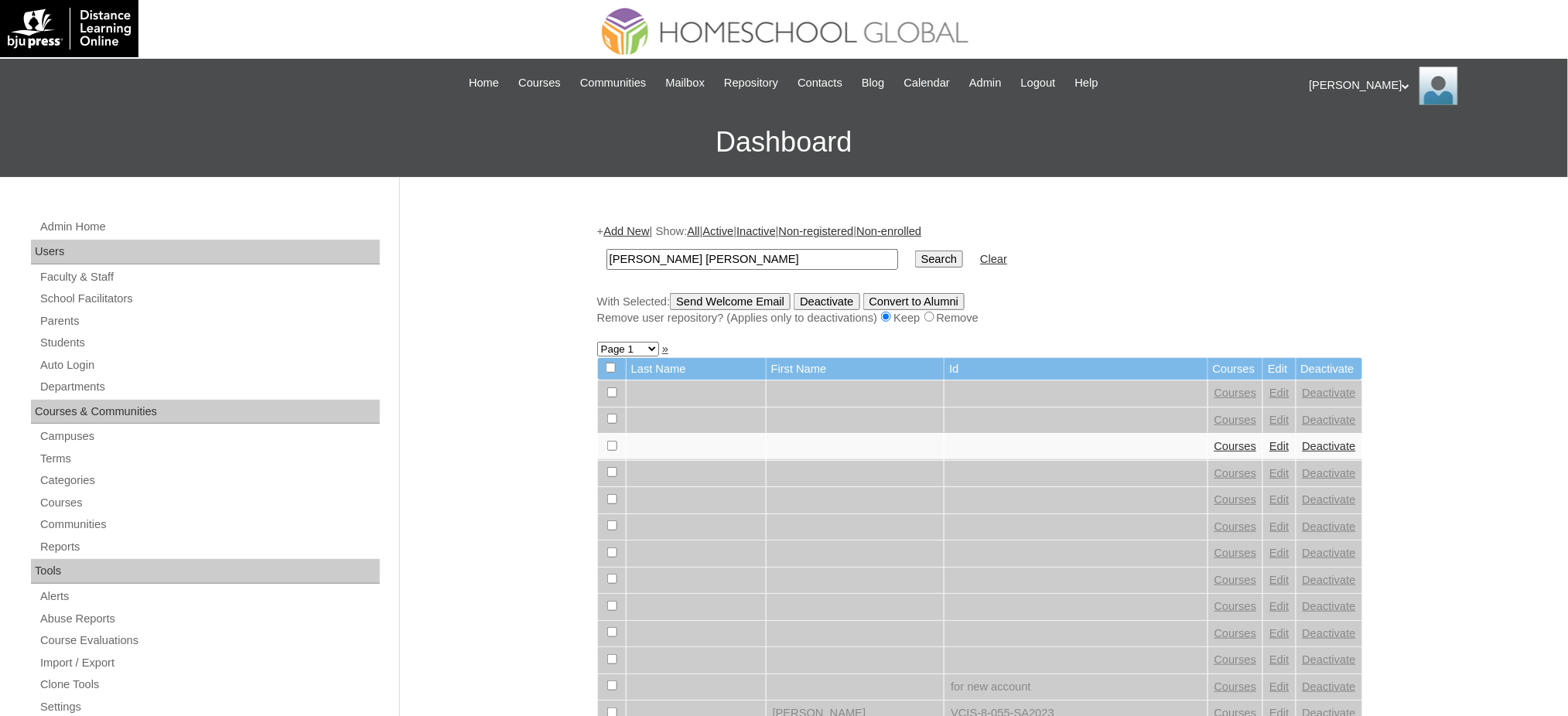
type input "[PERSON_NAME] [PERSON_NAME]"
click at [915, 255] on input "Search" at bounding box center [939, 258] width 48 height 17
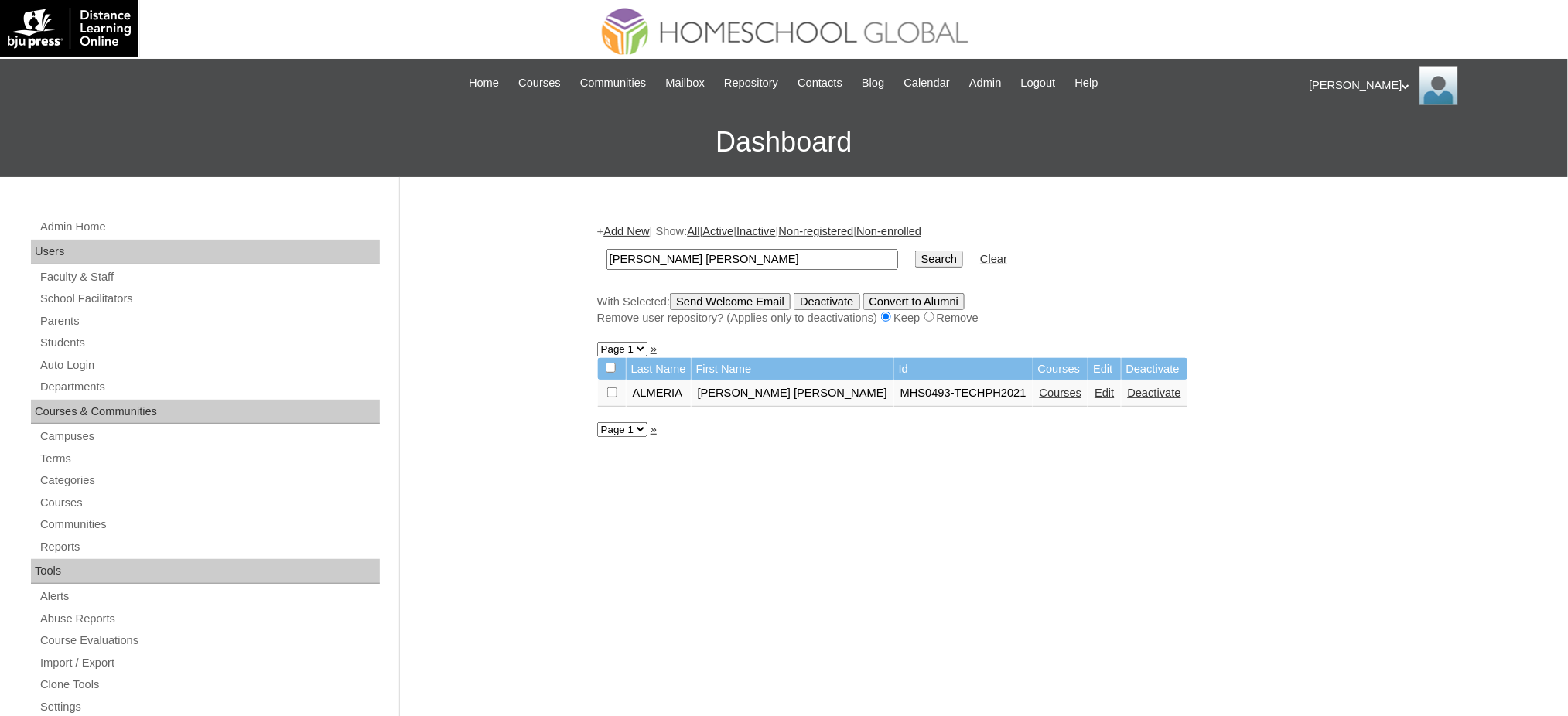
click at [1039, 390] on link "Courses" at bounding box center [1060, 392] width 43 height 12
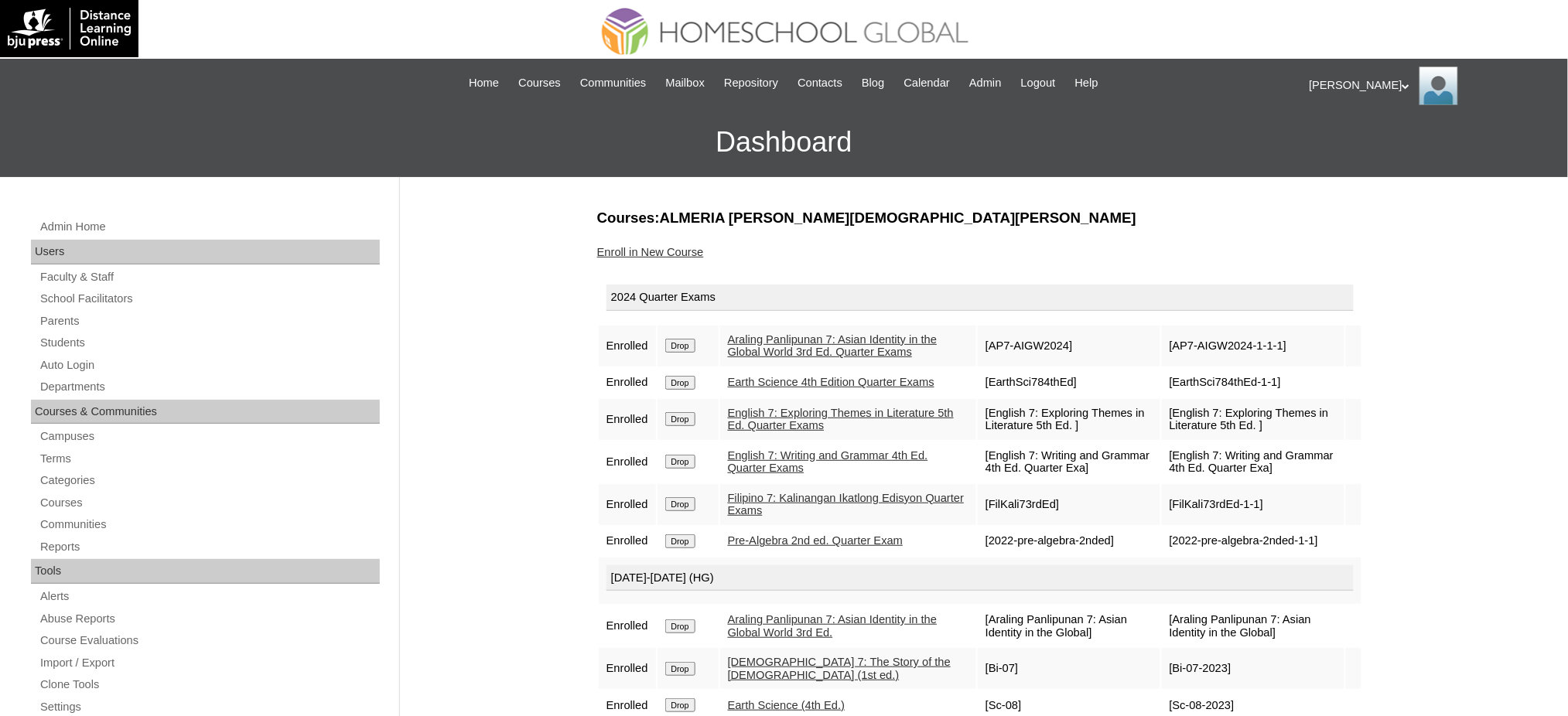
click at [695, 347] on input "Drop" at bounding box center [680, 346] width 30 height 14
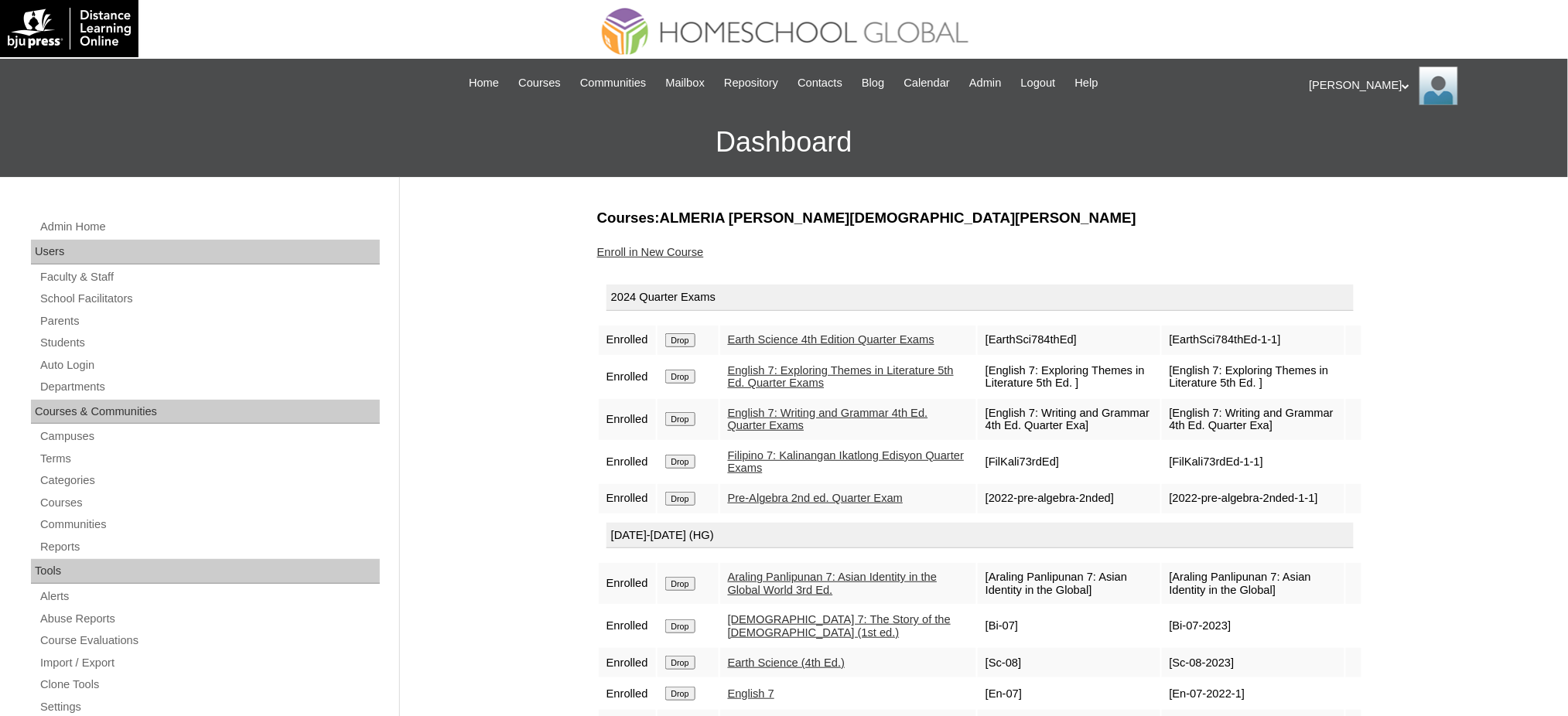
click at [683, 341] on input "Drop" at bounding box center [680, 340] width 30 height 14
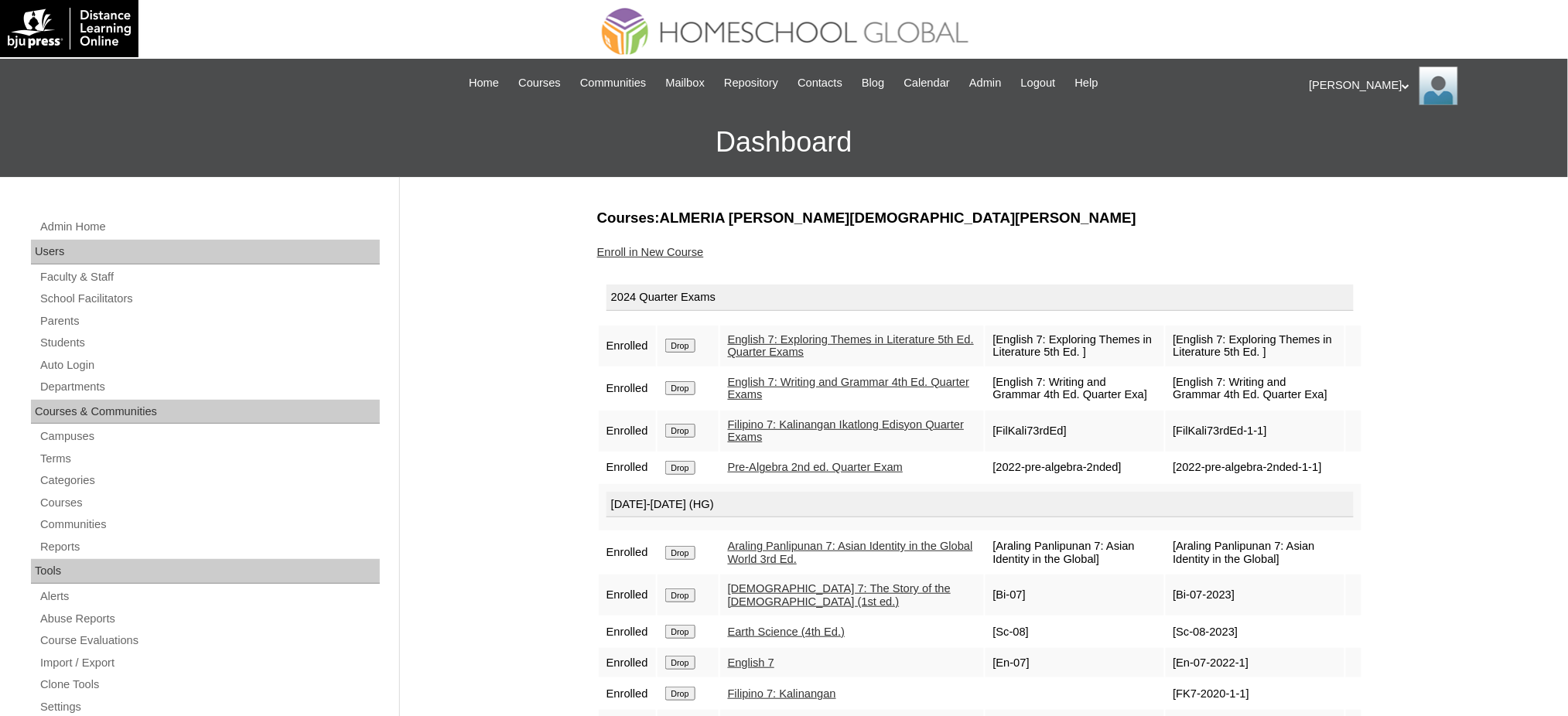
click at [688, 342] on input "Drop" at bounding box center [680, 346] width 30 height 14
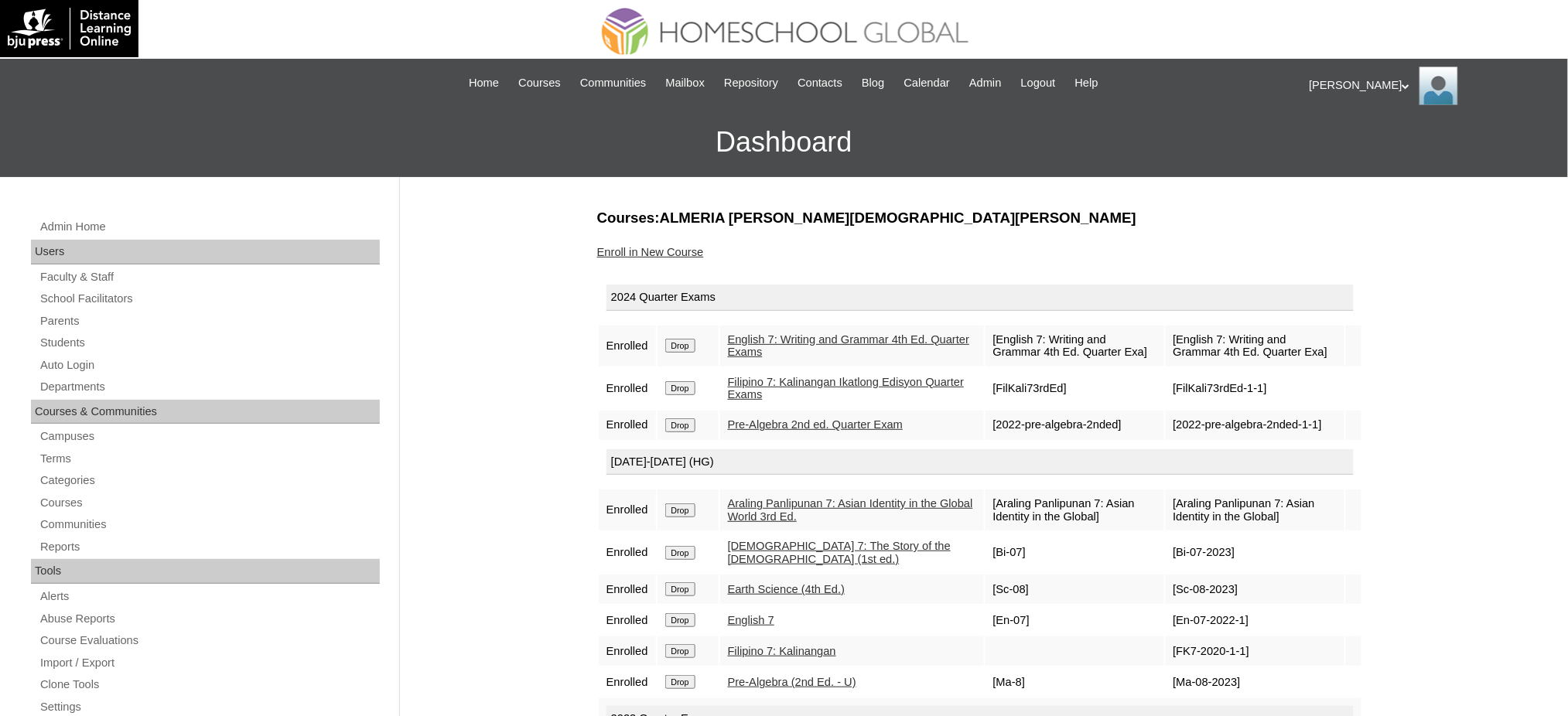
click at [696, 339] on input "Drop" at bounding box center [680, 346] width 30 height 14
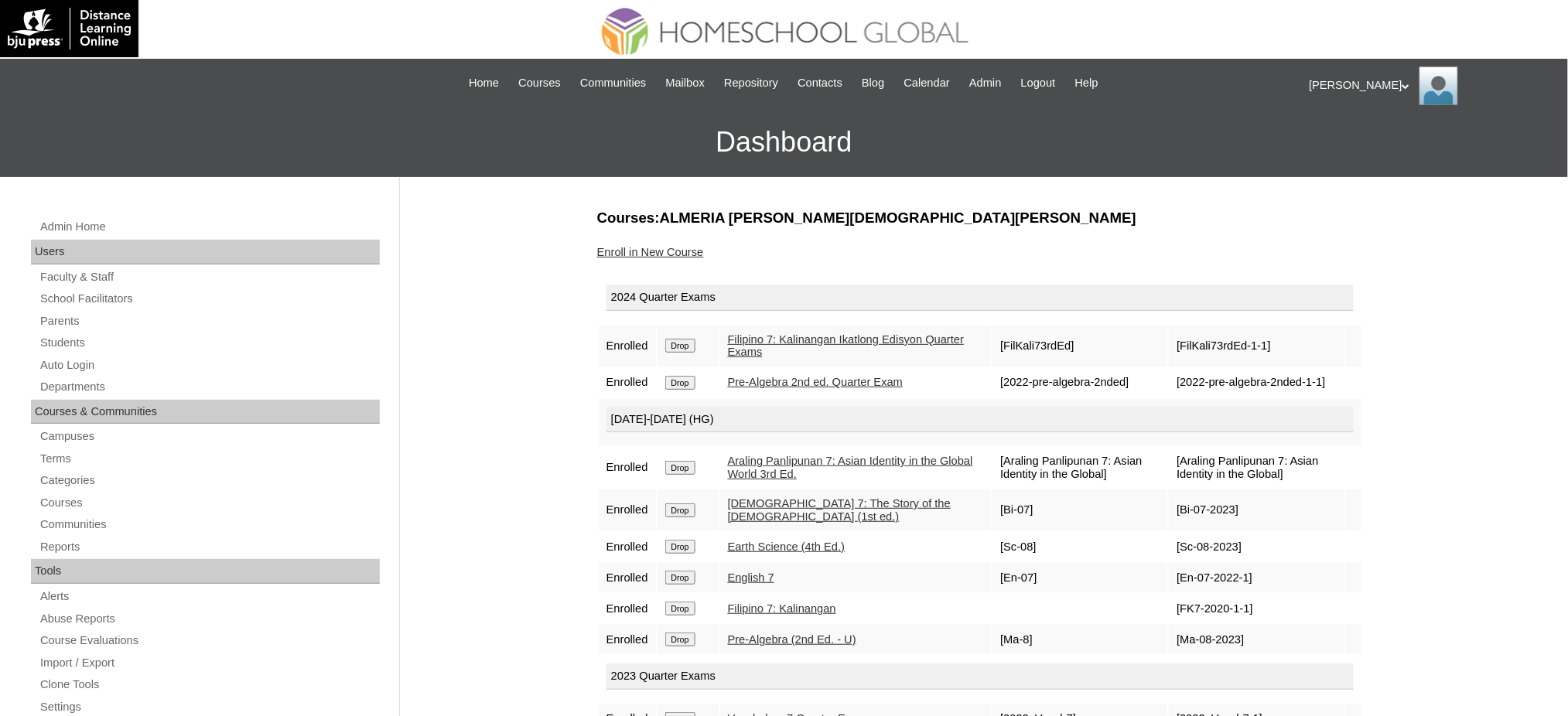
click at [695, 347] on input "Drop" at bounding box center [680, 346] width 30 height 14
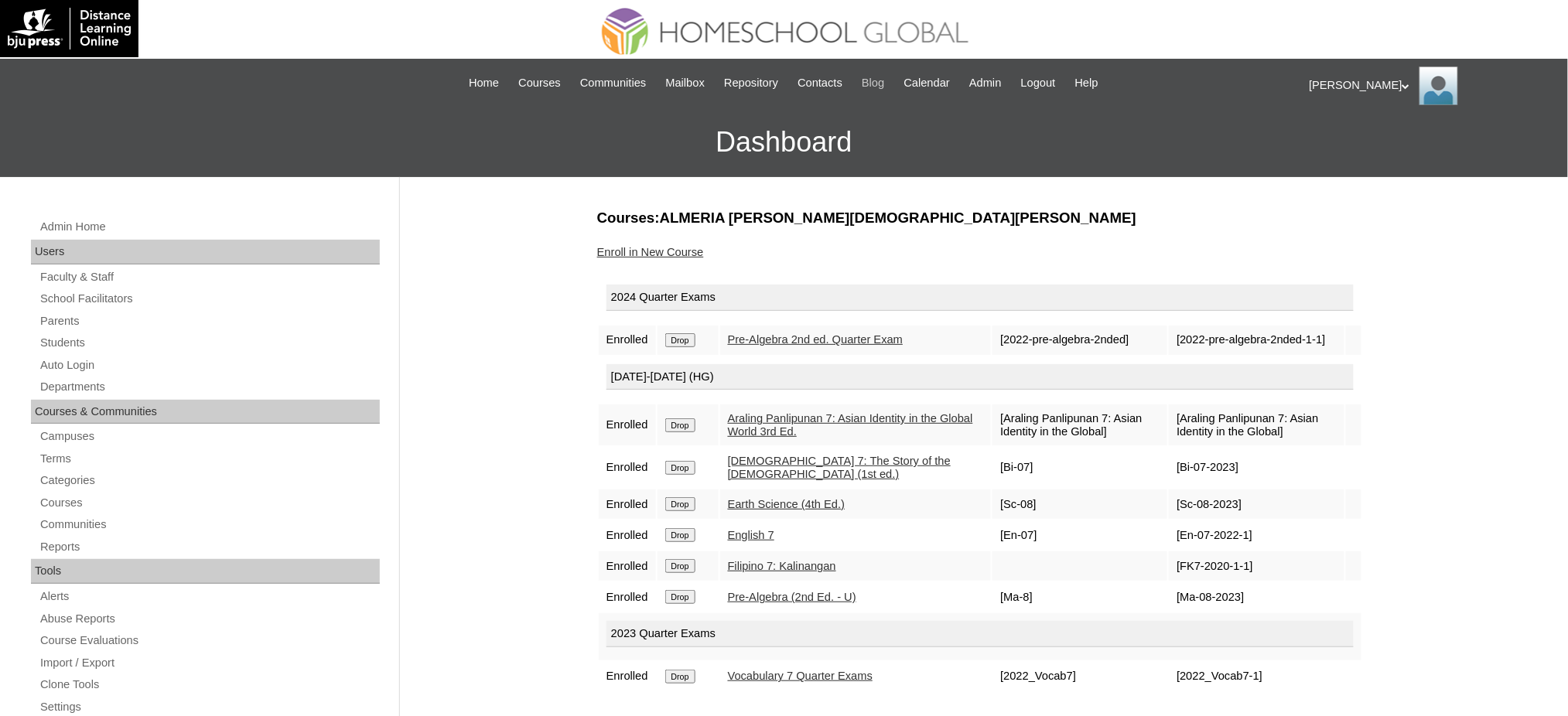
drag, startPoint x: 691, startPoint y: 342, endPoint x: 879, endPoint y: 72, distance: 329.0
click at [689, 342] on input "Drop" at bounding box center [680, 340] width 30 height 14
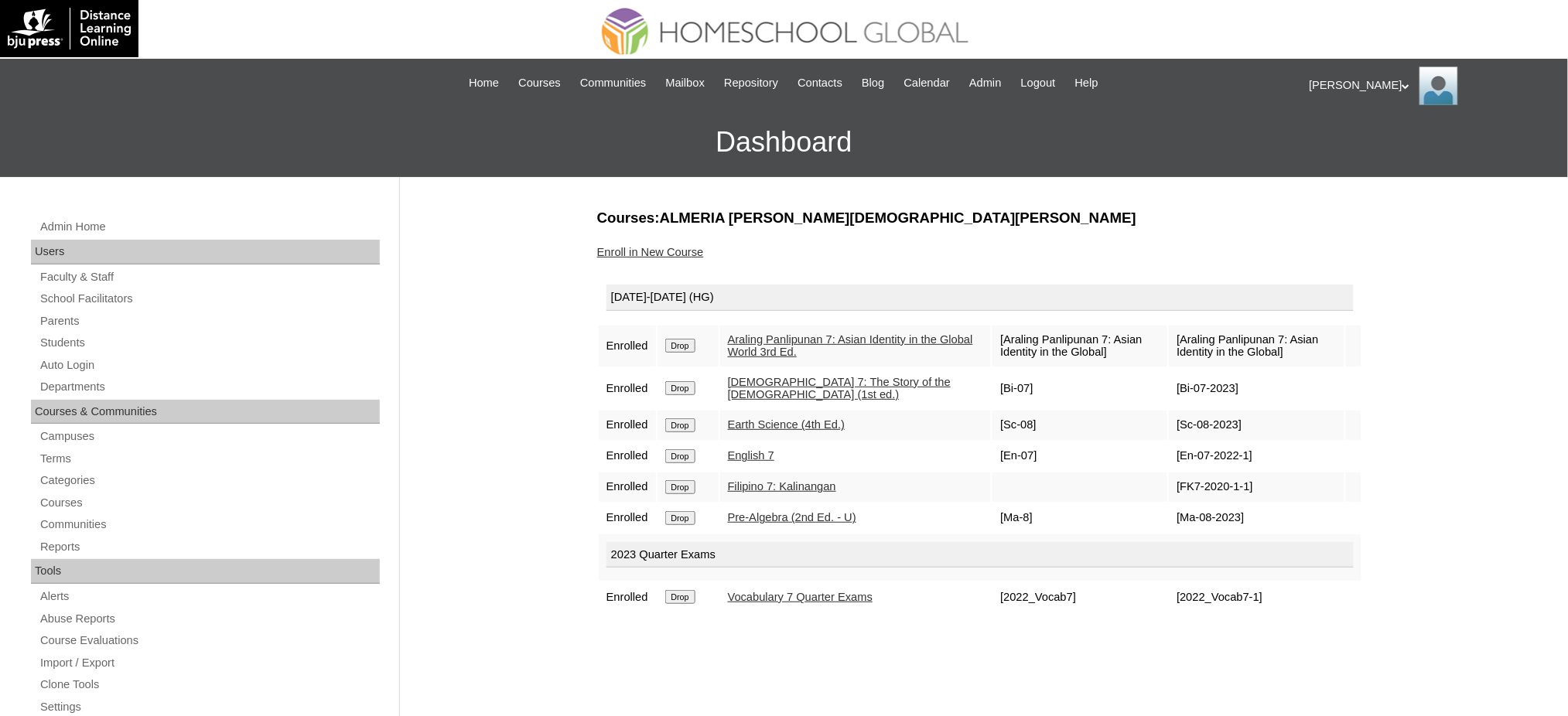
click at [685, 590] on input "Drop" at bounding box center [680, 597] width 30 height 14
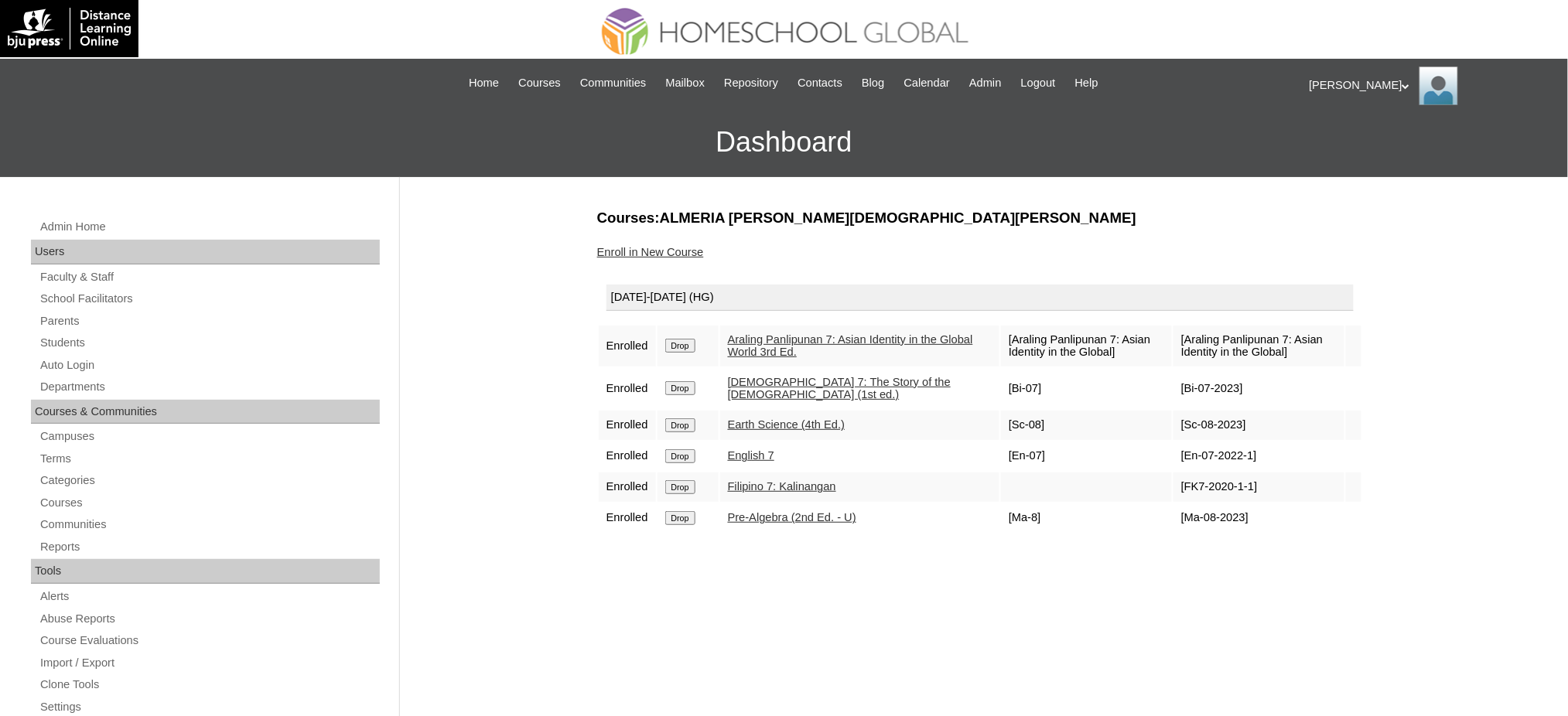
click at [682, 344] on input "Drop" at bounding box center [680, 346] width 30 height 14
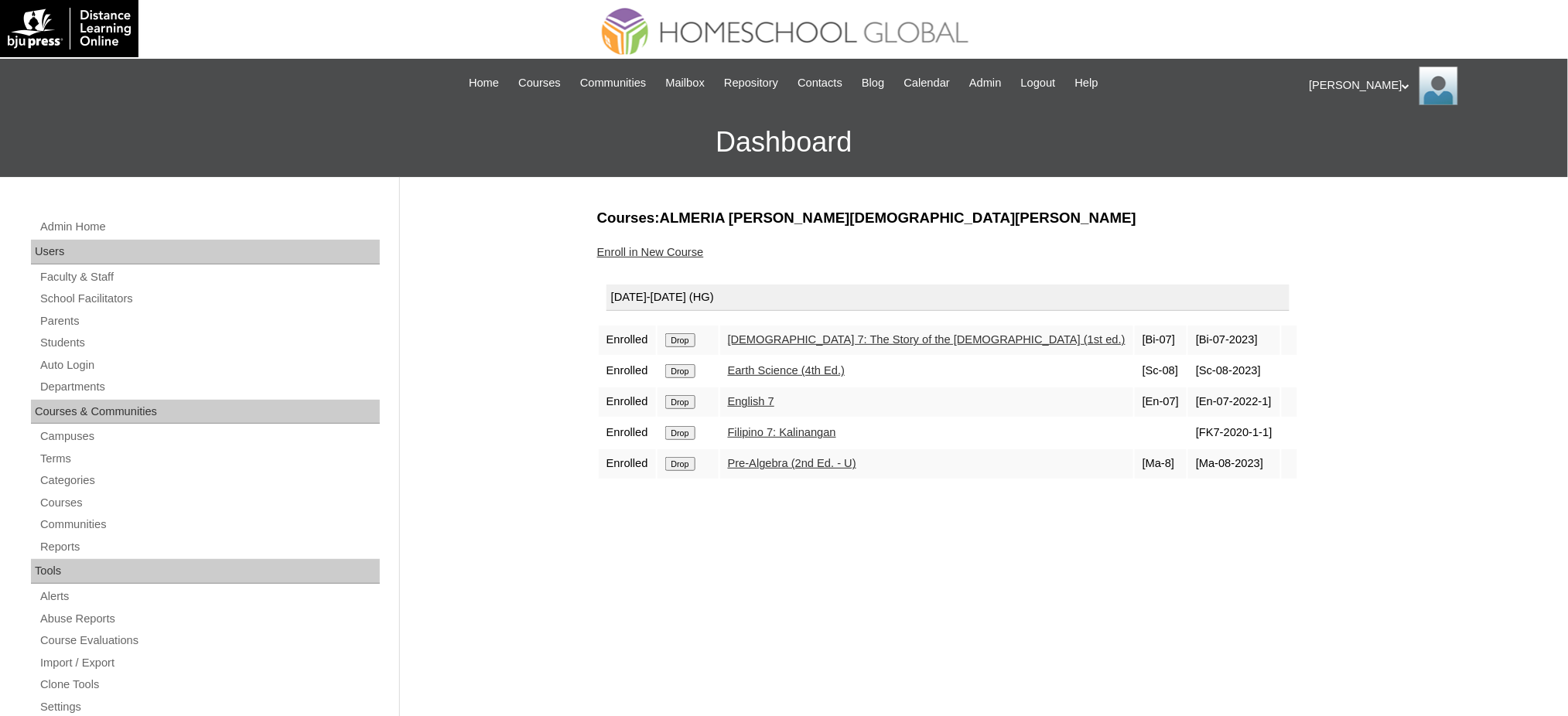
click at [682, 339] on input "Drop" at bounding box center [680, 340] width 30 height 14
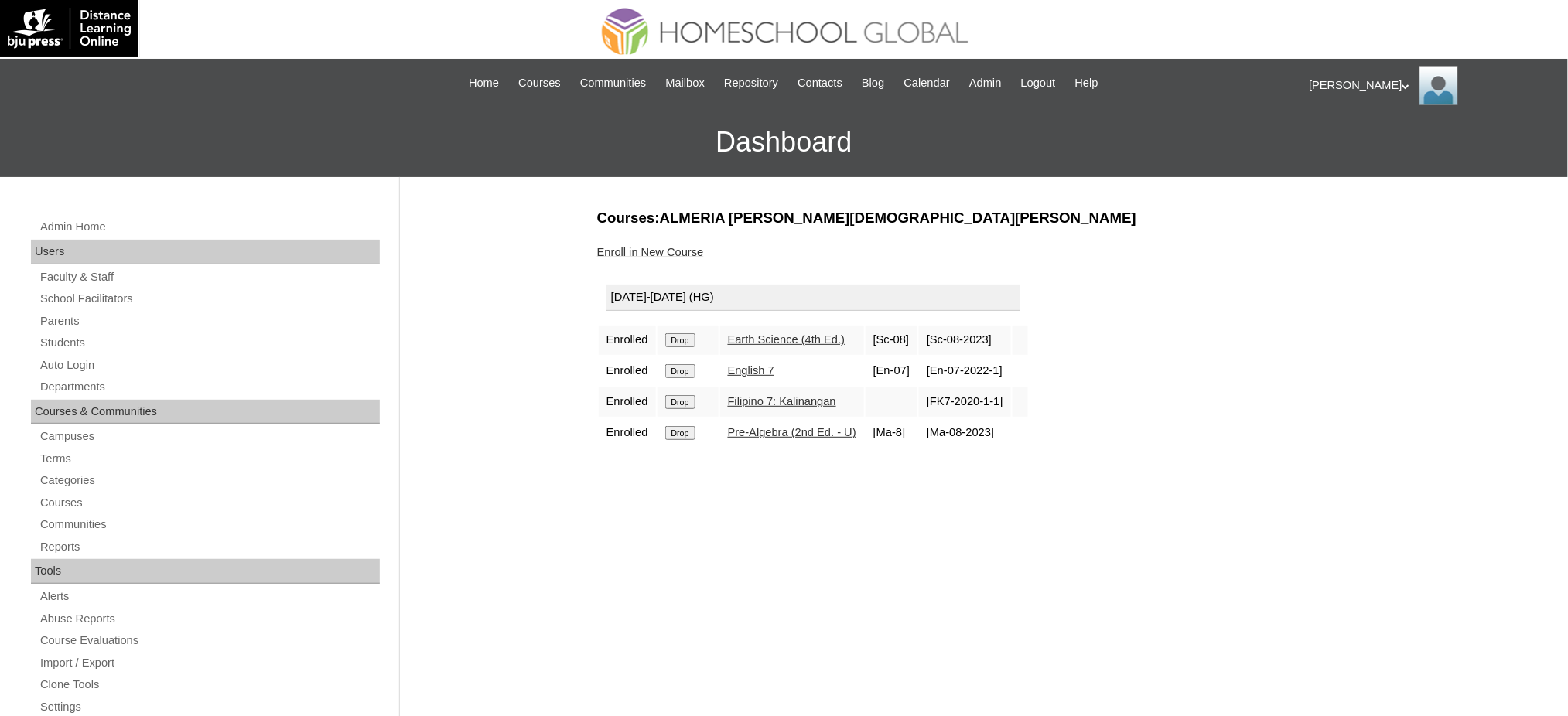
click at [675, 346] on td "Drop" at bounding box center [688, 341] width 61 height 30
click at [677, 339] on input "Drop" at bounding box center [680, 340] width 30 height 14
click at [694, 341] on input "Drop" at bounding box center [680, 340] width 30 height 14
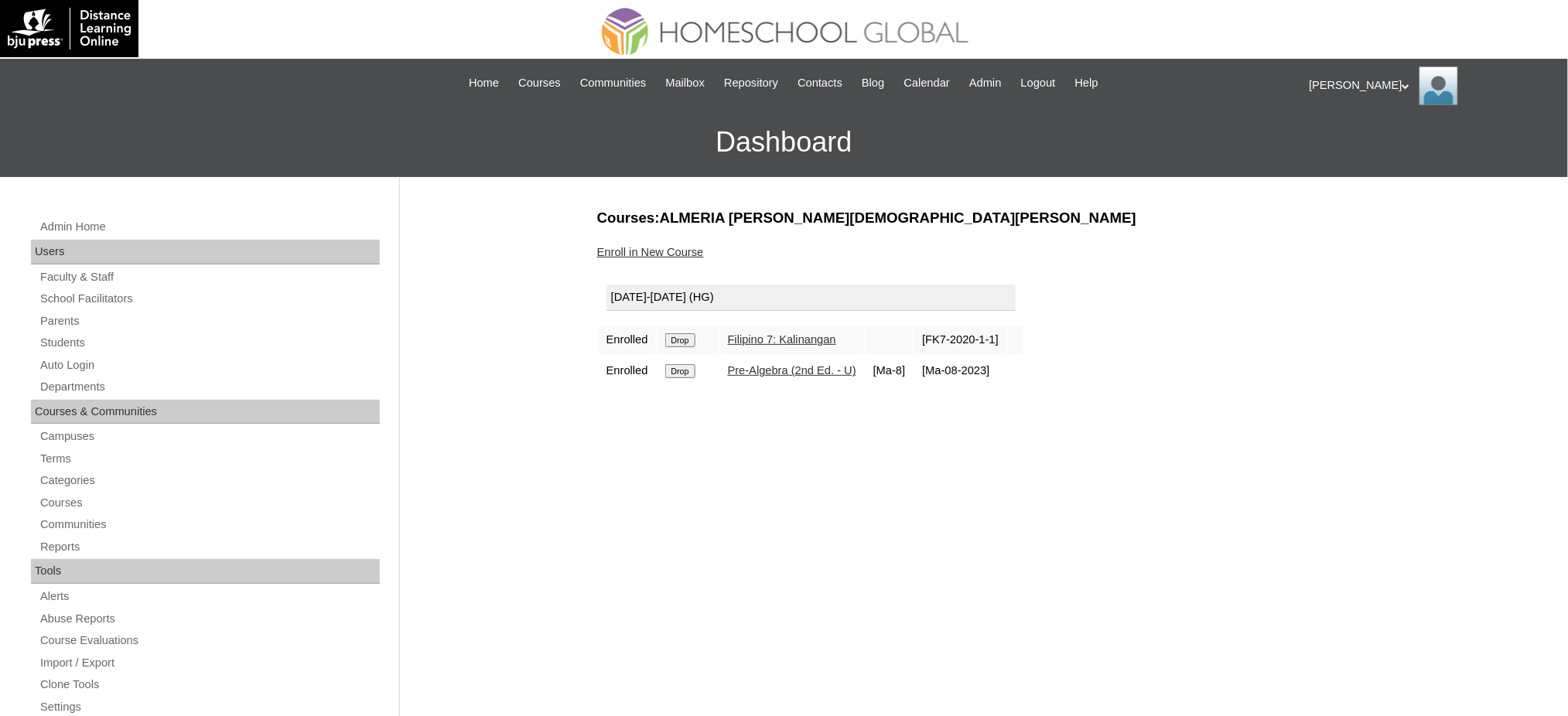
click at [686, 337] on input "Drop" at bounding box center [680, 340] width 30 height 14
click at [695, 336] on input "Drop" at bounding box center [680, 340] width 30 height 14
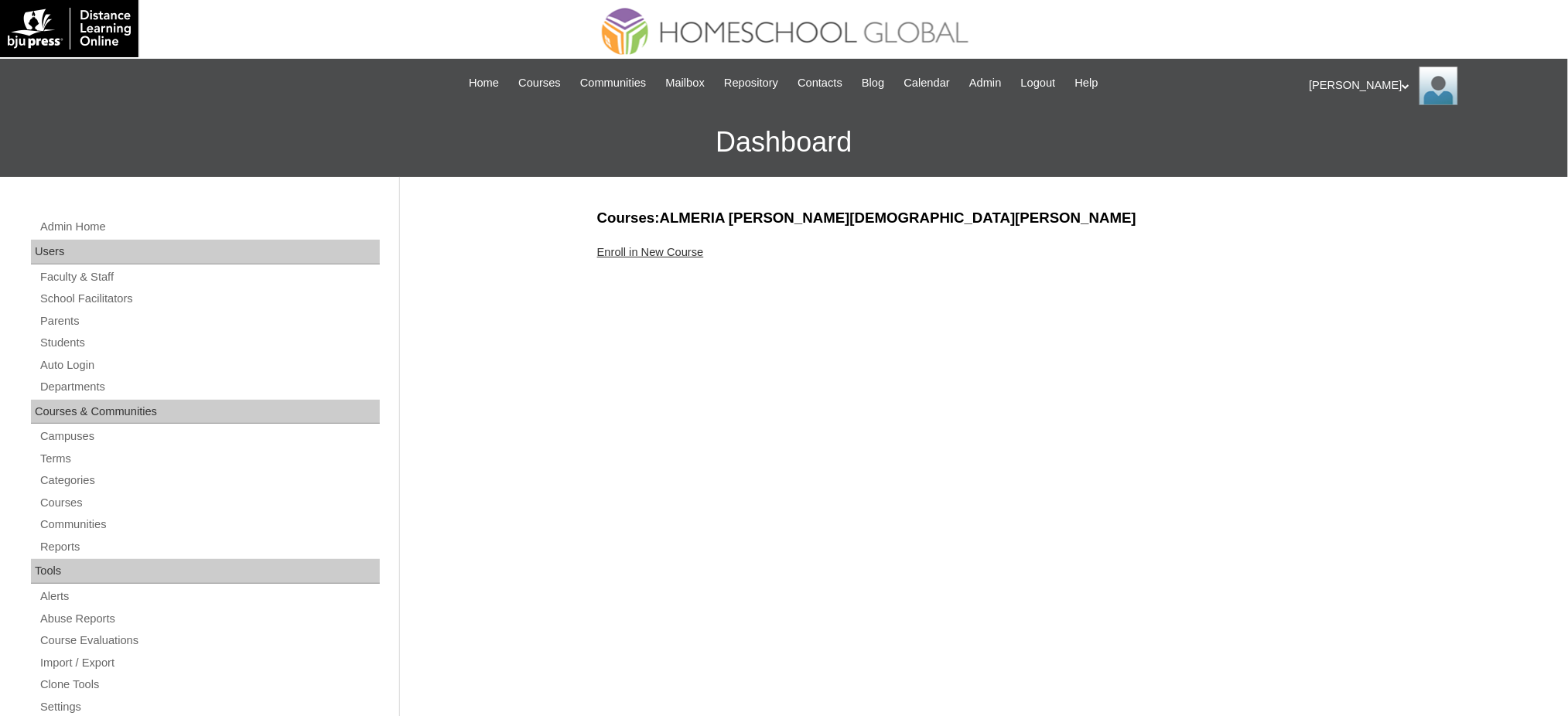
click at [647, 251] on link "Enroll in New Course" at bounding box center [650, 251] width 106 height 12
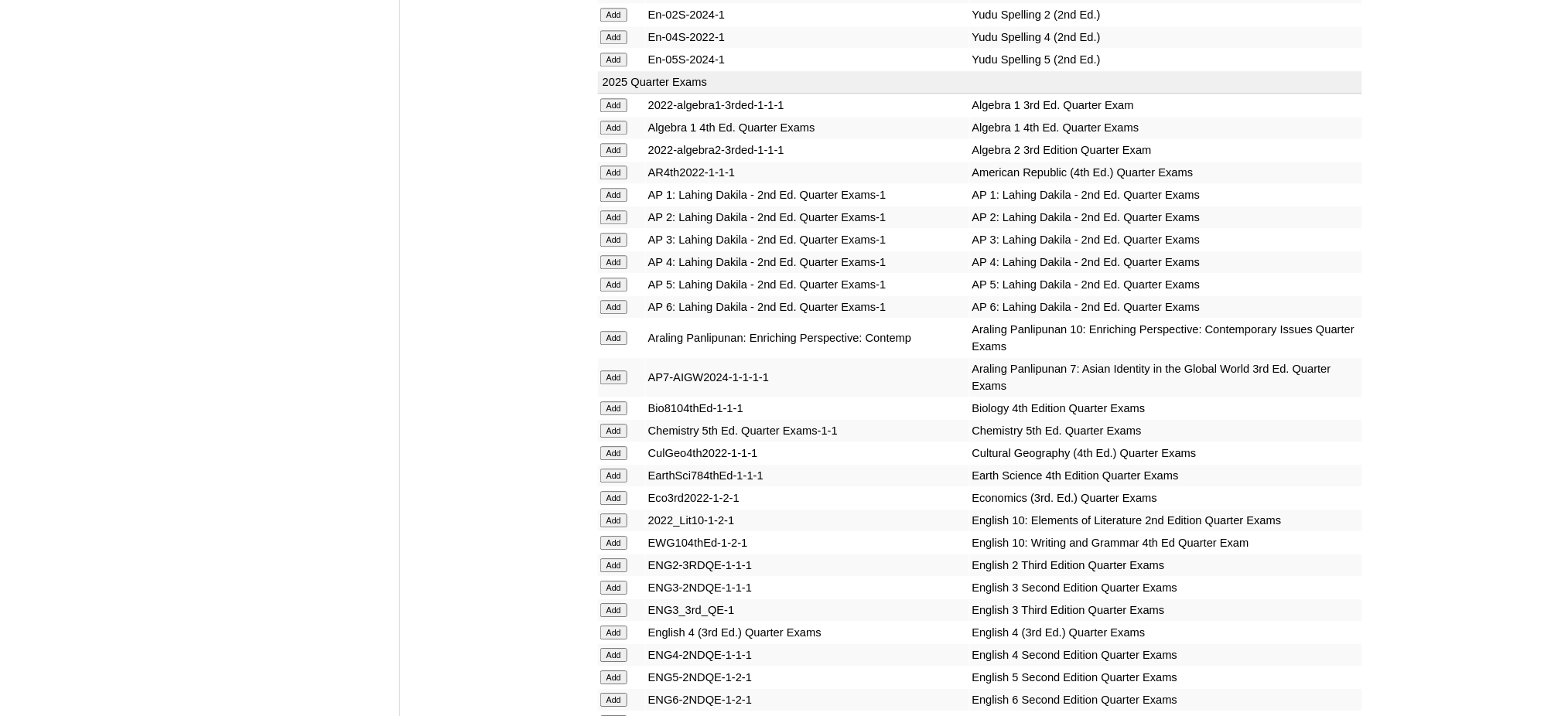
scroll to position [1340, 0]
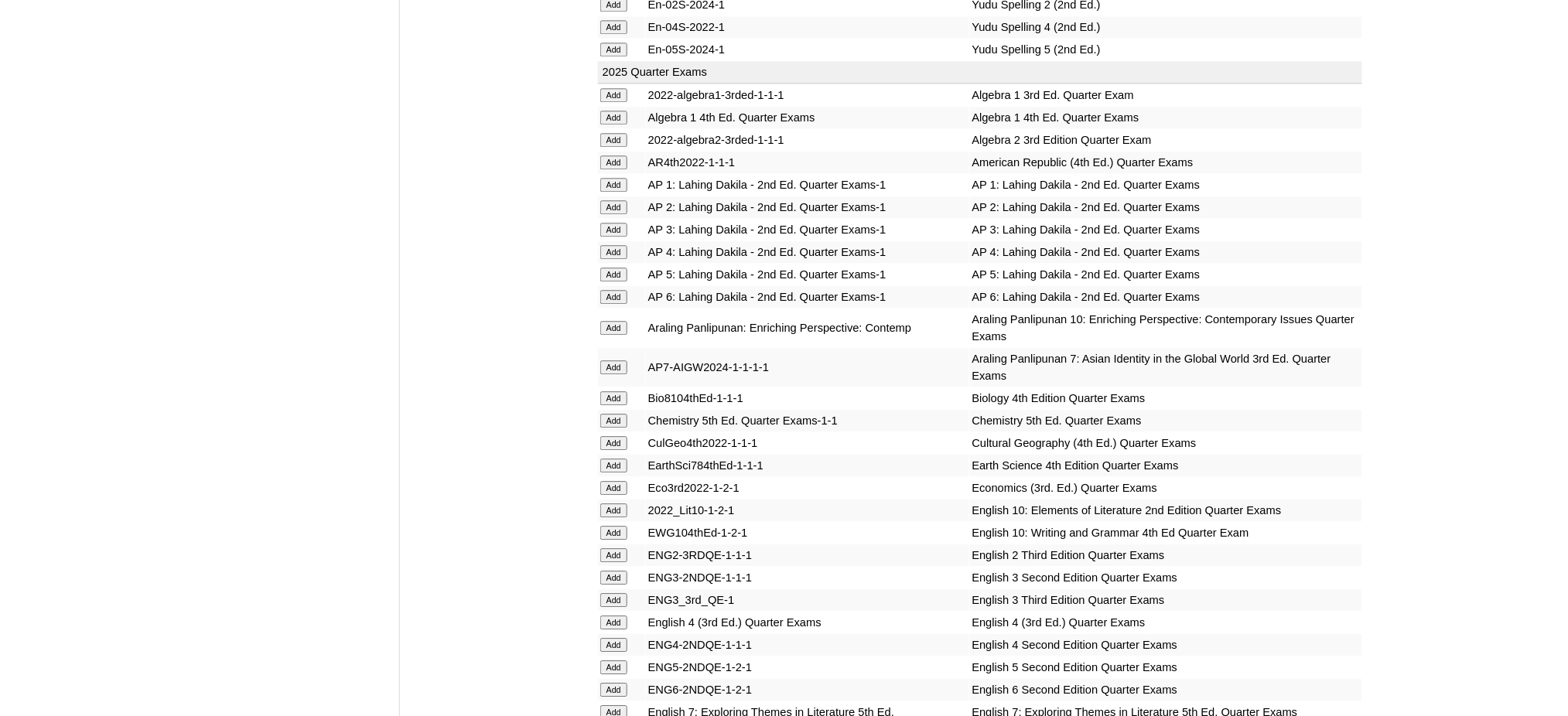
click at [613, 110] on input "Add" at bounding box center [613, 117] width 27 height 14
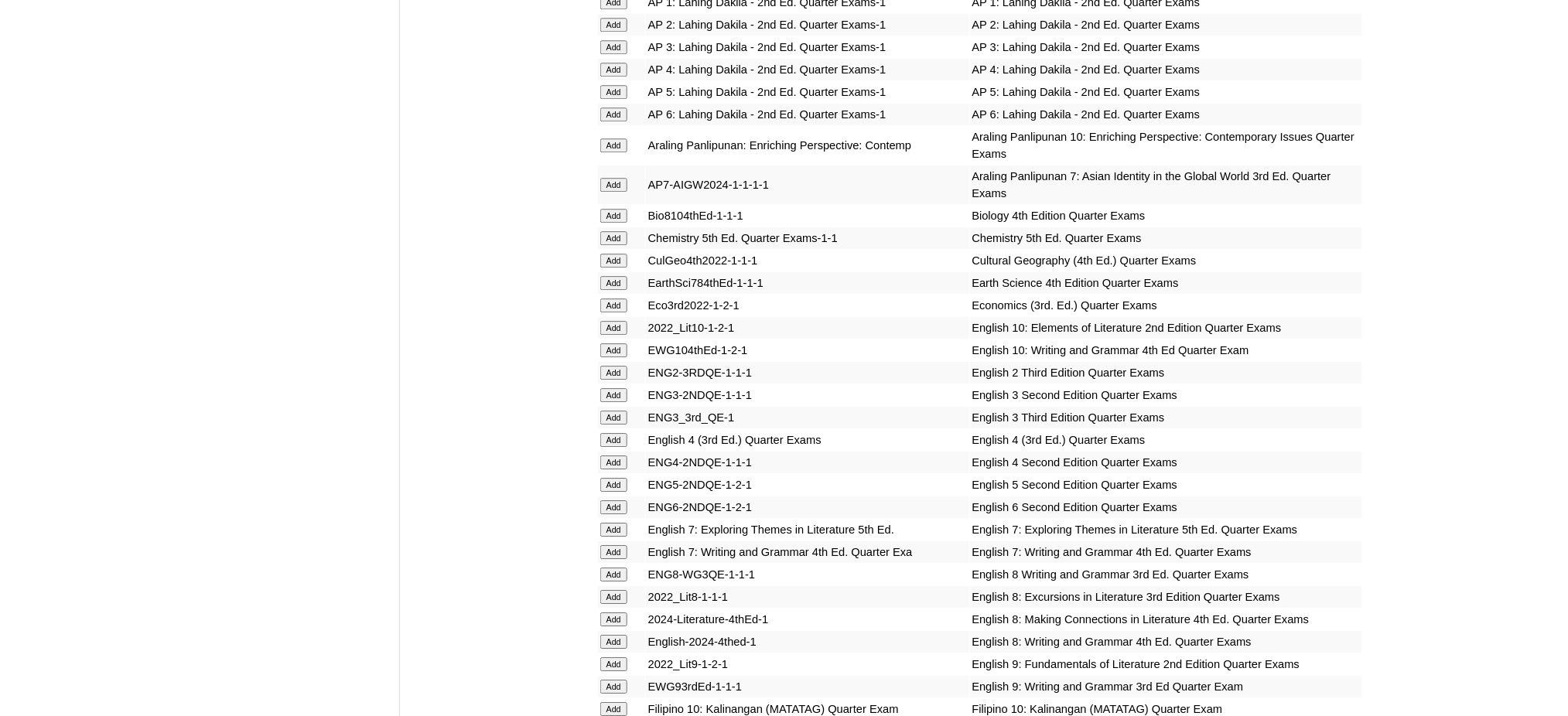
scroll to position [1546, 0]
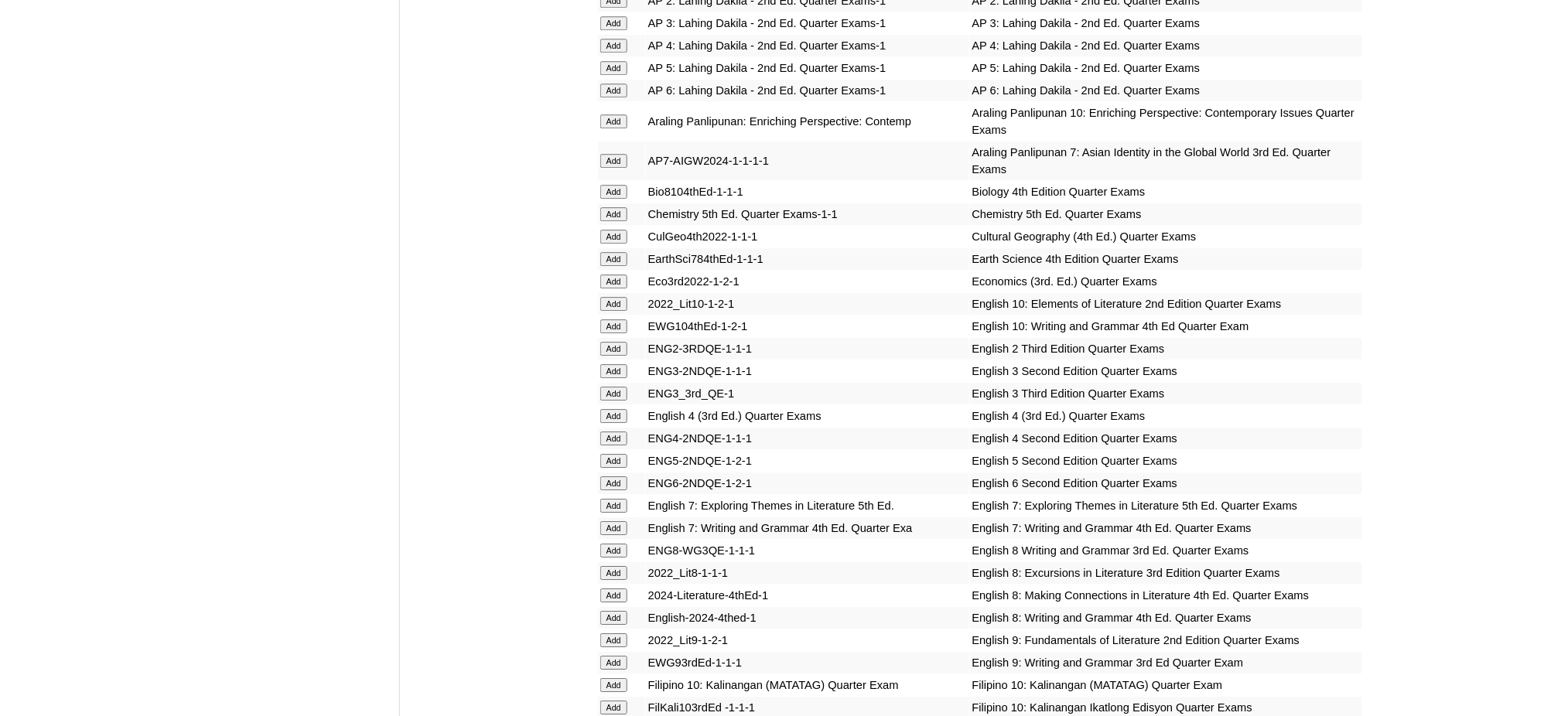
click at [617, 185] on input "Add" at bounding box center [613, 192] width 27 height 14
click at [617, 588] on input "Add" at bounding box center [613, 595] width 27 height 14
click at [623, 611] on input "Add" at bounding box center [613, 618] width 27 height 14
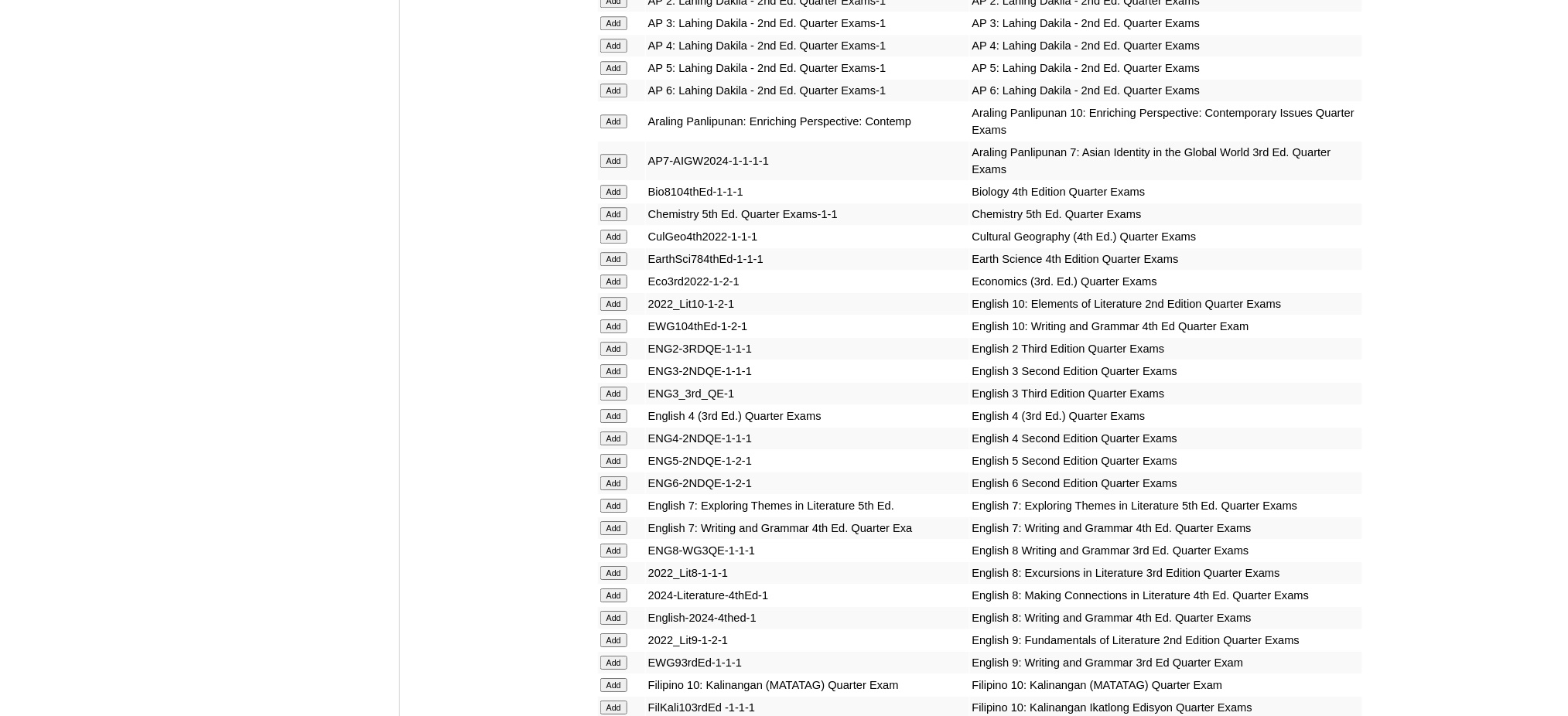
click at [623, 611] on input "Add" at bounding box center [613, 618] width 27 height 14
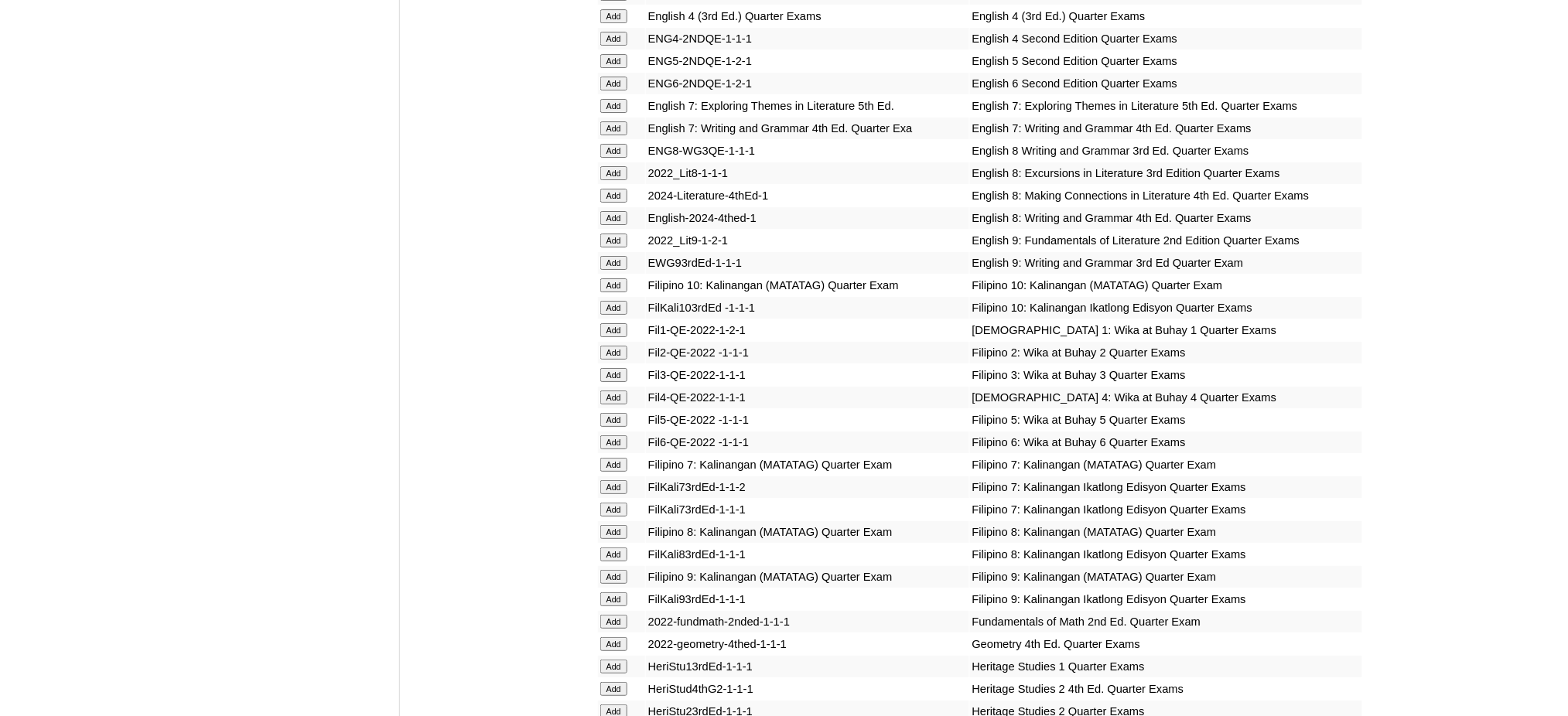
scroll to position [1957, 0]
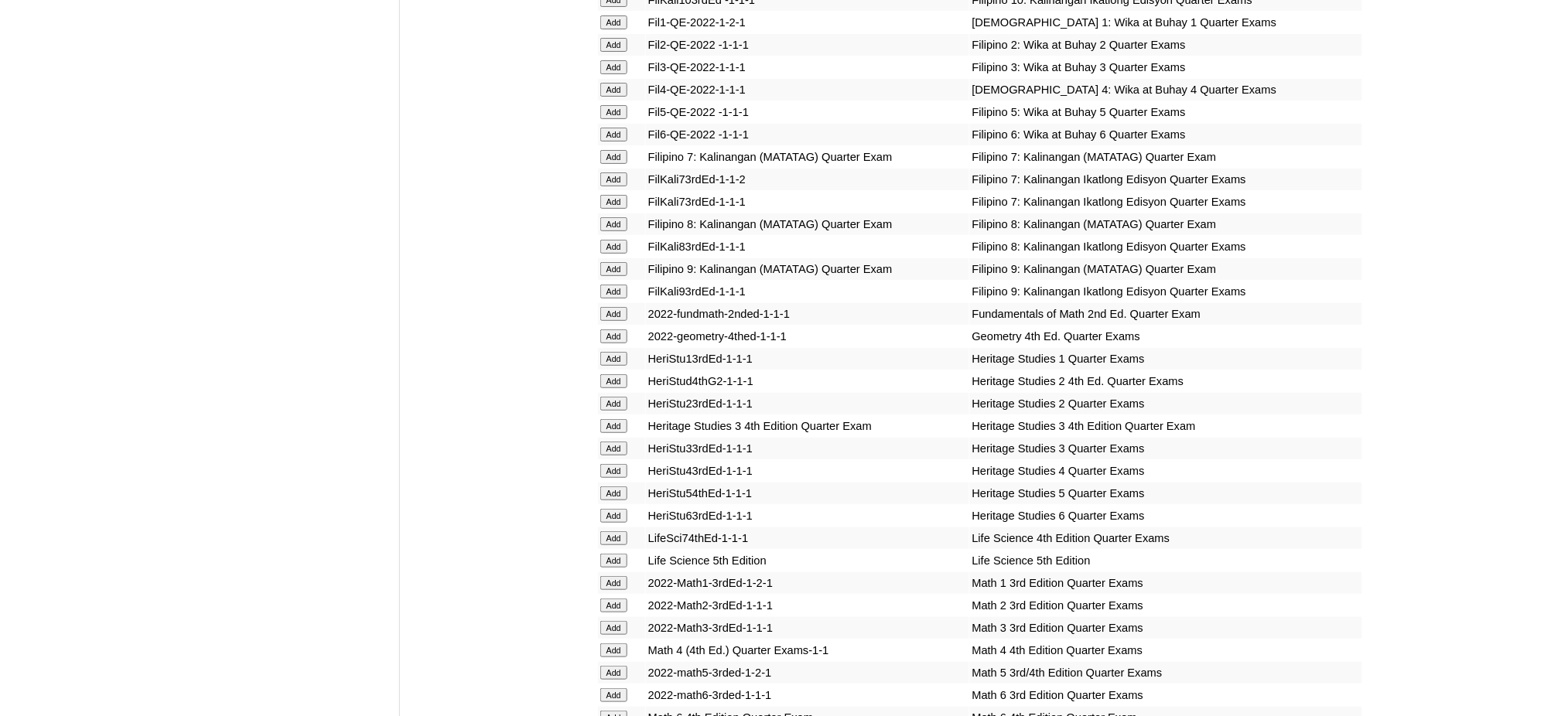
scroll to position [2267, 0]
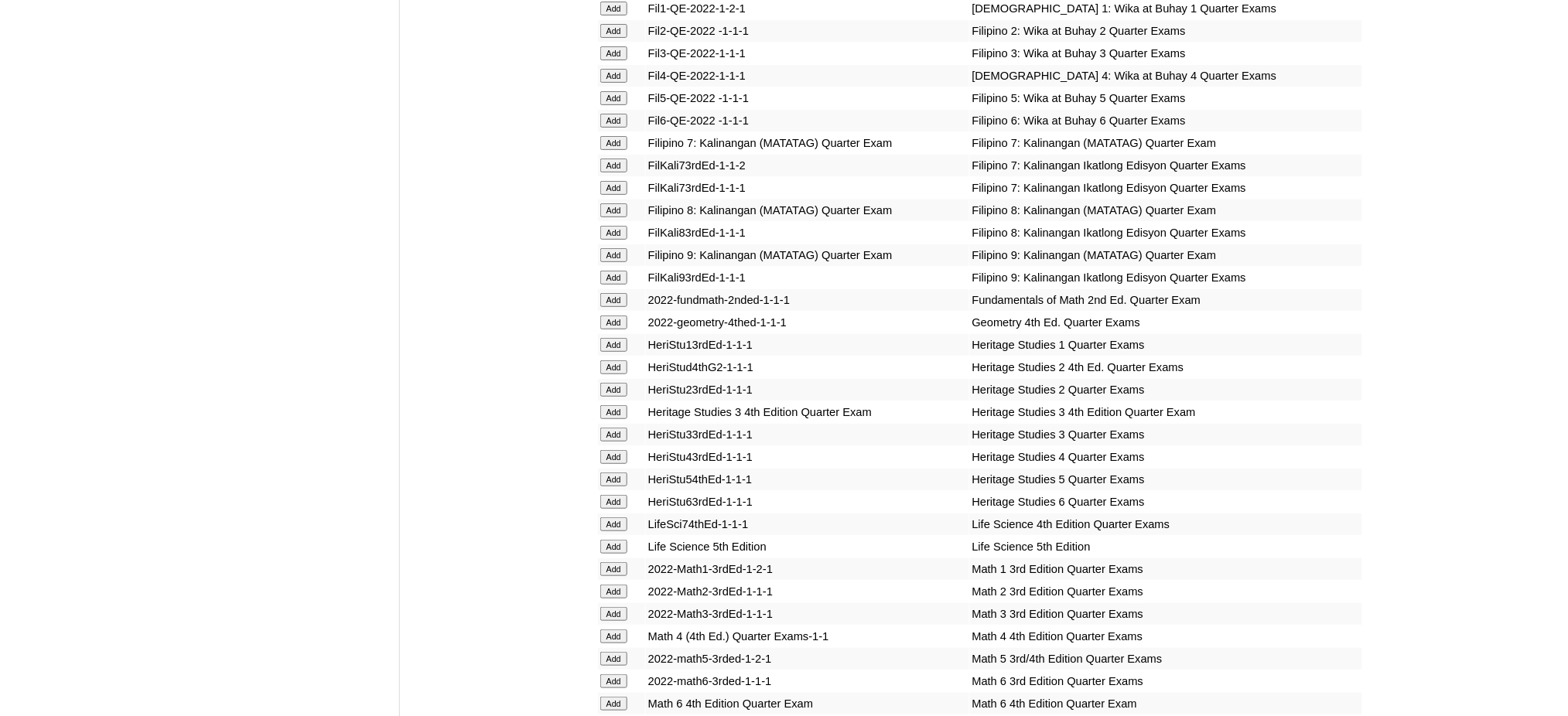
click at [619, 204] on input "Add" at bounding box center [613, 211] width 27 height 14
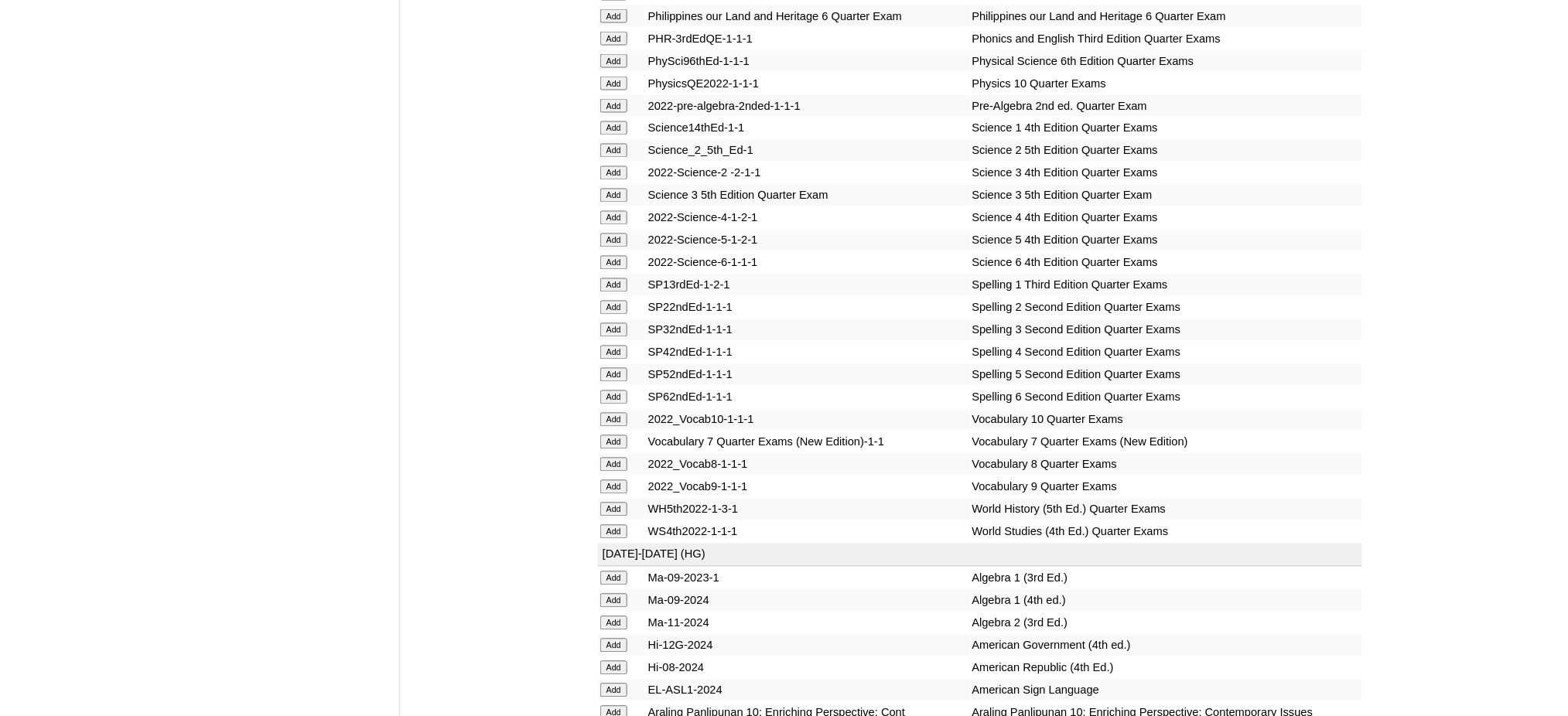
scroll to position [3091, 0]
click at [607, 500] on input "Add" at bounding box center [613, 506] width 27 height 14
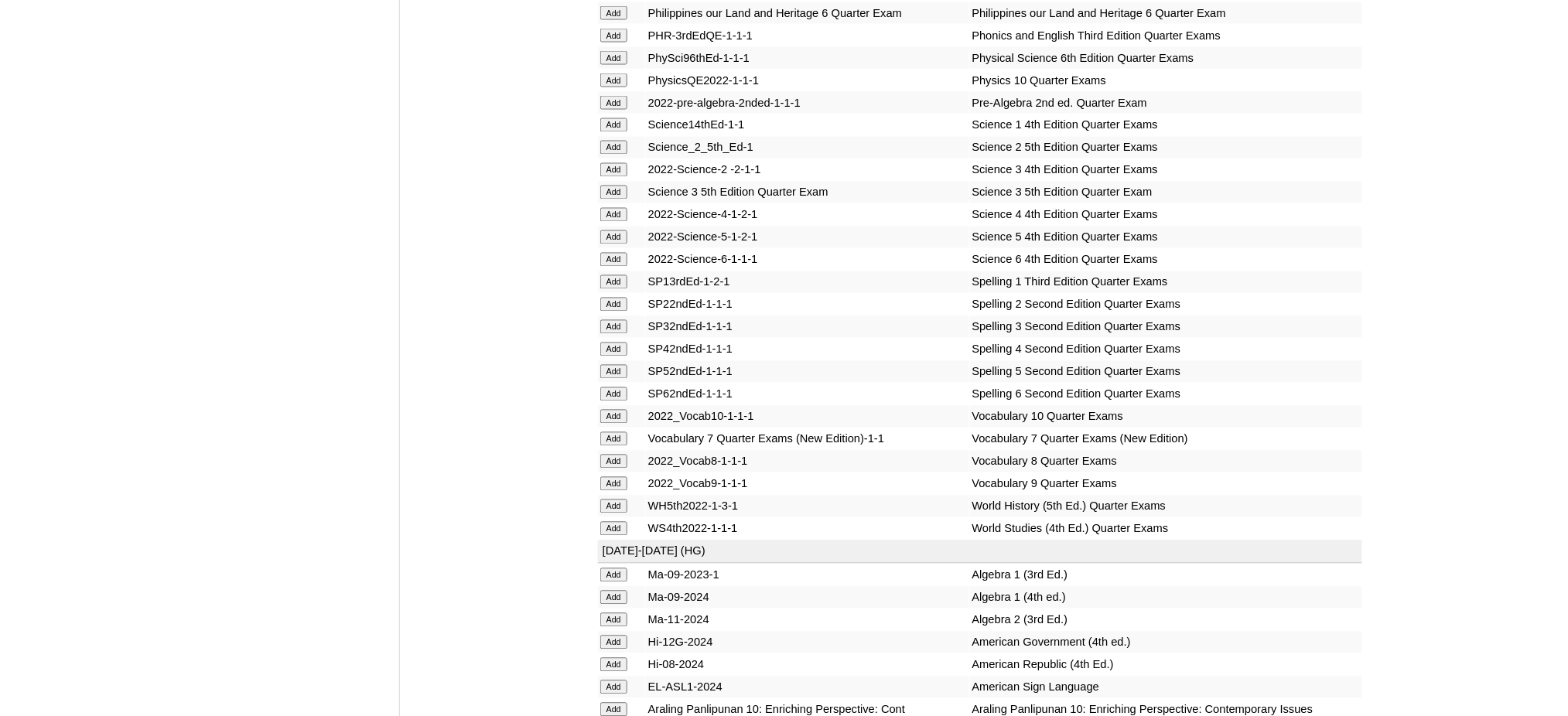
click at [617, 591] on input "Add" at bounding box center [613, 598] width 27 height 14
click at [616, 591] on input "Add" at bounding box center [613, 598] width 27 height 14
click at [621, 591] on input "Add" at bounding box center [613, 598] width 27 height 14
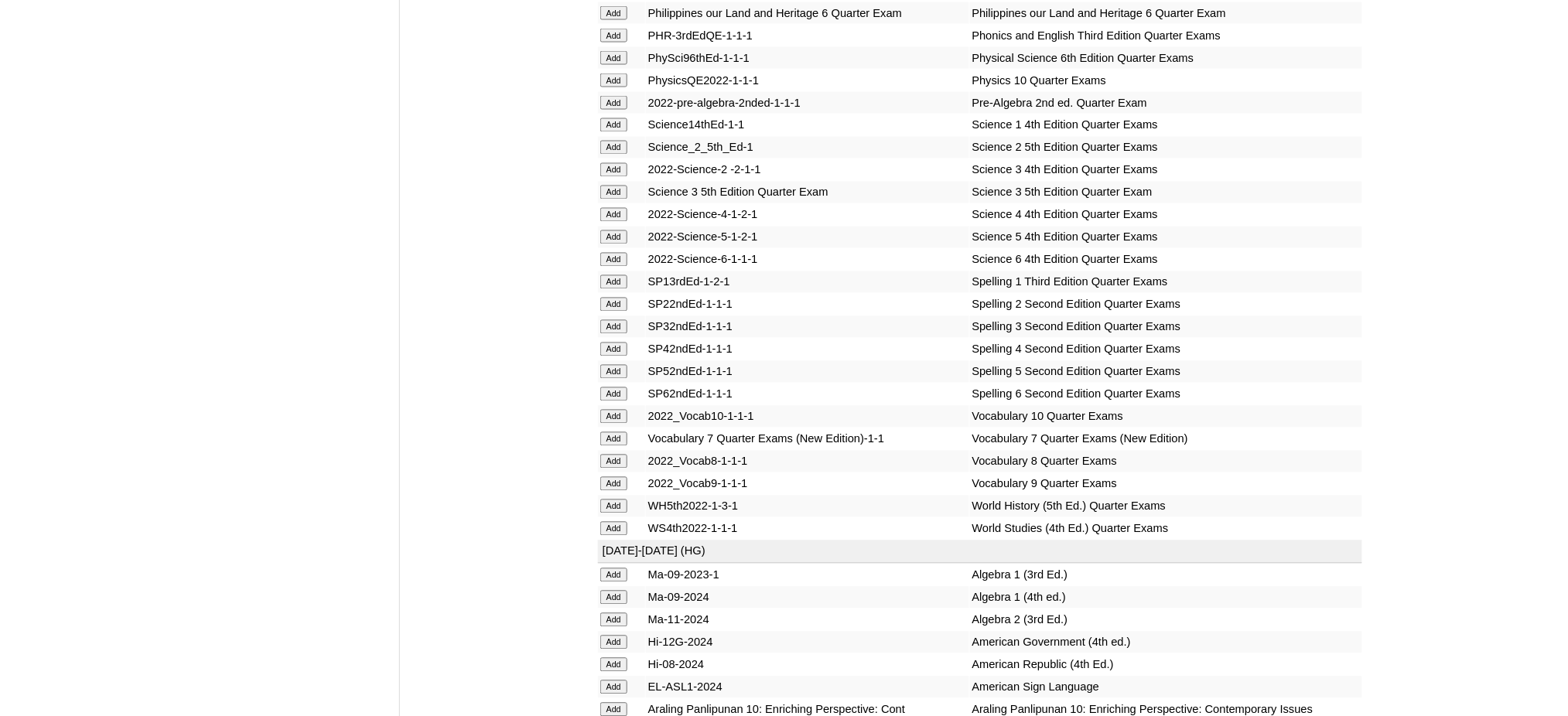
click at [621, 591] on input "Add" at bounding box center [613, 598] width 27 height 14
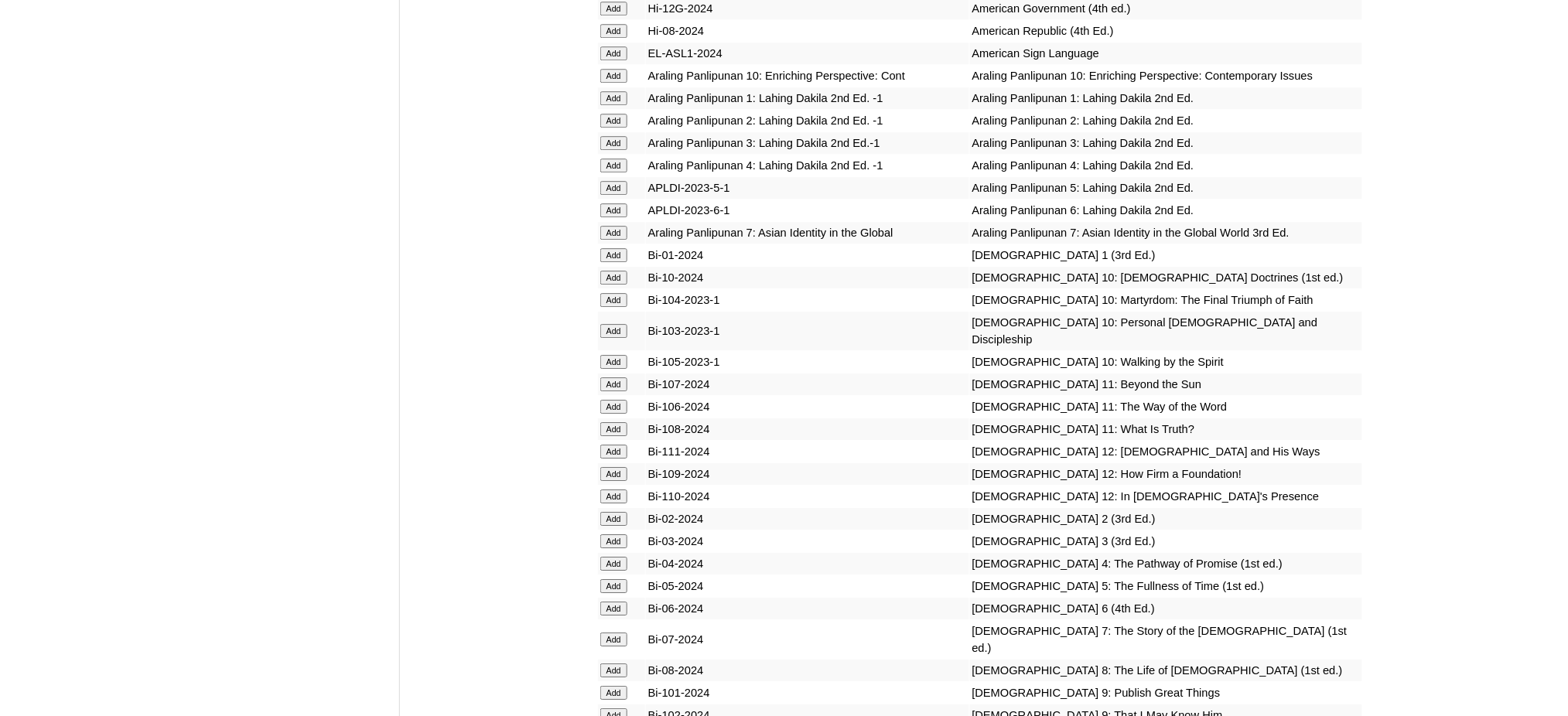
scroll to position [4019, 0]
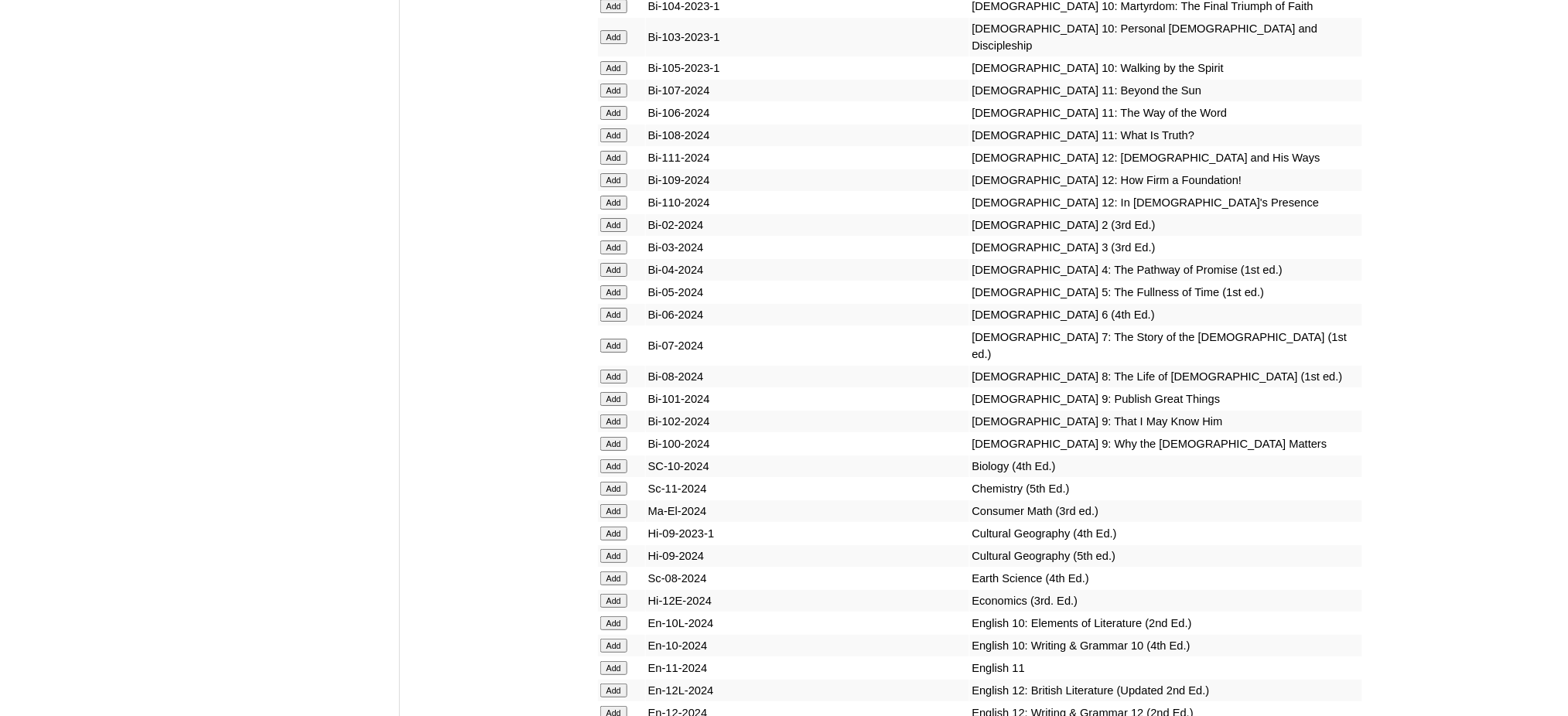
click at [605, 369] on input "Add" at bounding box center [613, 376] width 27 height 14
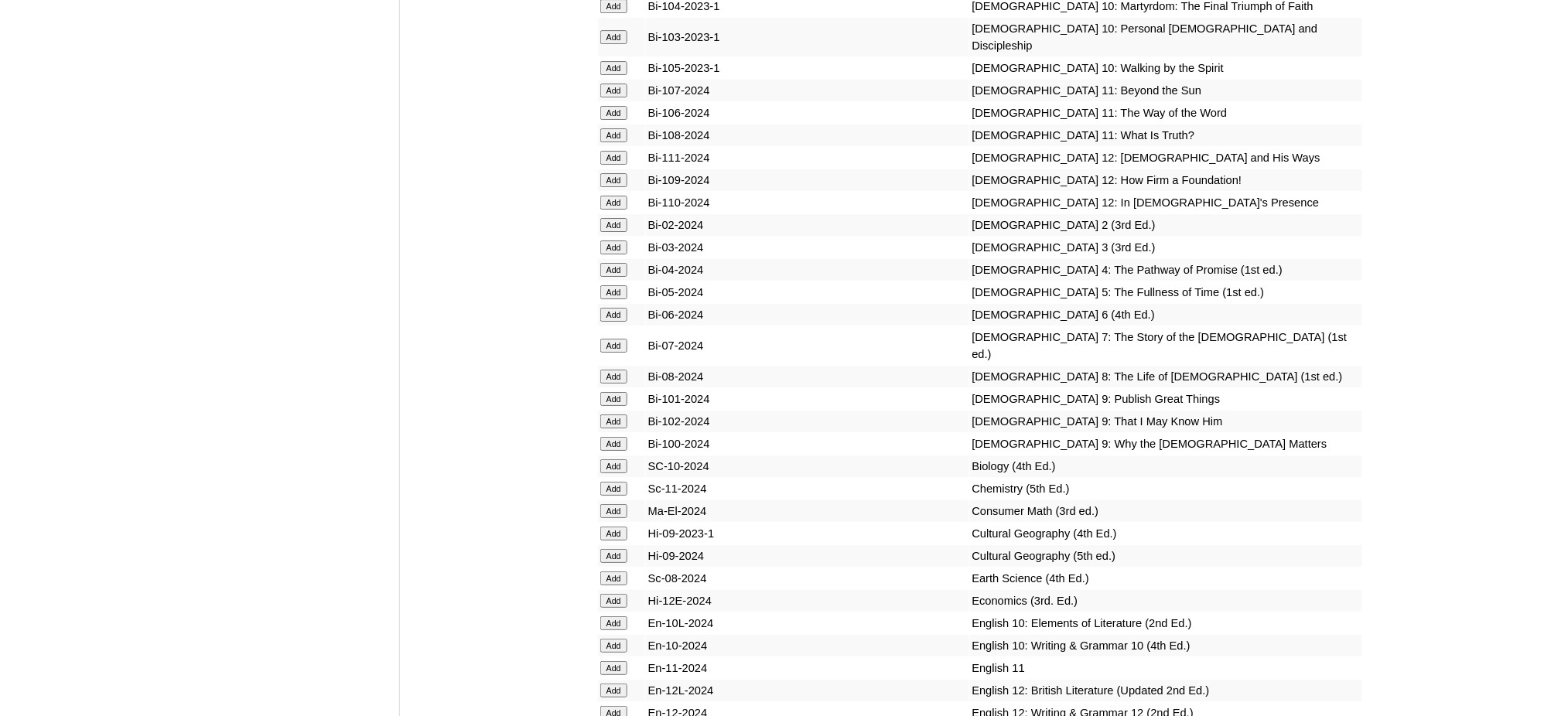
click at [605, 369] on input "Add" at bounding box center [613, 376] width 27 height 14
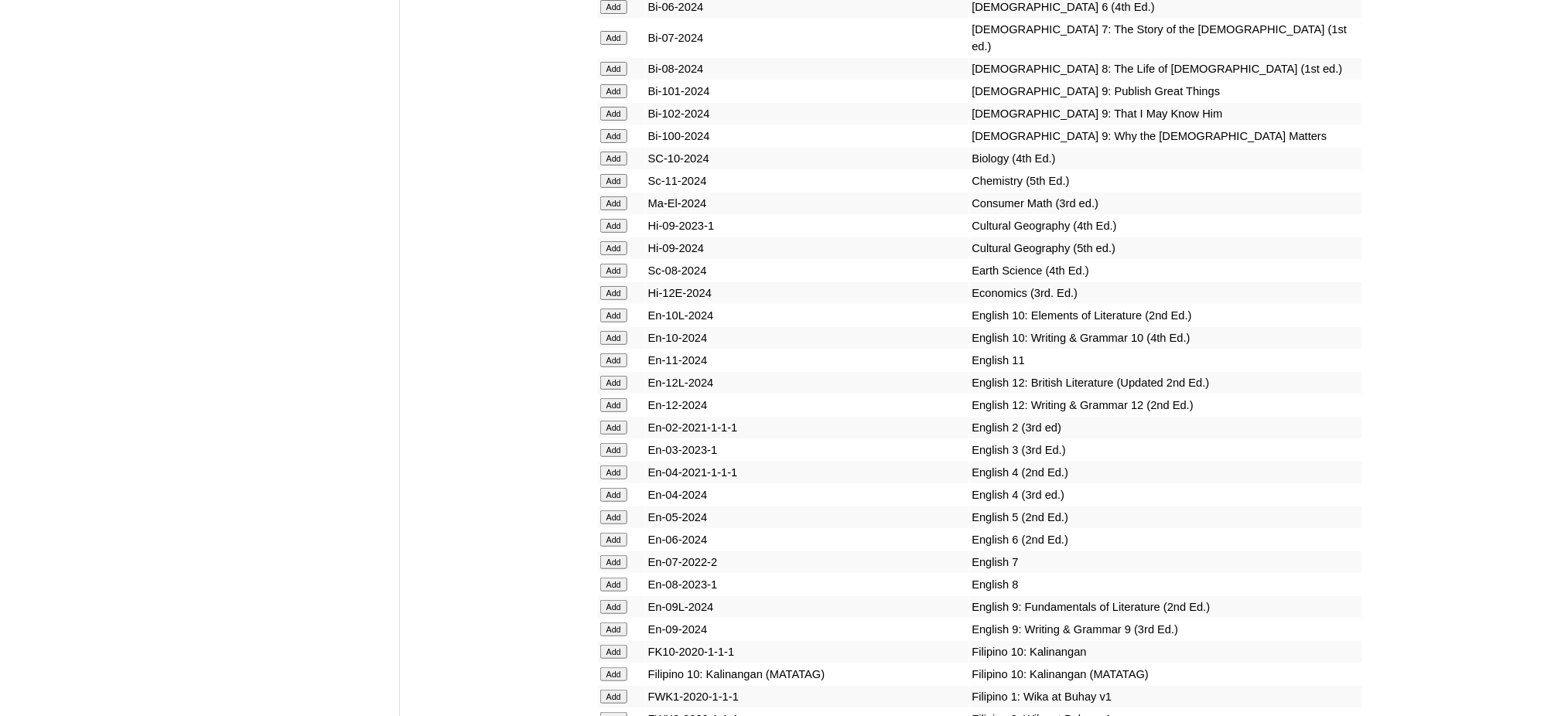
scroll to position [4328, 0]
click at [612, 576] on input "Add" at bounding box center [613, 583] width 27 height 14
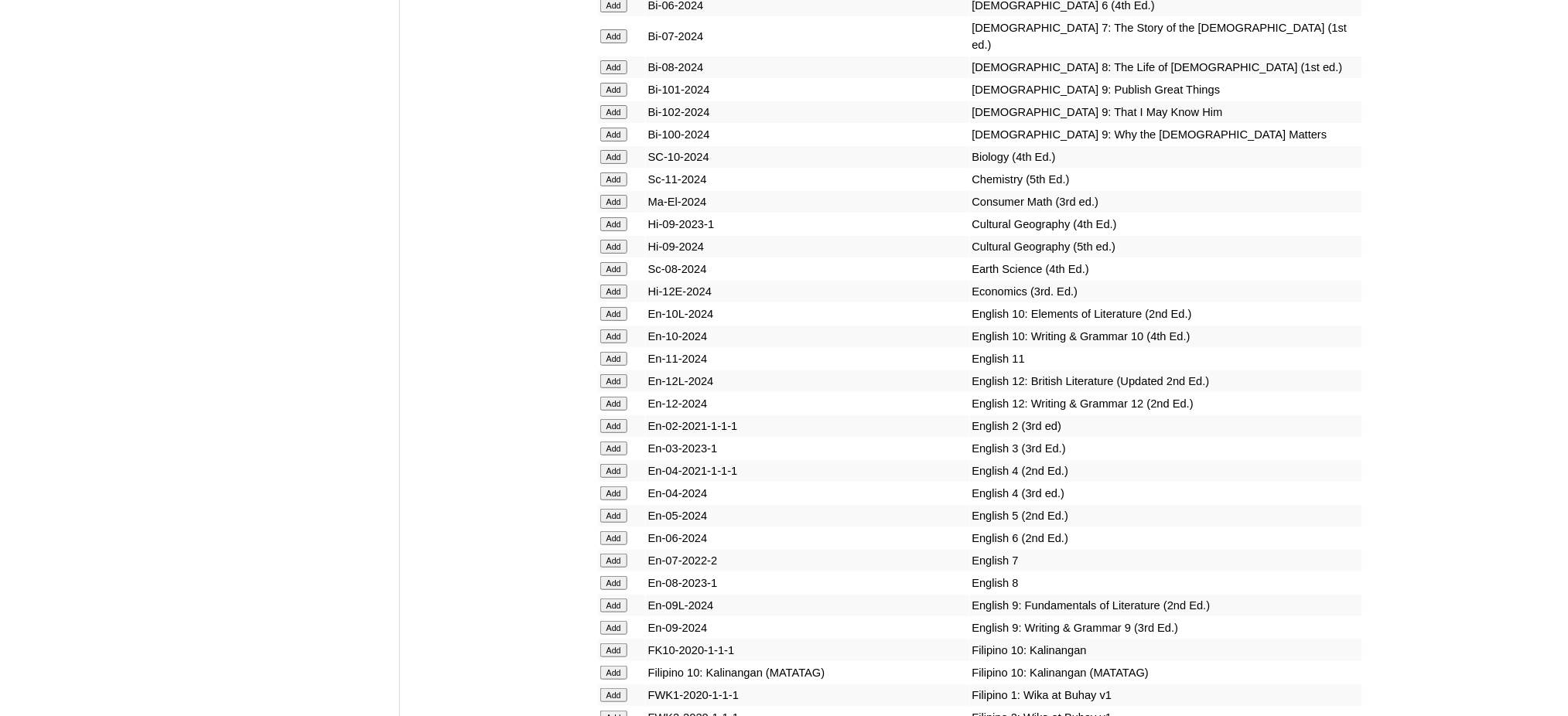
click at [612, 576] on input "Add" at bounding box center [613, 583] width 27 height 14
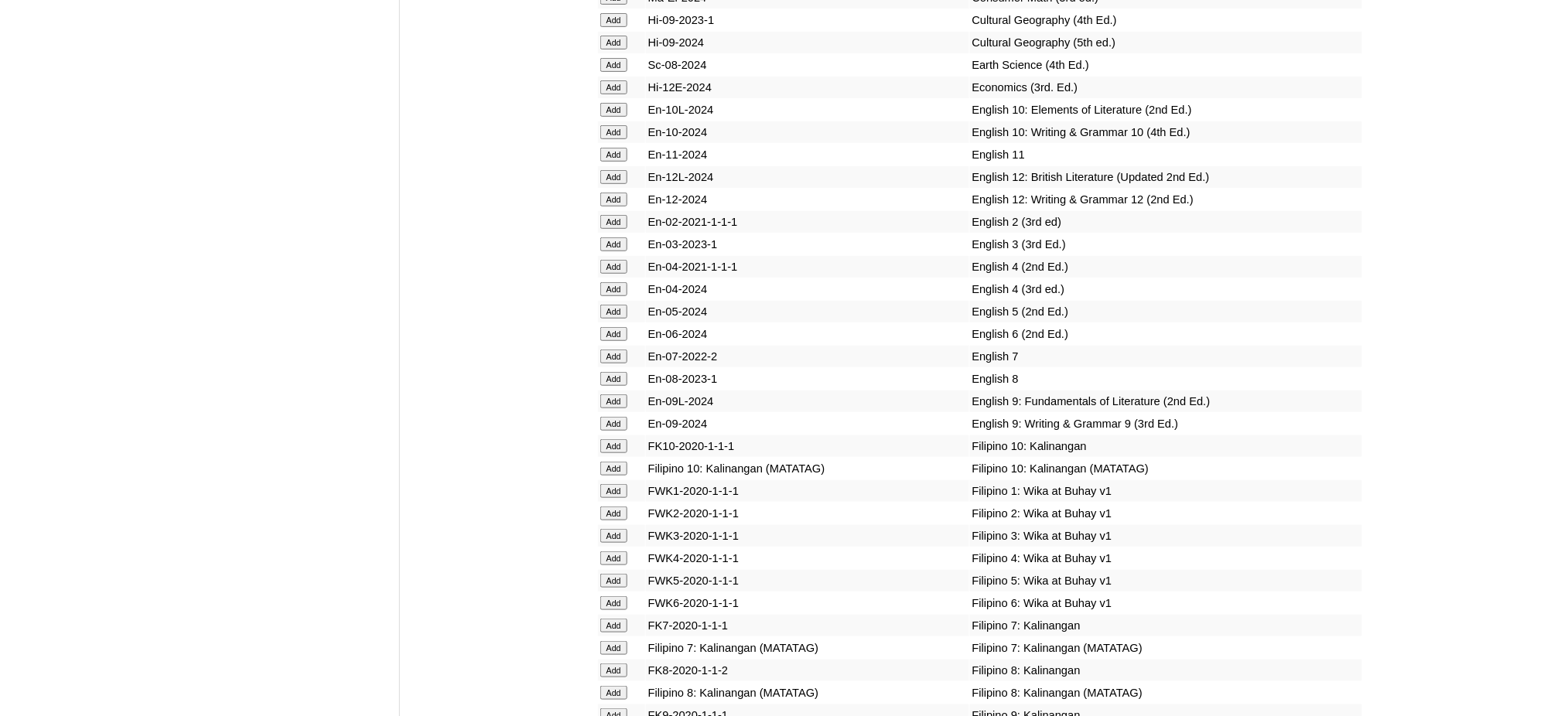
scroll to position [4533, 0]
click at [611, 684] on input "Add" at bounding box center [613, 691] width 27 height 14
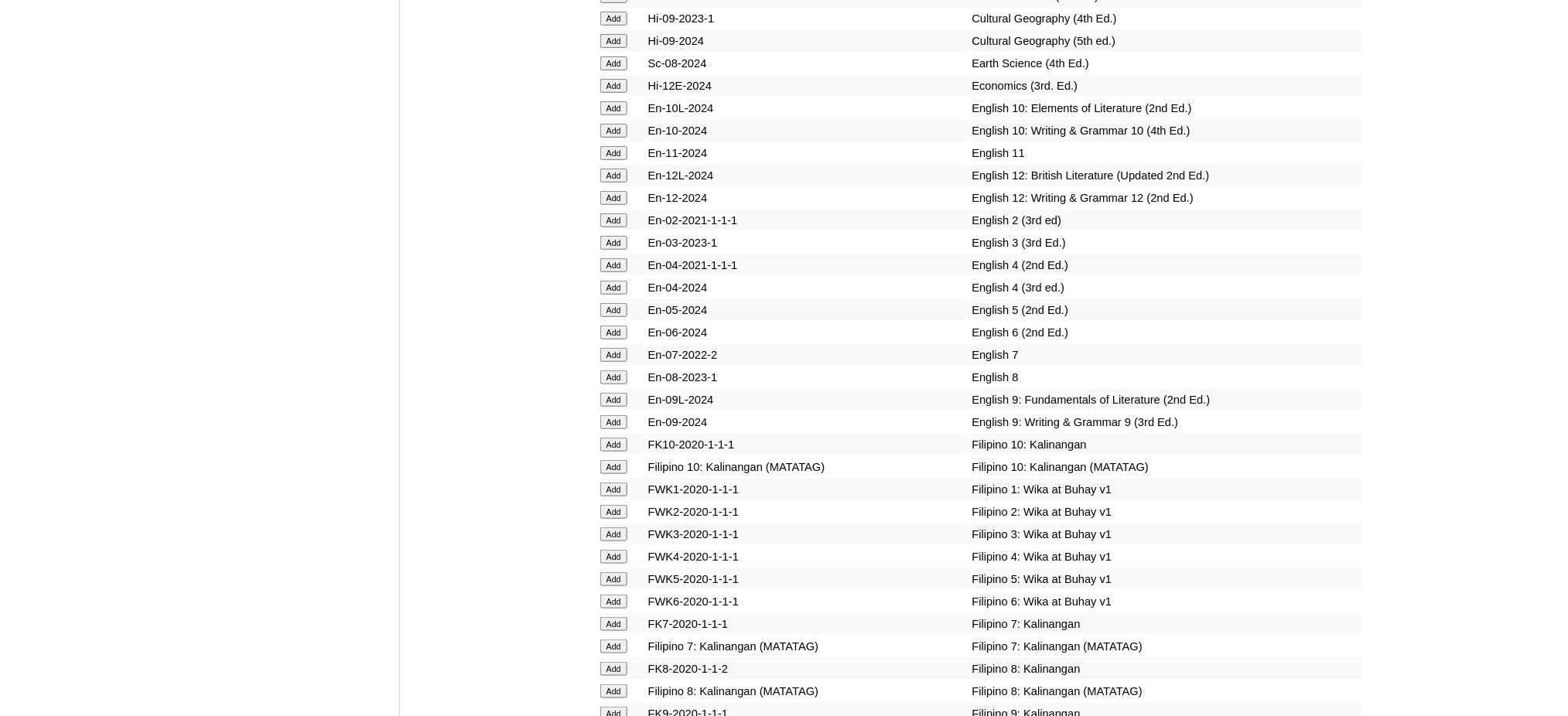
click at [611, 684] on input "Add" at bounding box center [613, 691] width 27 height 14
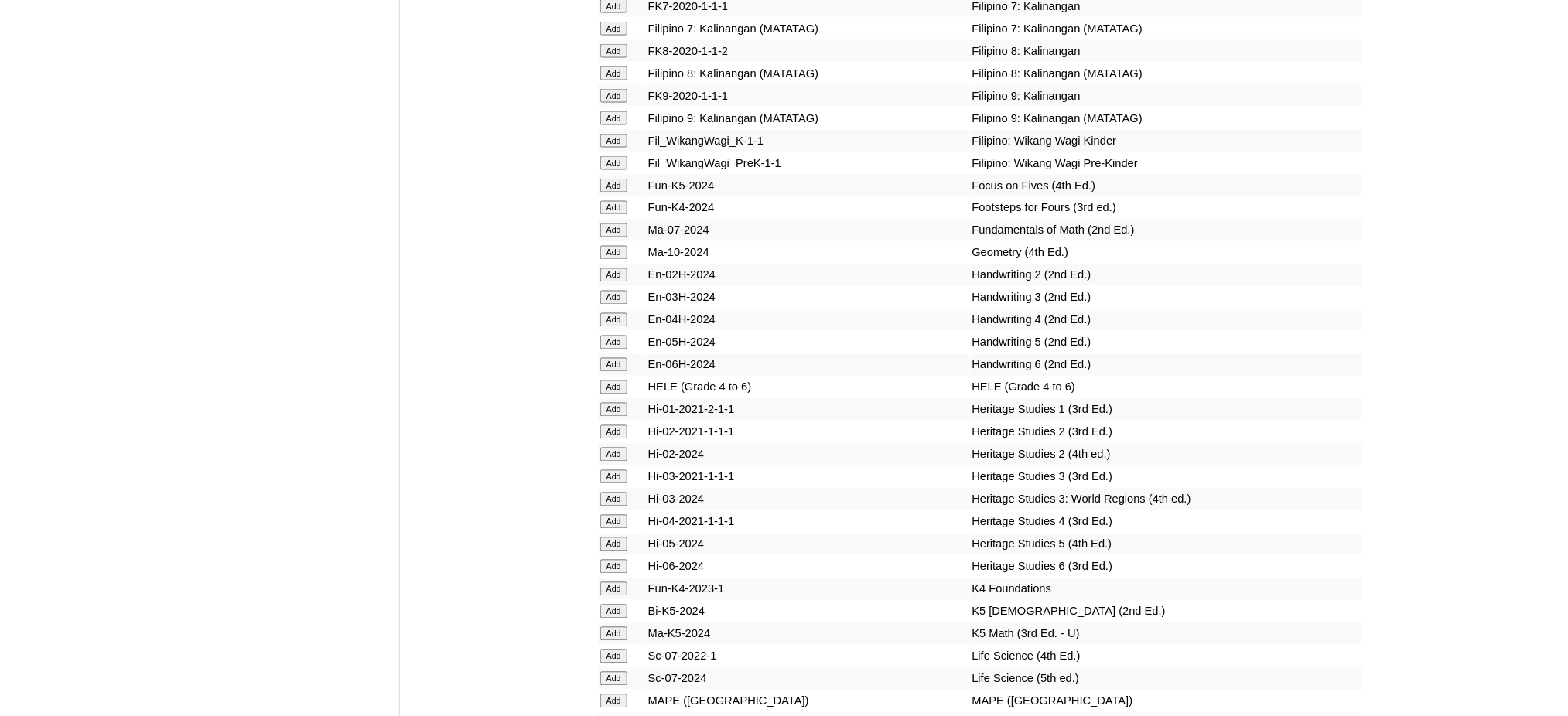
scroll to position [5152, 0]
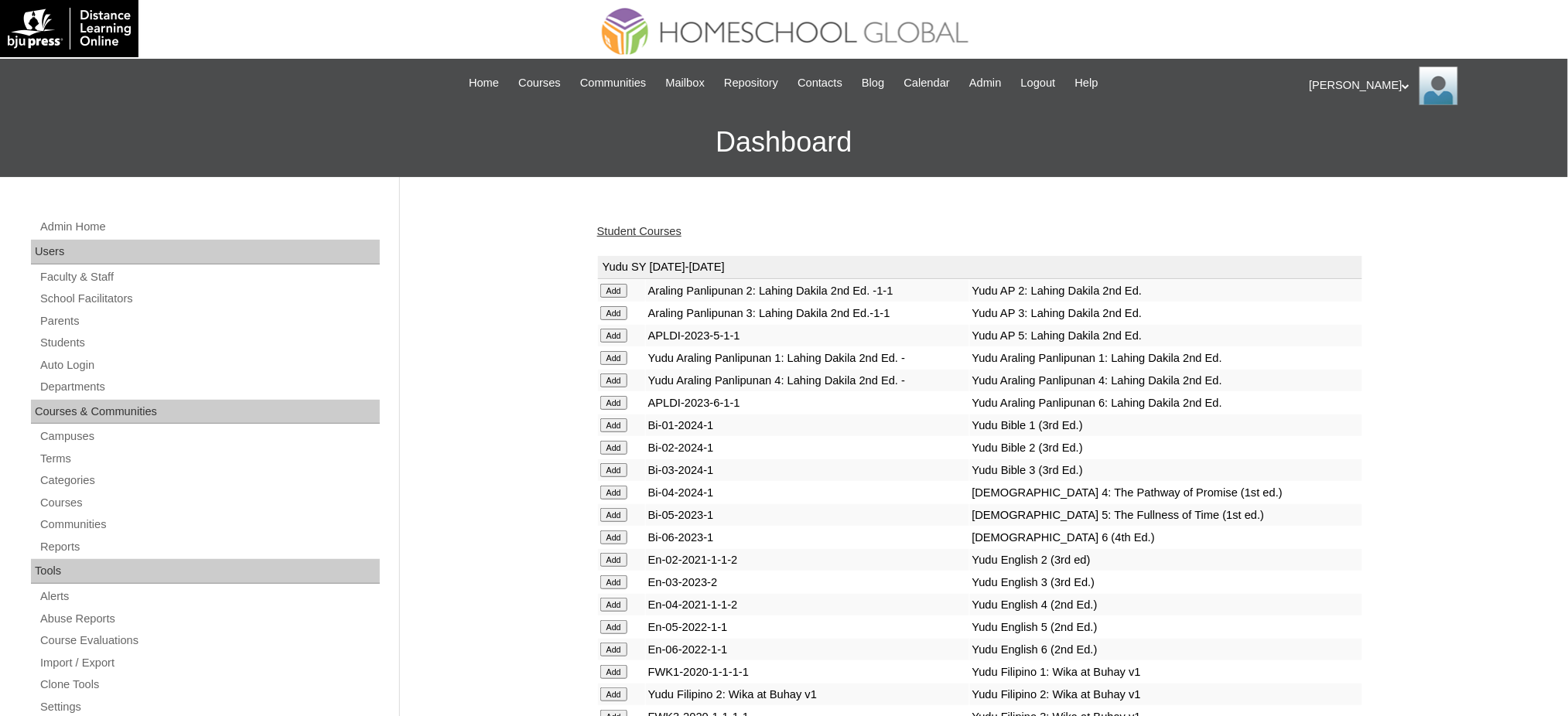
click at [663, 233] on link "Student Courses" at bounding box center [639, 230] width 84 height 12
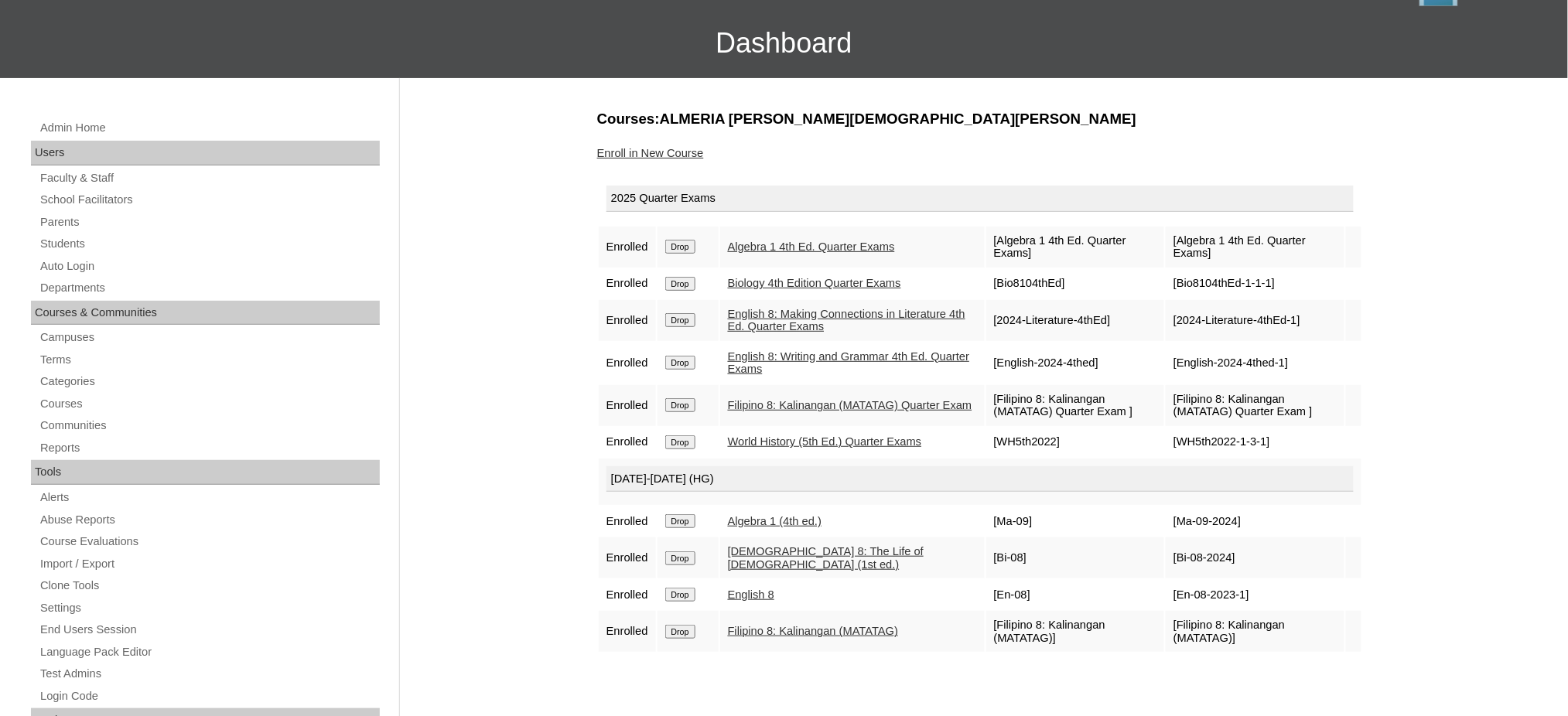
scroll to position [206, 0]
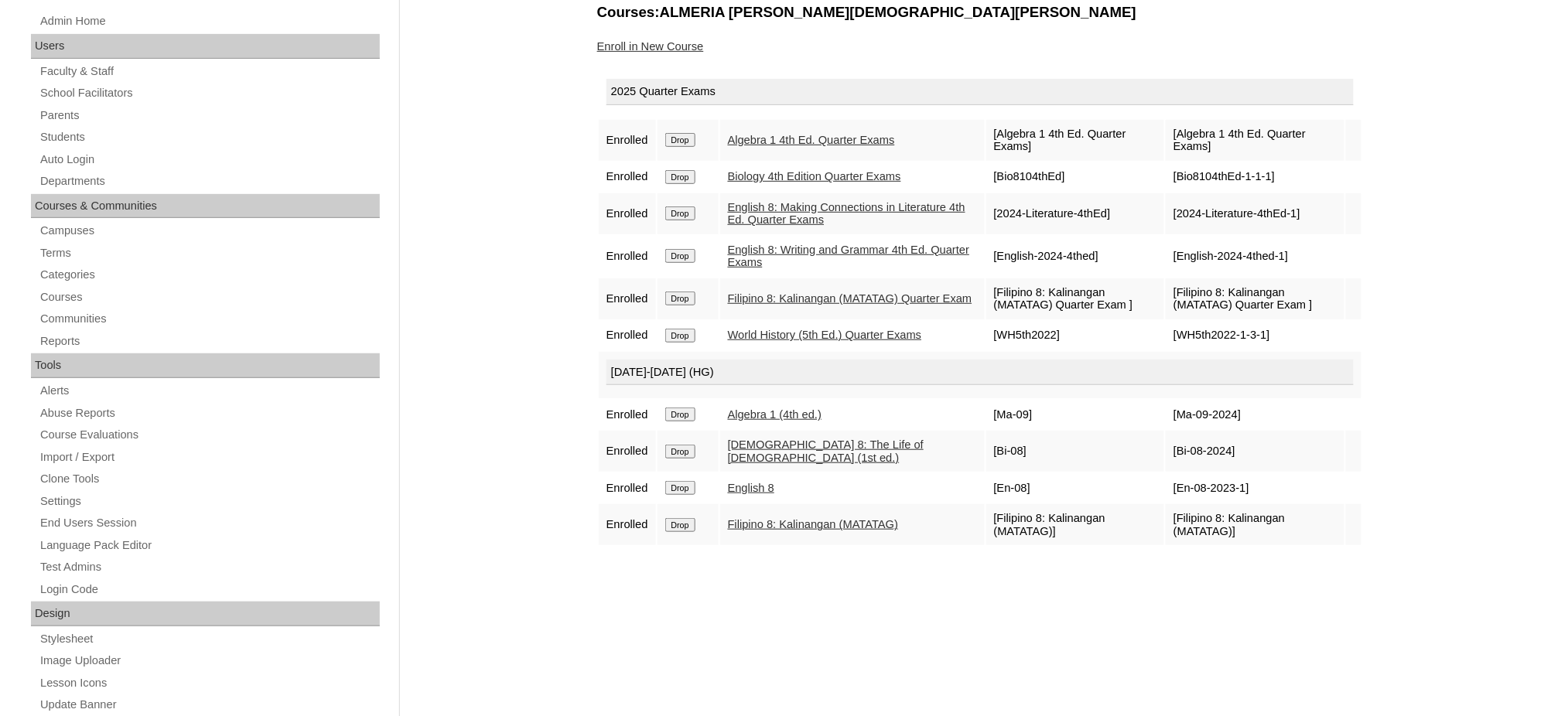
click at [668, 39] on div "Enroll in New Course" at bounding box center [980, 47] width 765 height 16
click at [648, 49] on link "Enroll in New Course" at bounding box center [650, 46] width 106 height 12
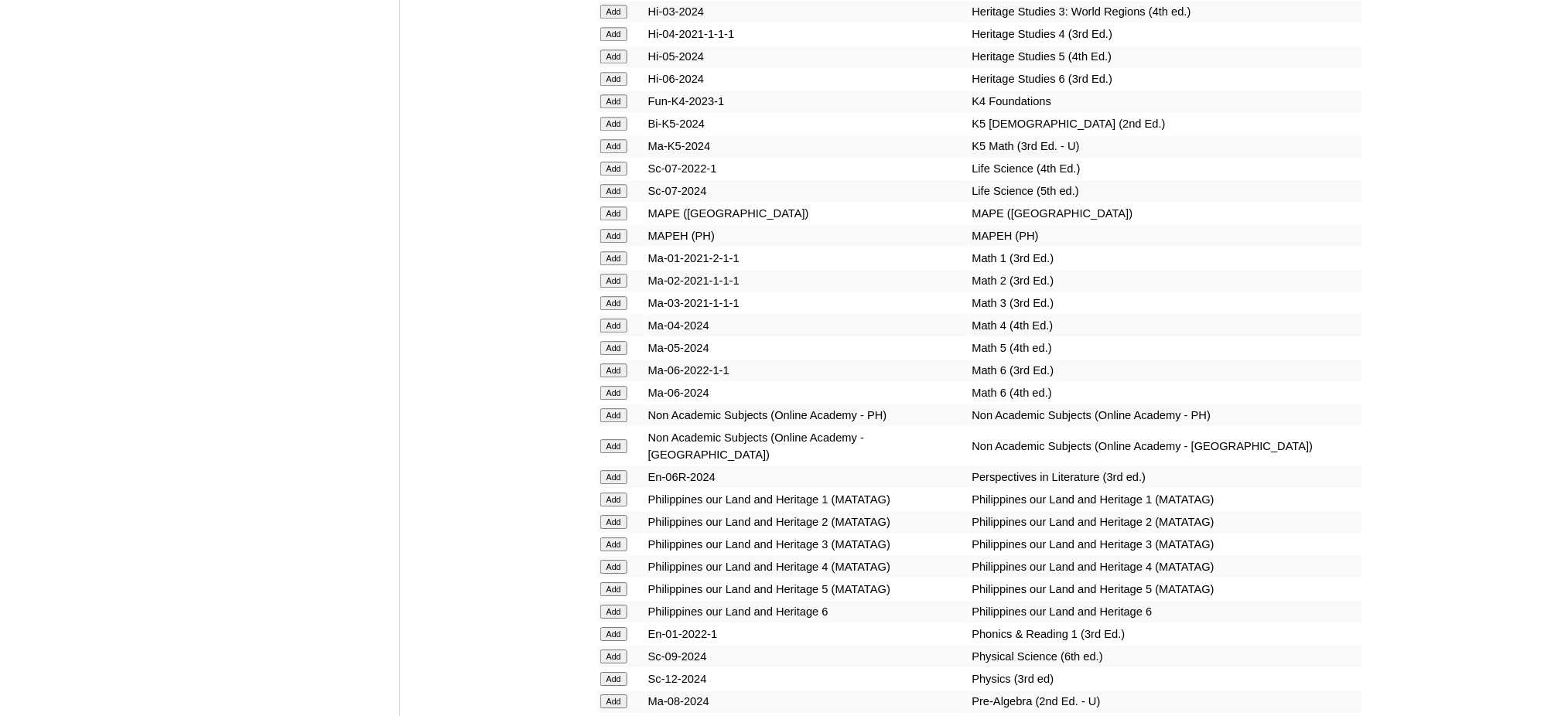
scroll to position [5667, 0]
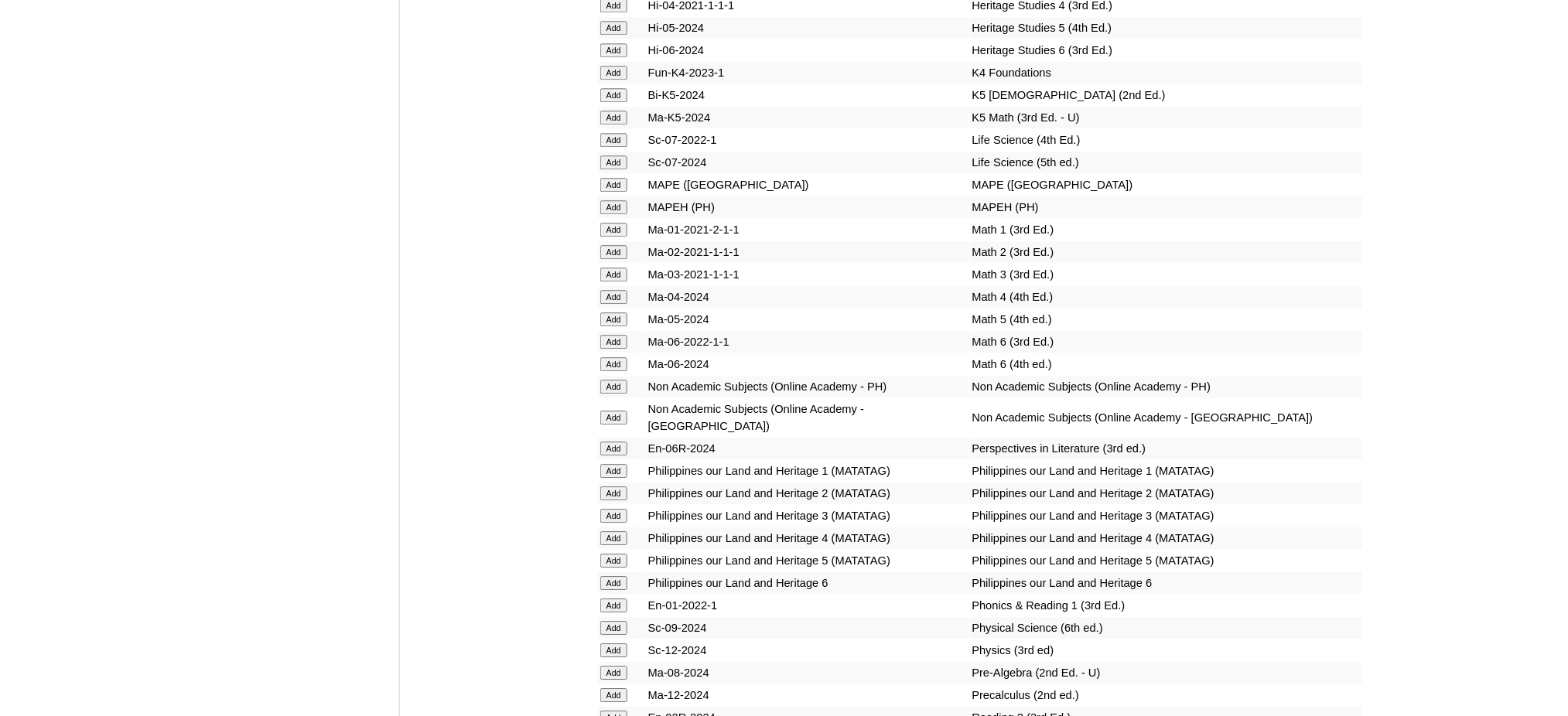
click at [610, 201] on input "Add" at bounding box center [613, 208] width 27 height 14
click at [612, 201] on input "Add" at bounding box center [613, 208] width 27 height 14
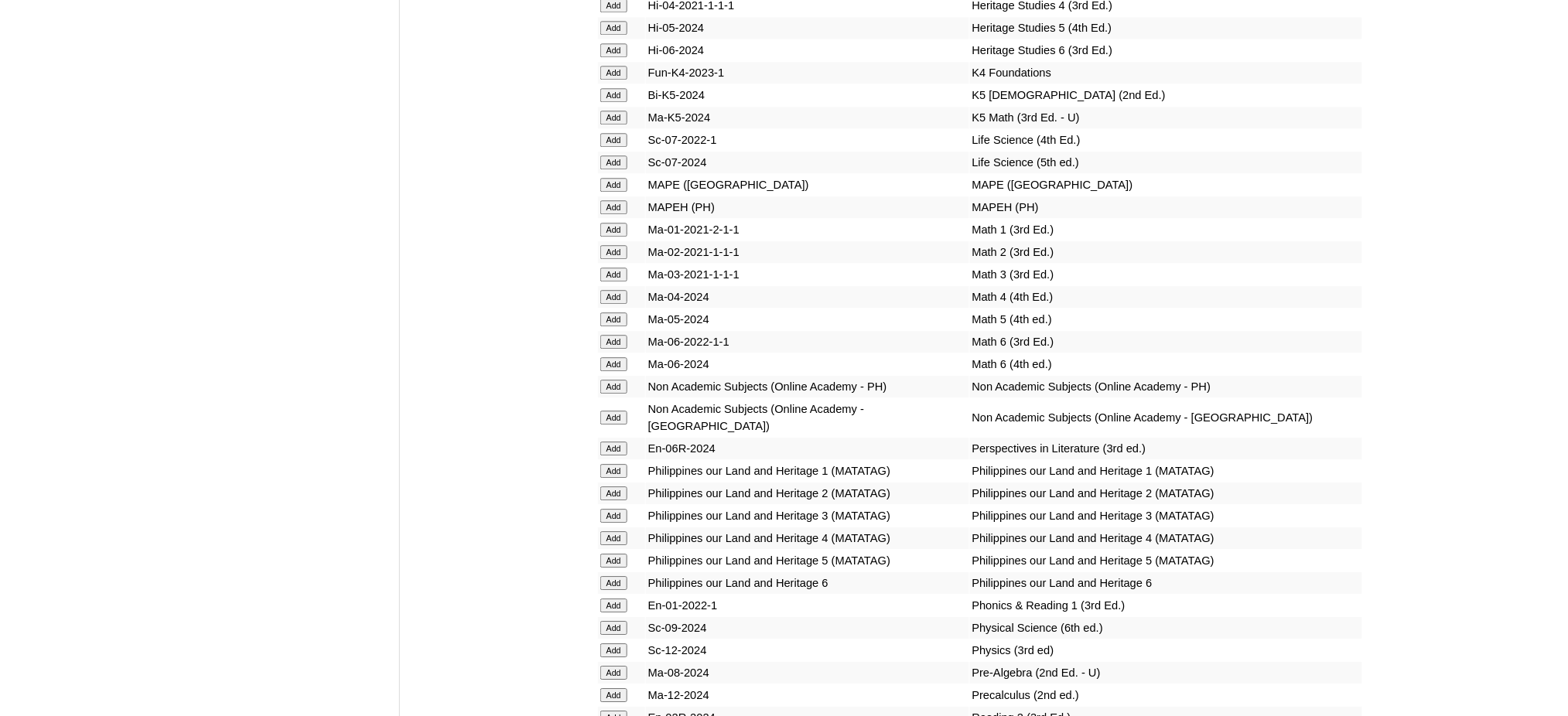
click at [612, 201] on input "Add" at bounding box center [613, 208] width 27 height 14
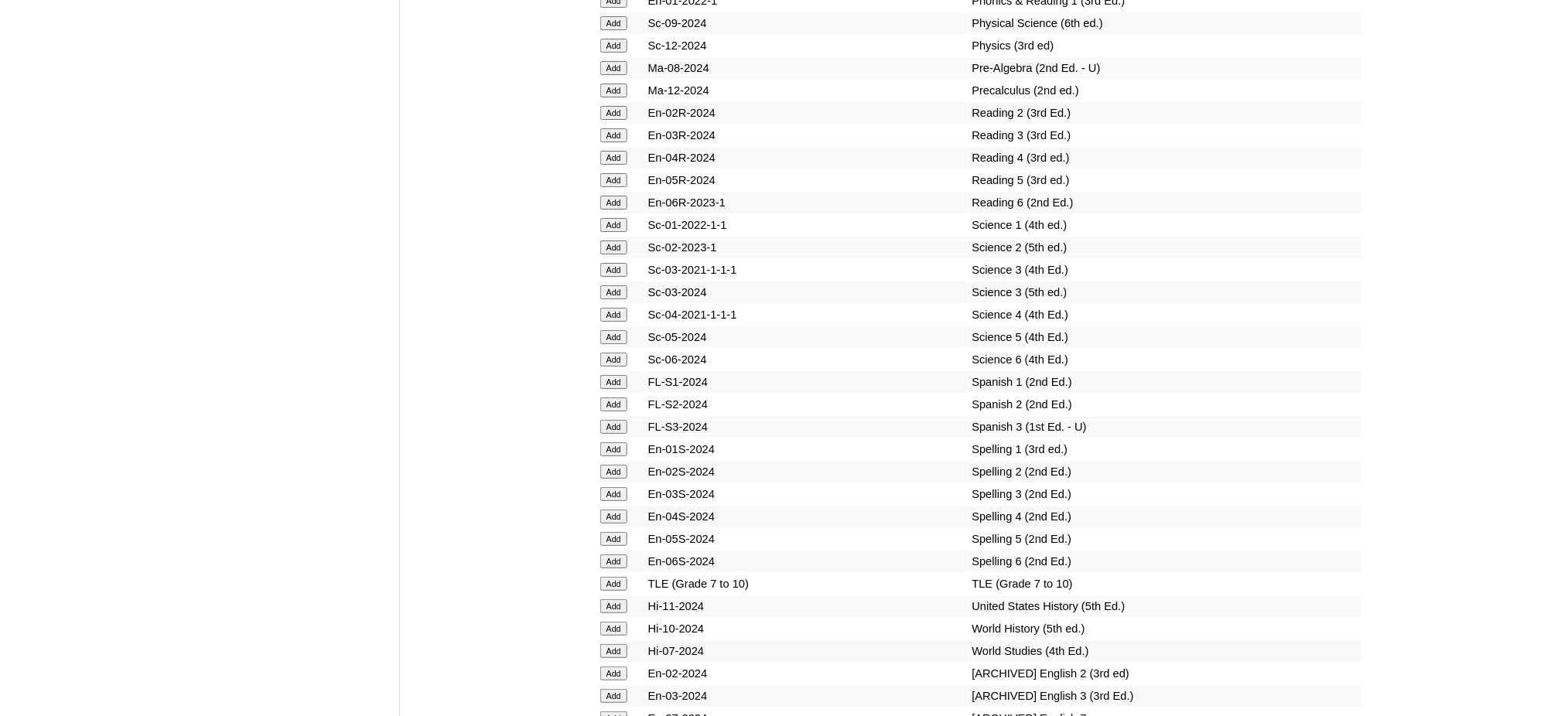
scroll to position [6286, 0]
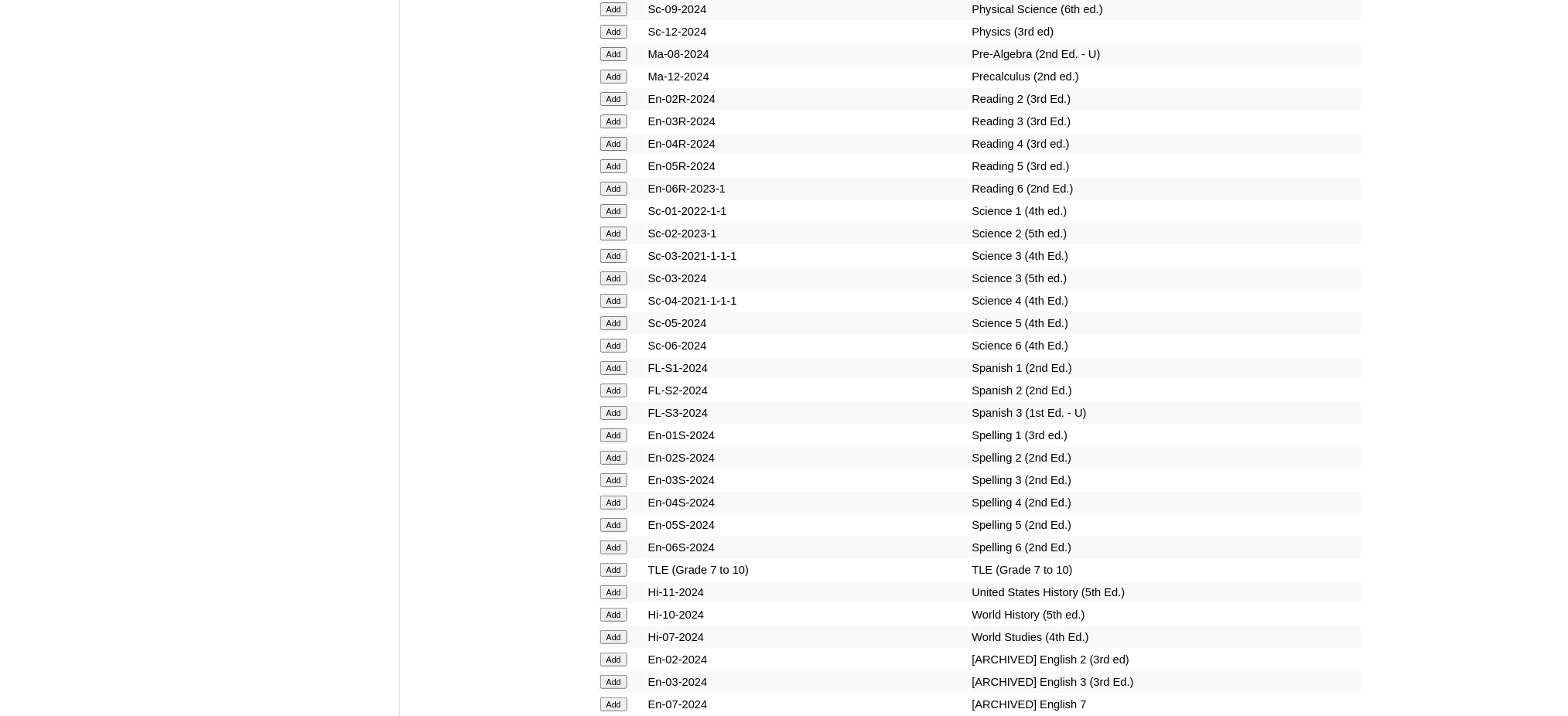
click at [606, 563] on input "Add" at bounding box center [613, 570] width 27 height 14
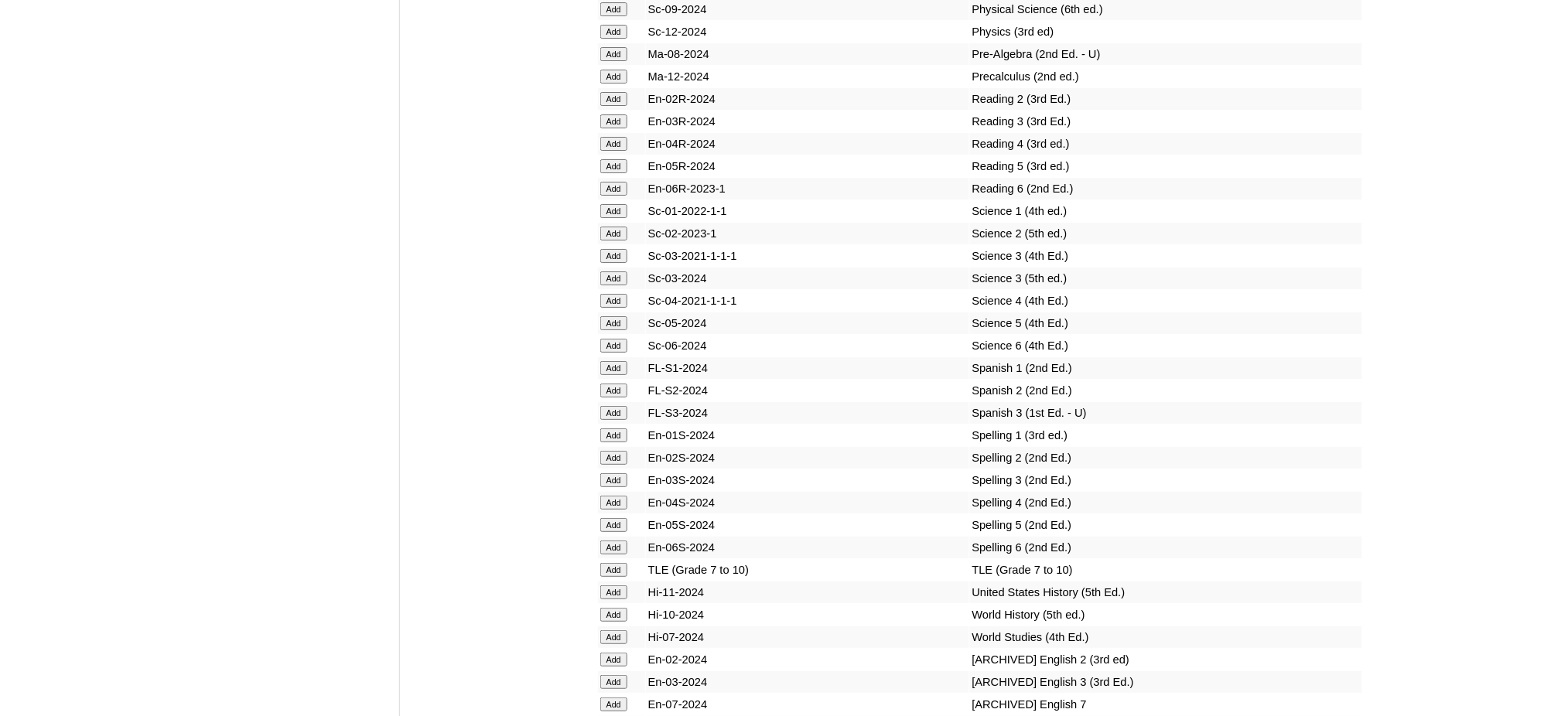
click at [606, 563] on input "Add" at bounding box center [613, 570] width 27 height 14
click at [614, 608] on input "Add" at bounding box center [613, 615] width 27 height 14
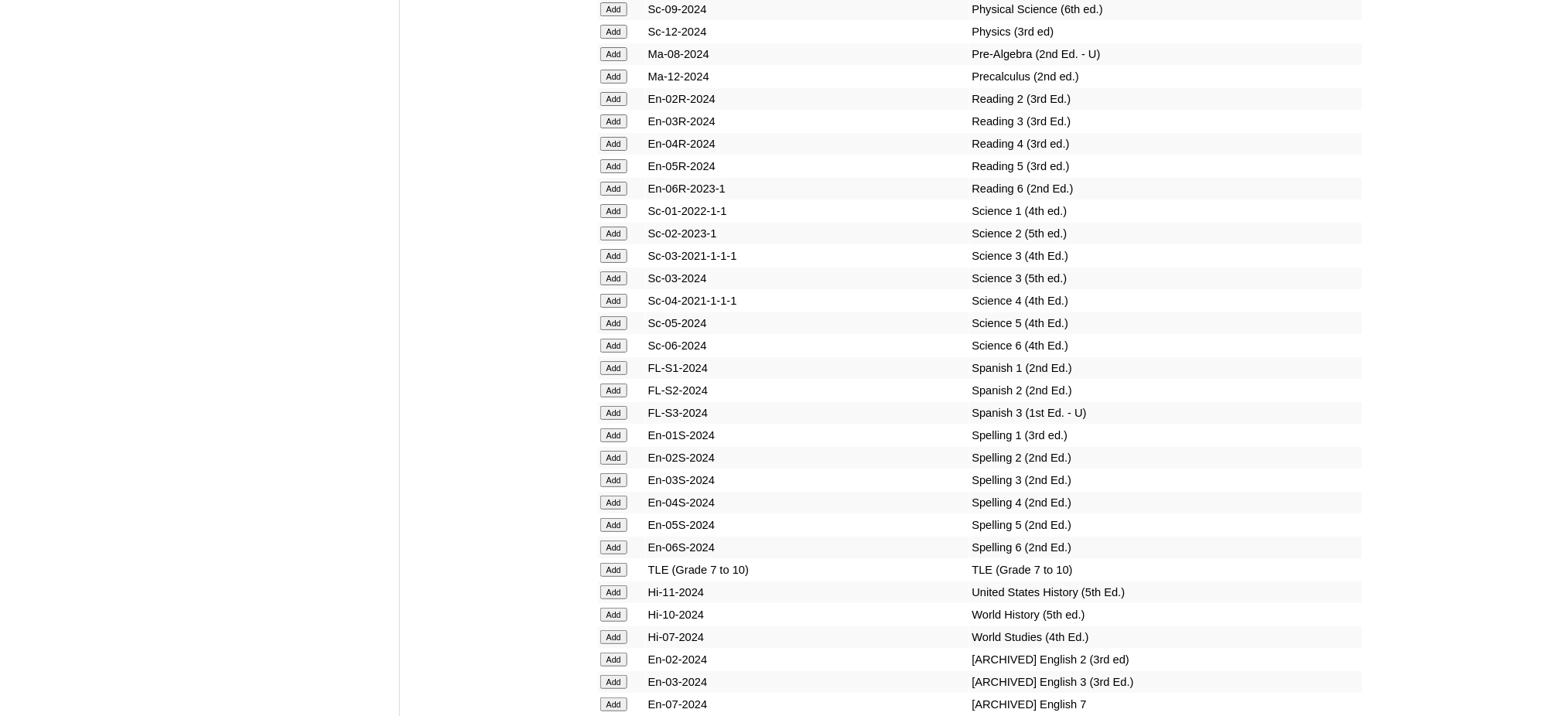
click at [614, 608] on input "Add" at bounding box center [613, 615] width 27 height 14
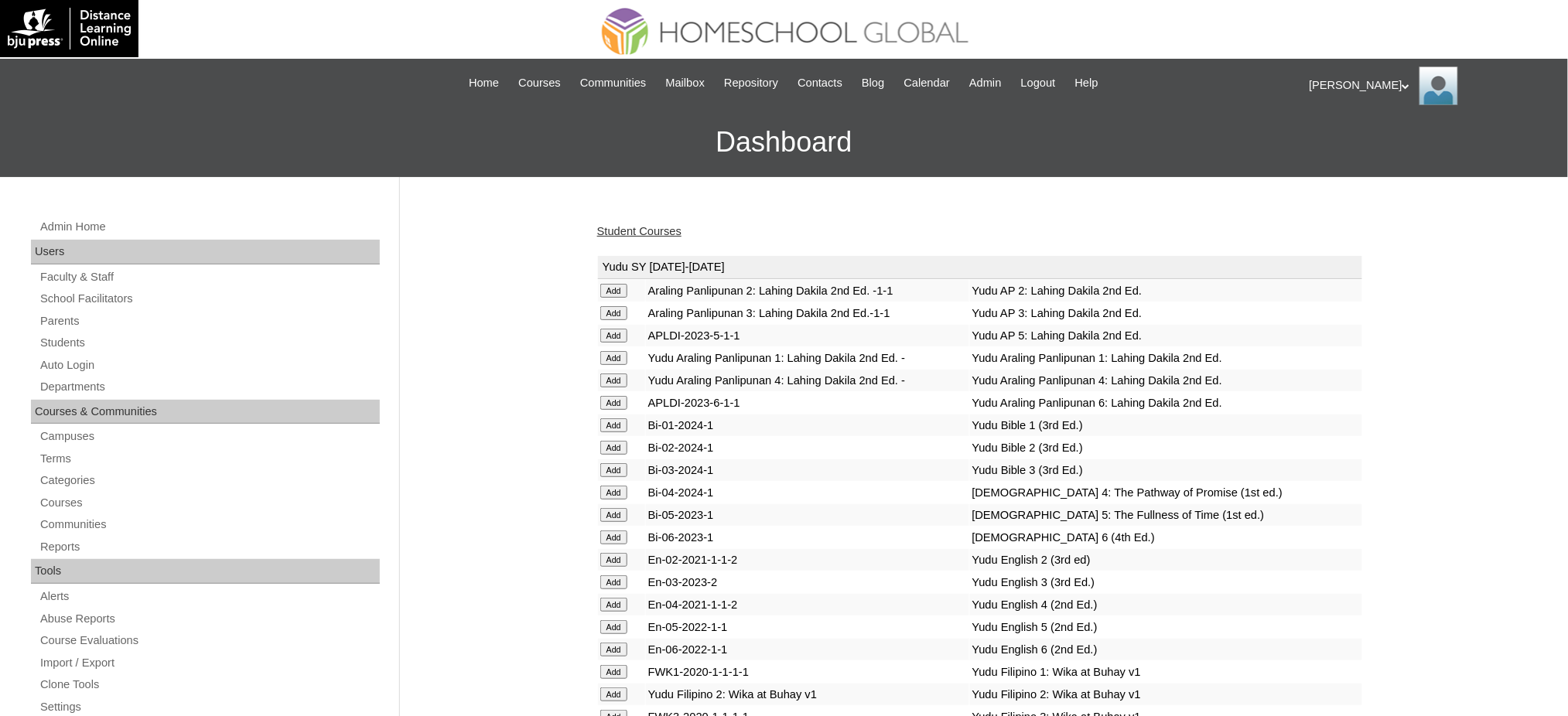
click at [641, 232] on link "Student Courses" at bounding box center [639, 230] width 84 height 12
